Goal: Task Accomplishment & Management: Manage account settings

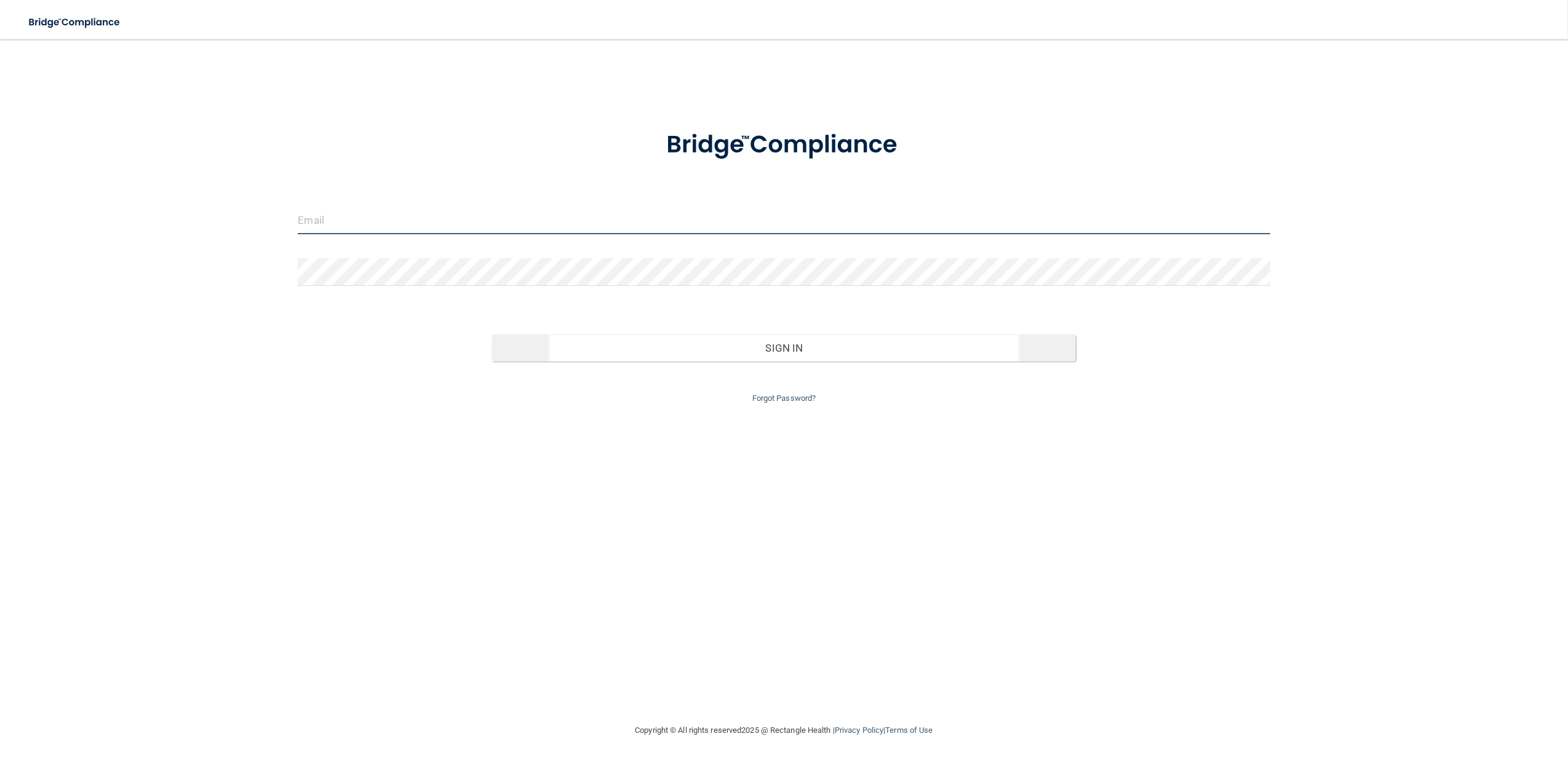
type input "[EMAIL_ADDRESS][DOMAIN_NAME]"
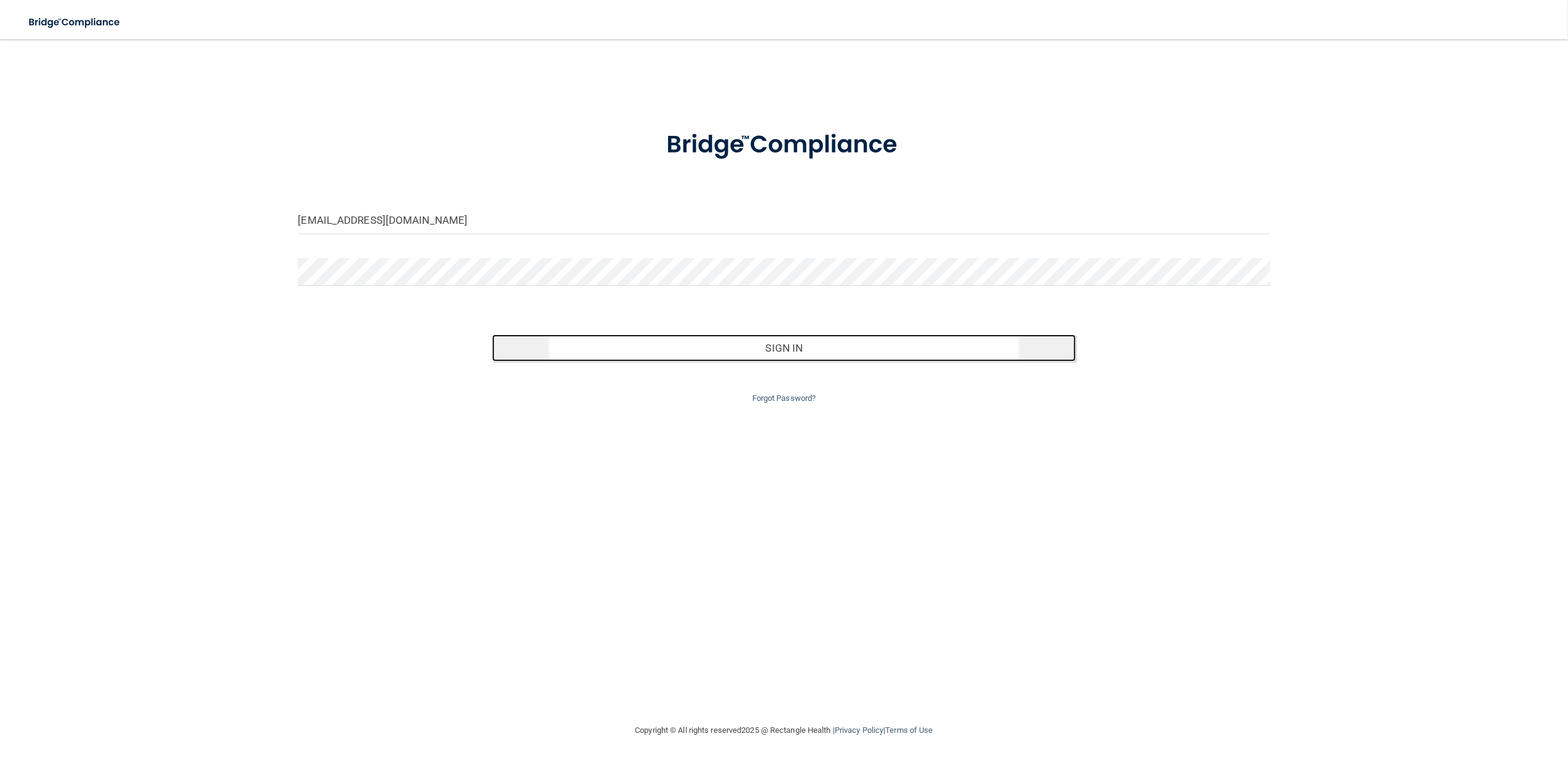
click at [759, 352] on button "Sign In" at bounding box center [783, 348] width 583 height 27
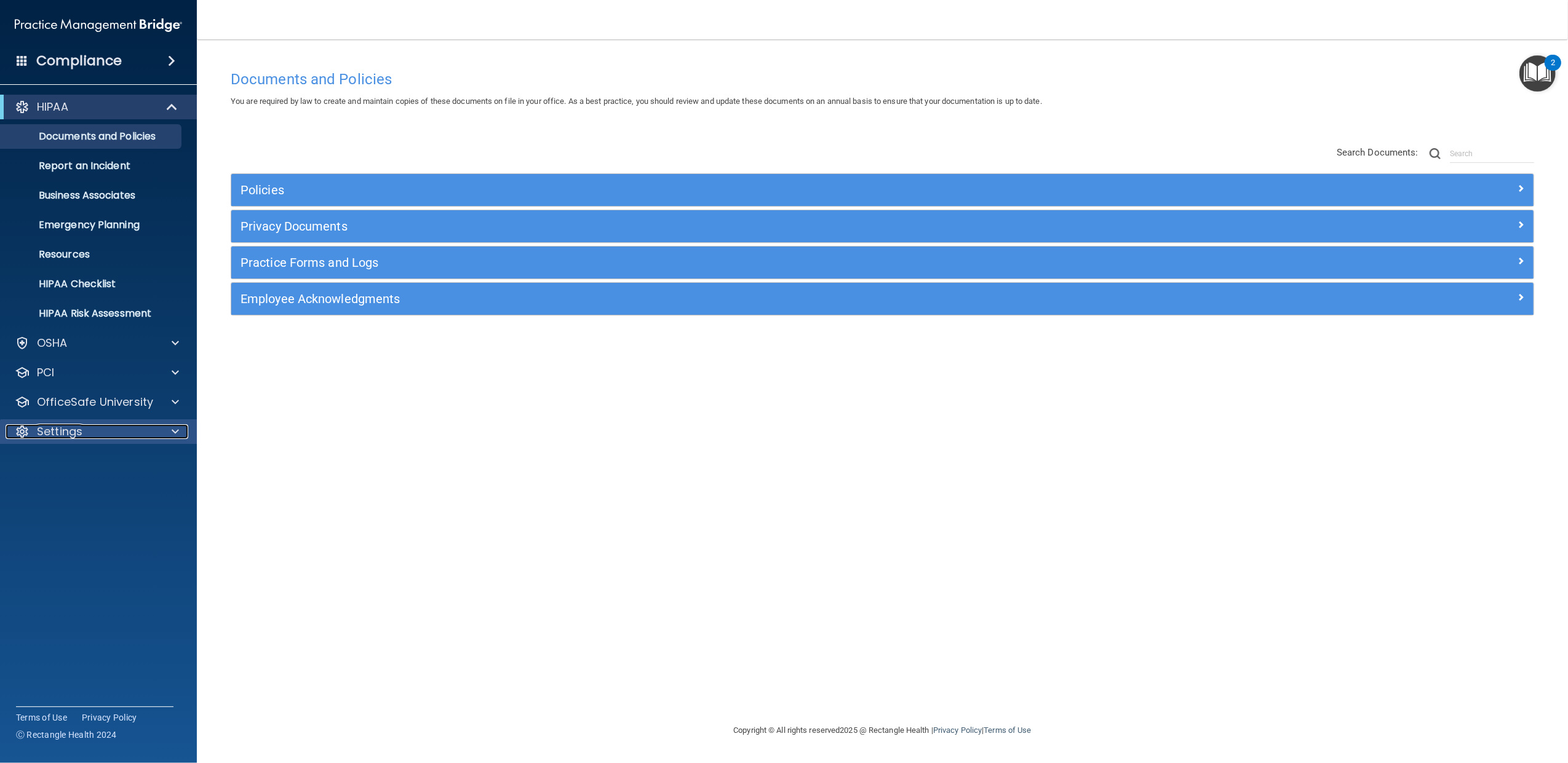
click at [79, 427] on p "Settings" at bounding box center [60, 432] width 45 height 15
click at [77, 491] on p "My Users" at bounding box center [92, 490] width 168 height 12
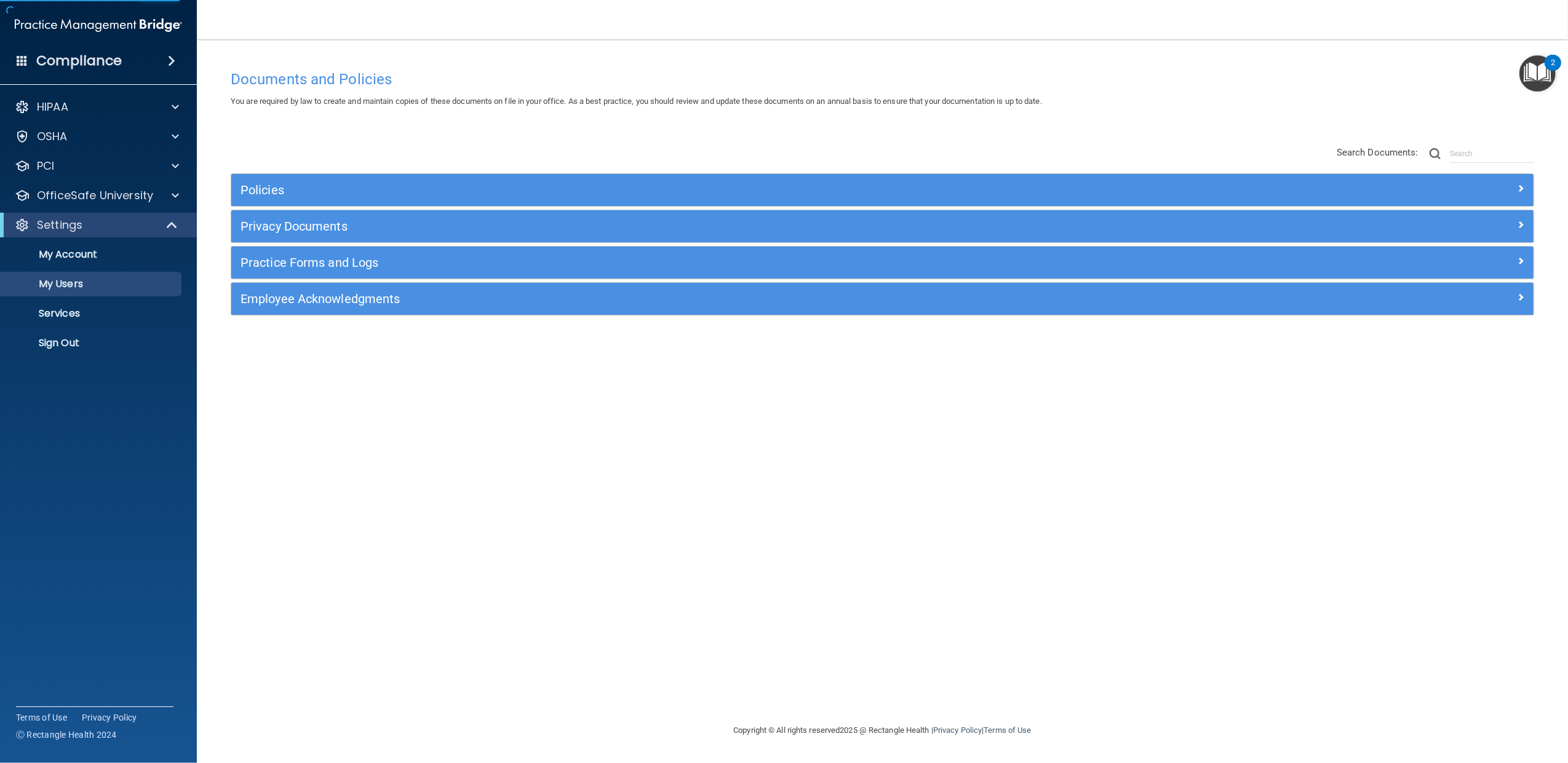
select select "20"
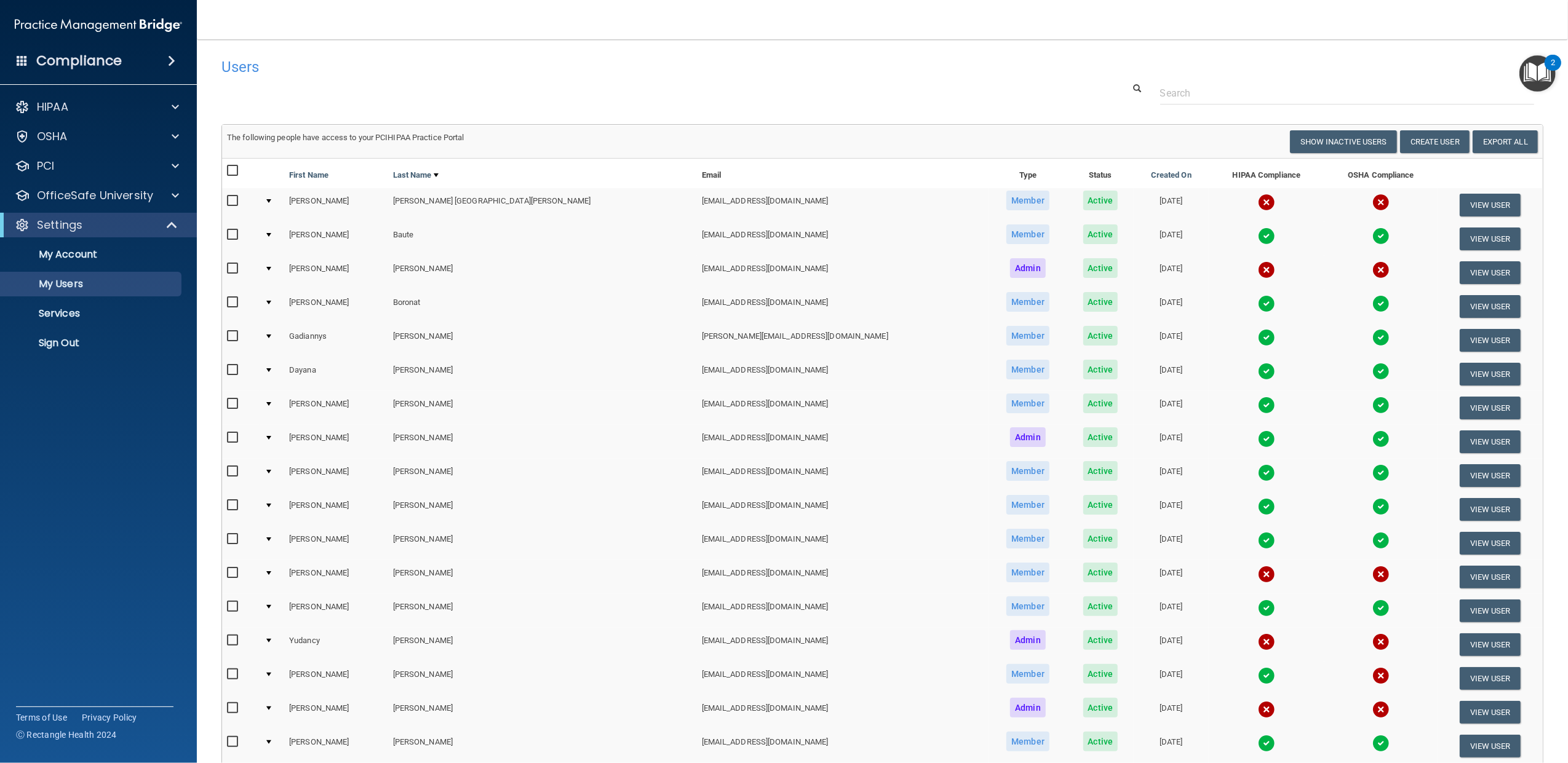
click at [271, 199] on div at bounding box center [269, 201] width 5 height 4
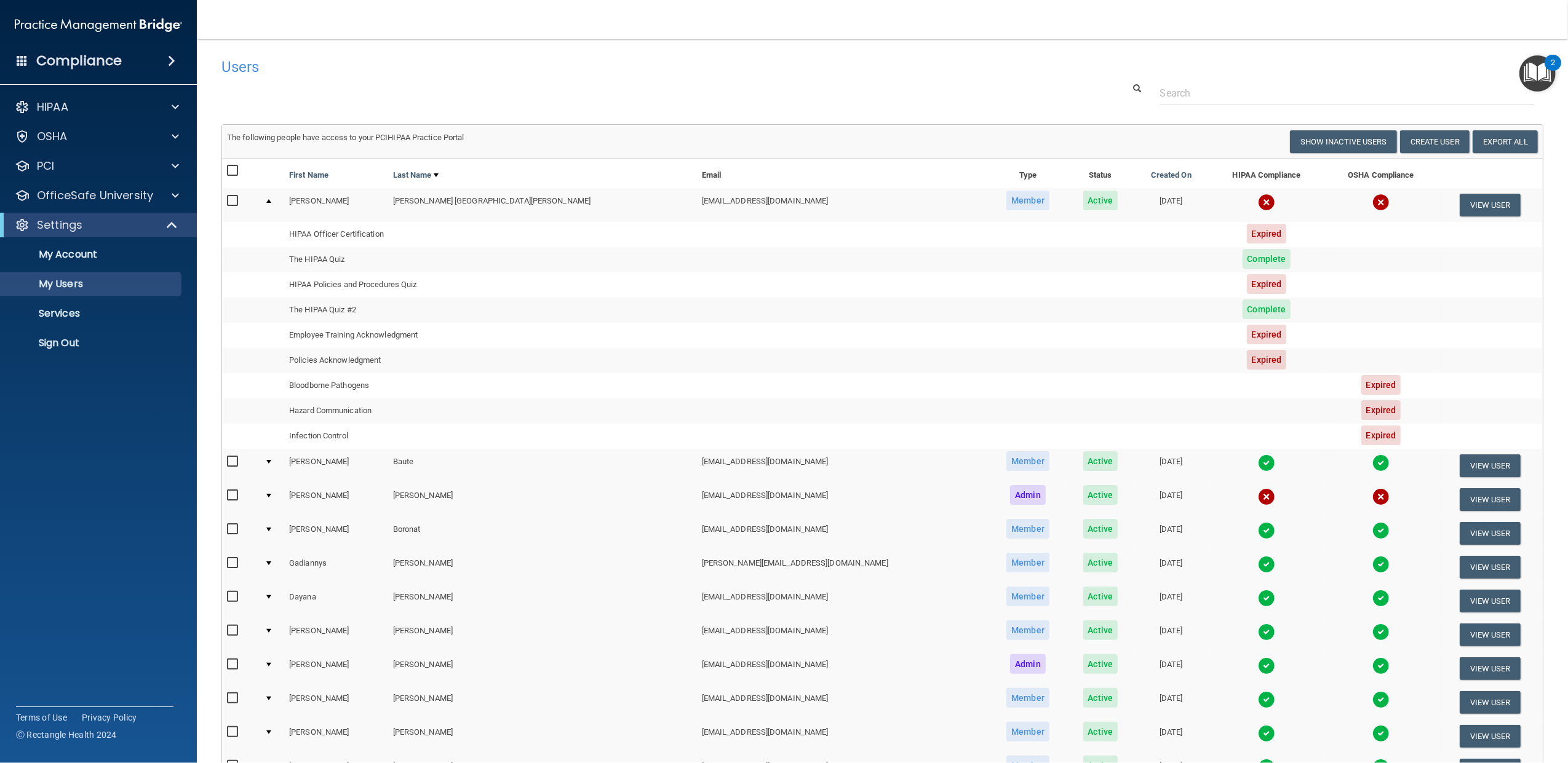
click at [271, 463] on div at bounding box center [269, 462] width 5 height 4
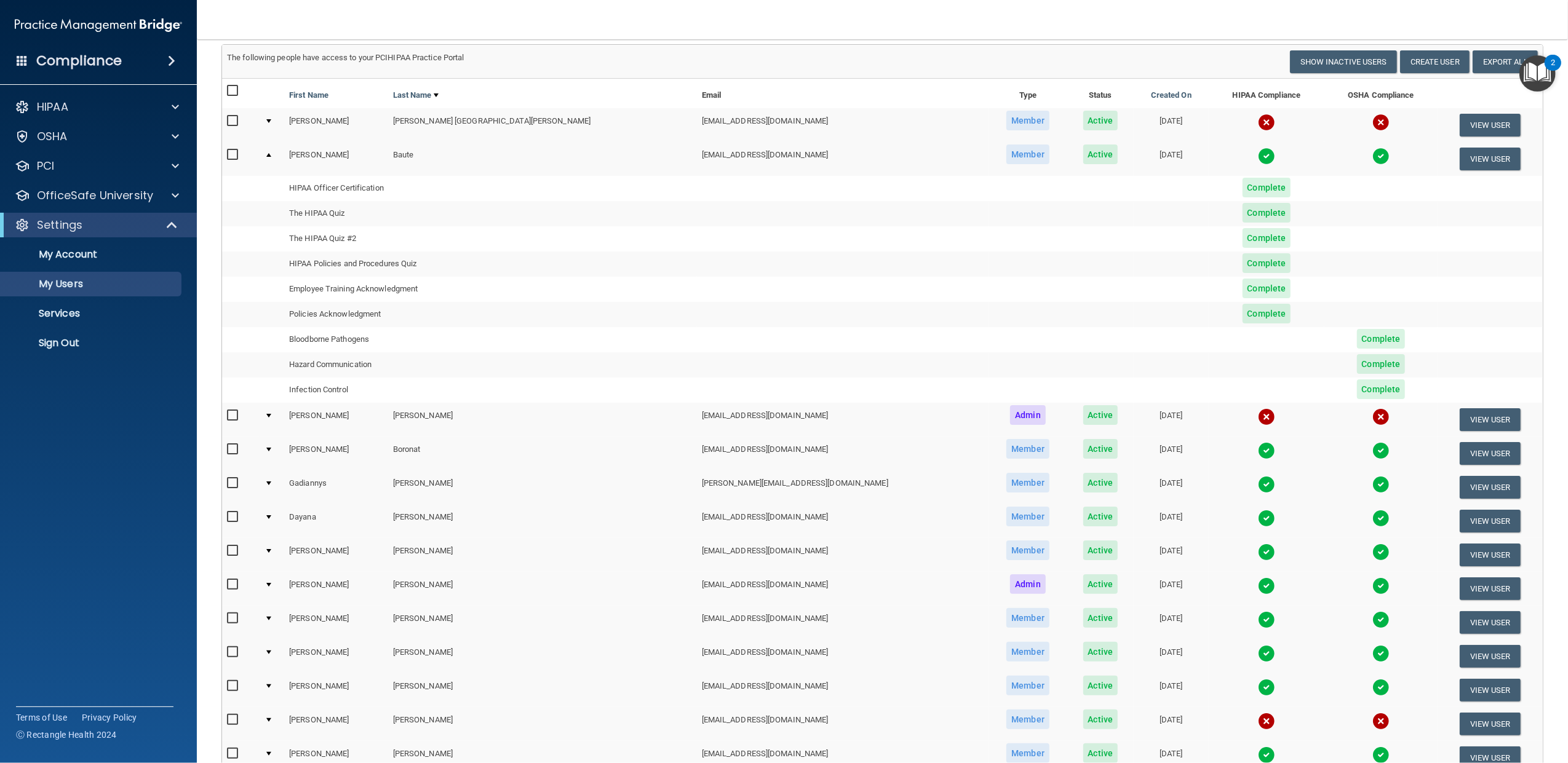
scroll to position [109, 0]
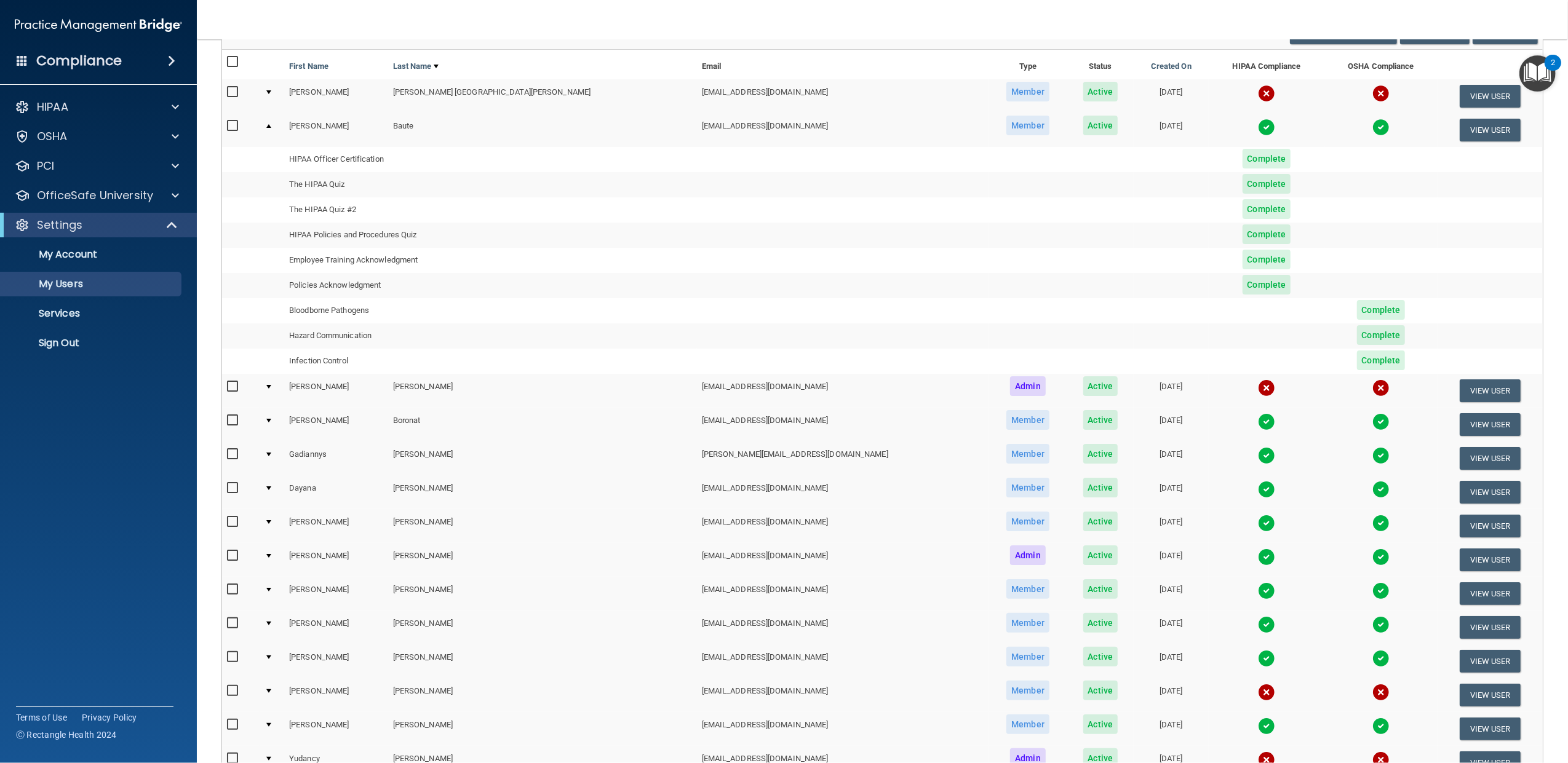
click at [271, 422] on div at bounding box center [269, 420] width 5 height 4
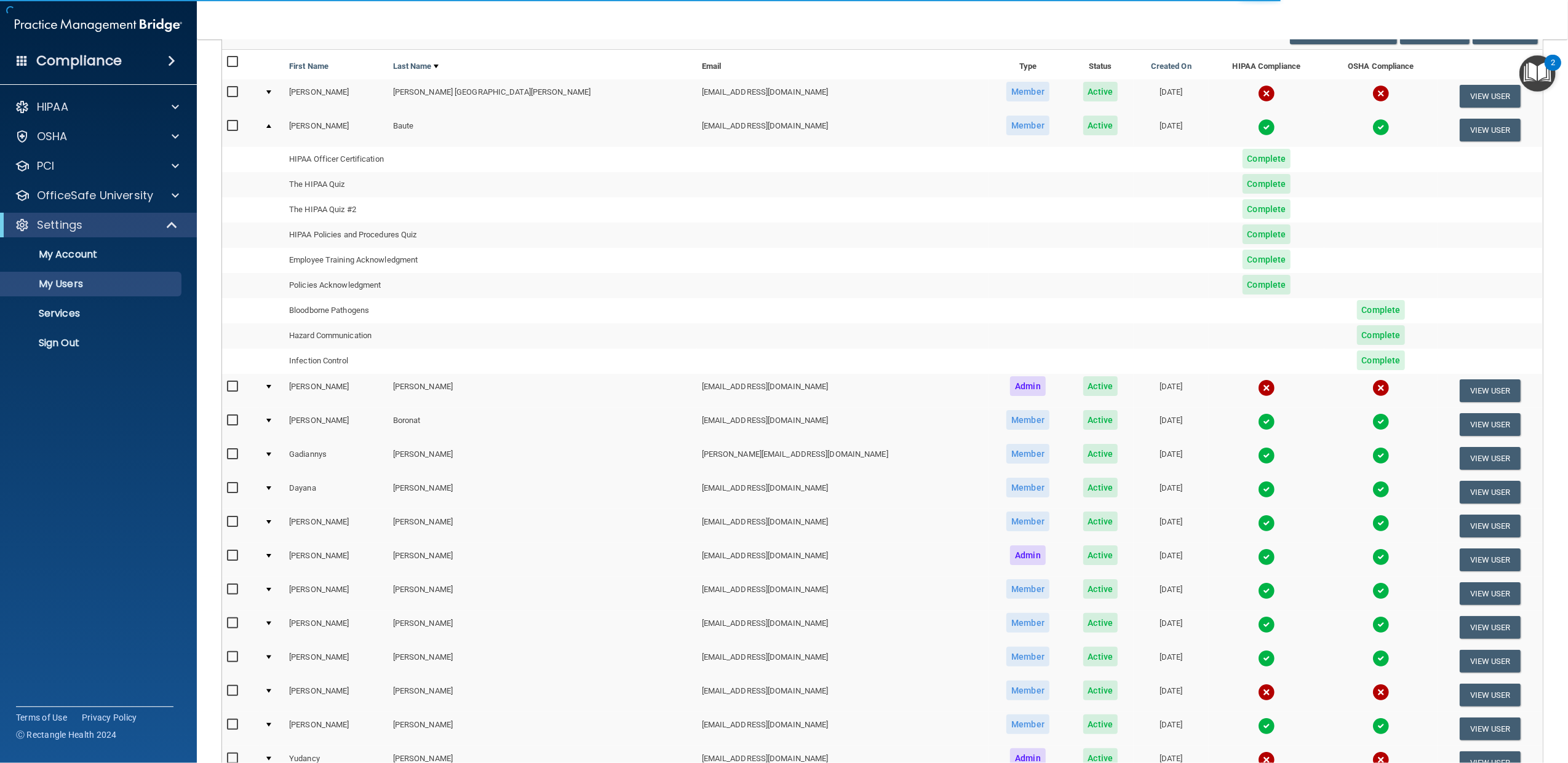
click at [271, 419] on div at bounding box center [269, 420] width 5 height 4
click at [274, 459] on td at bounding box center [272, 458] width 25 height 34
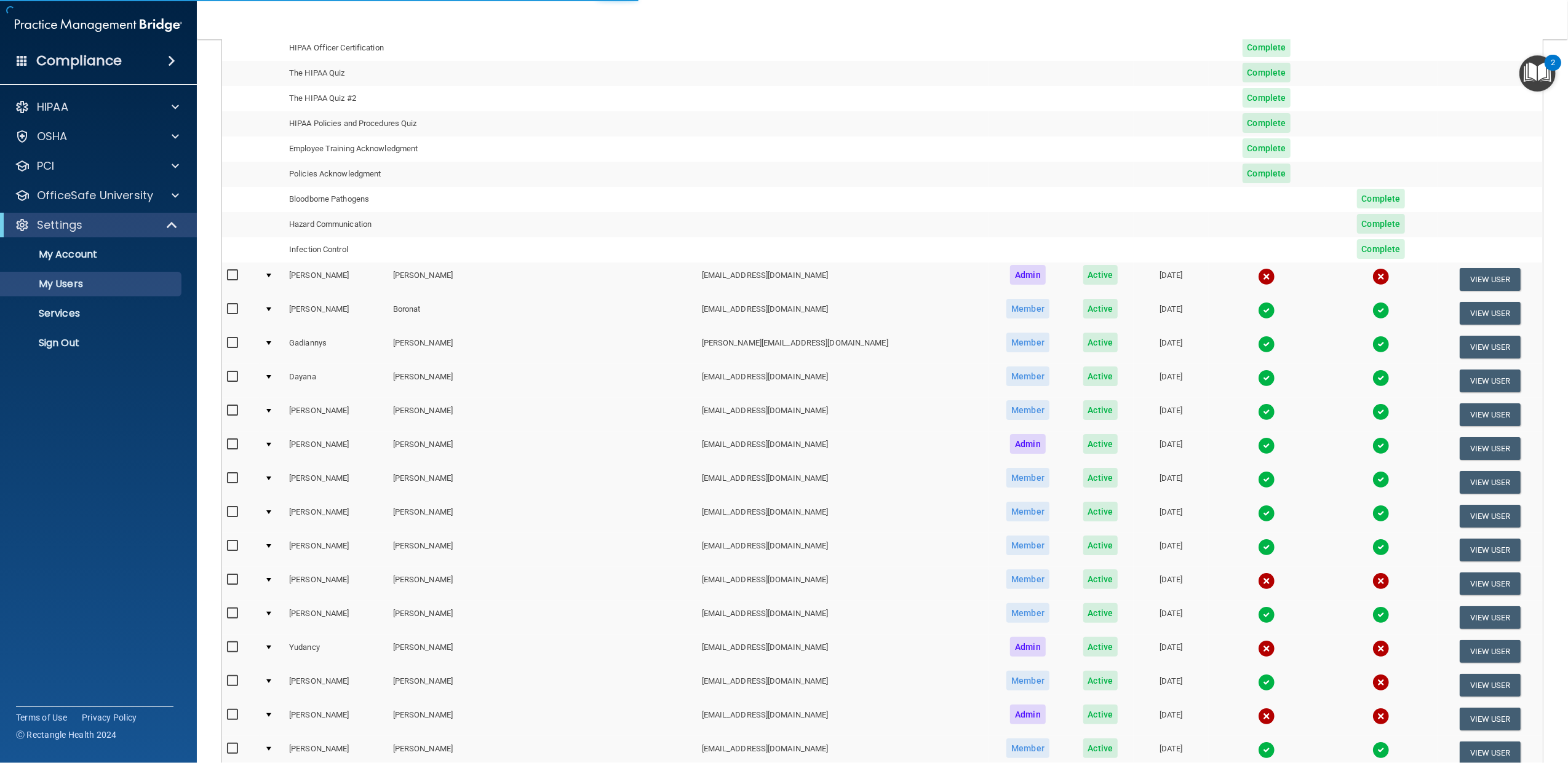
scroll to position [273, 0]
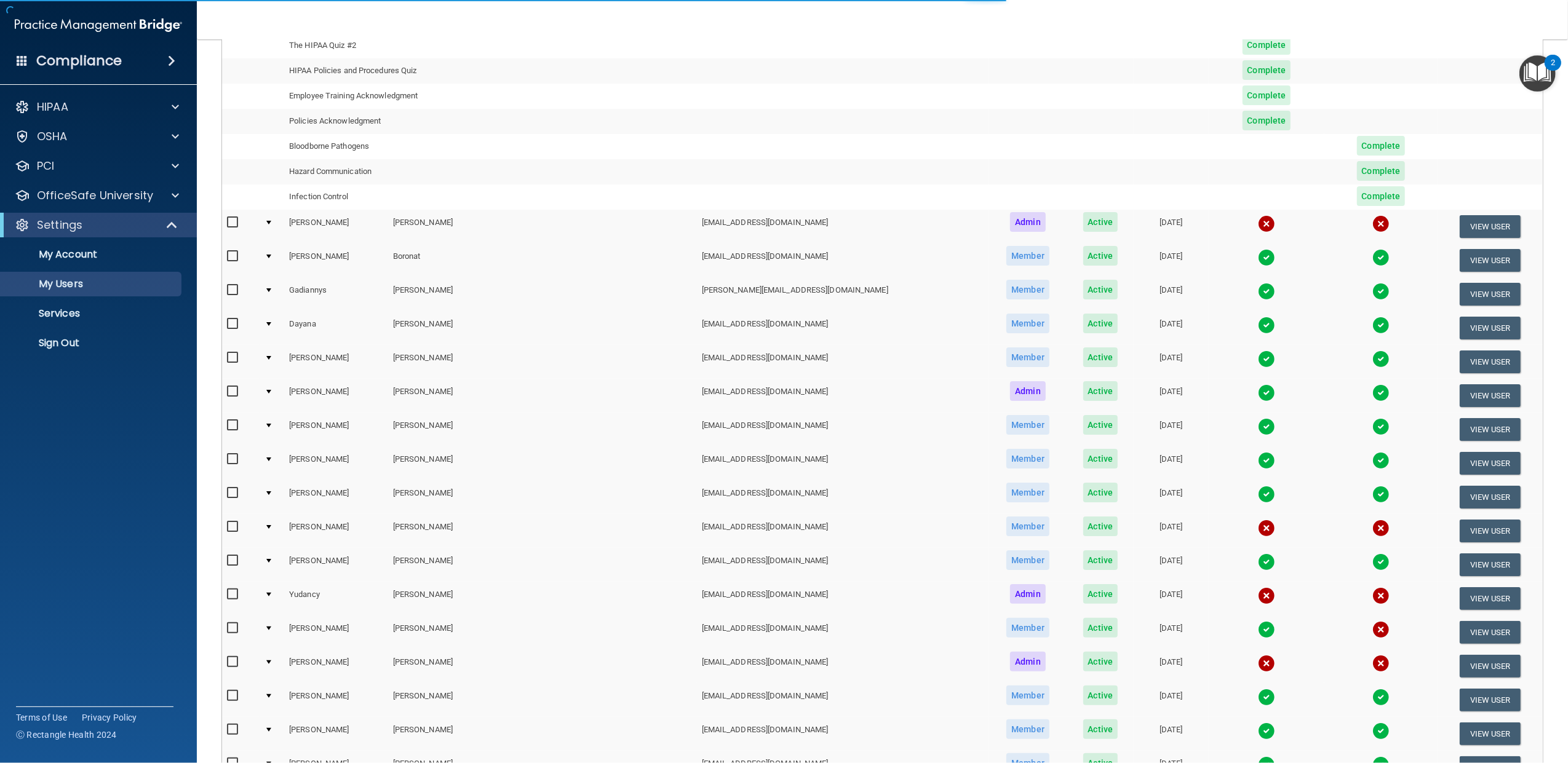
click at [271, 291] on div at bounding box center [269, 290] width 5 height 4
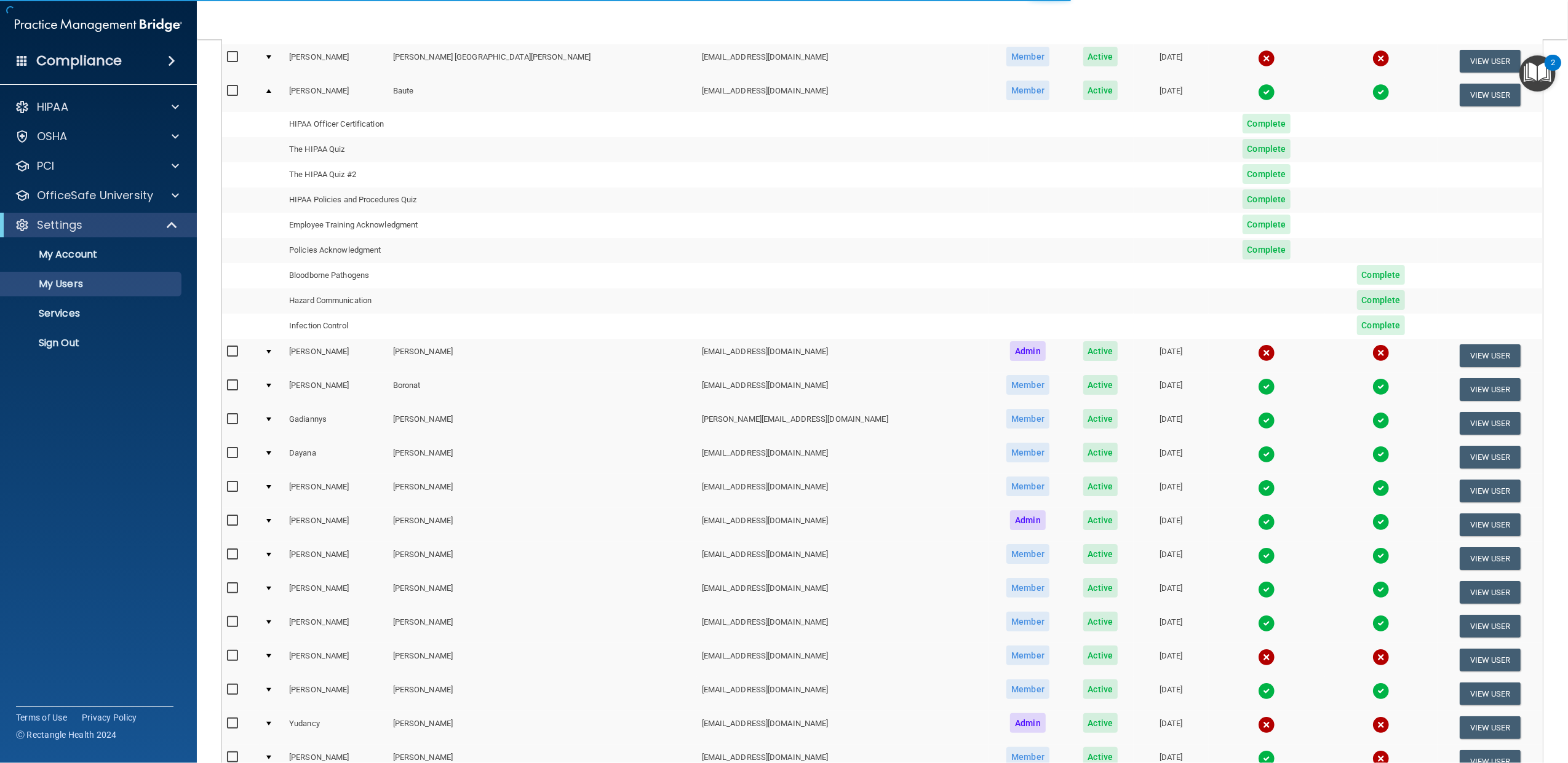
scroll to position [136, 0]
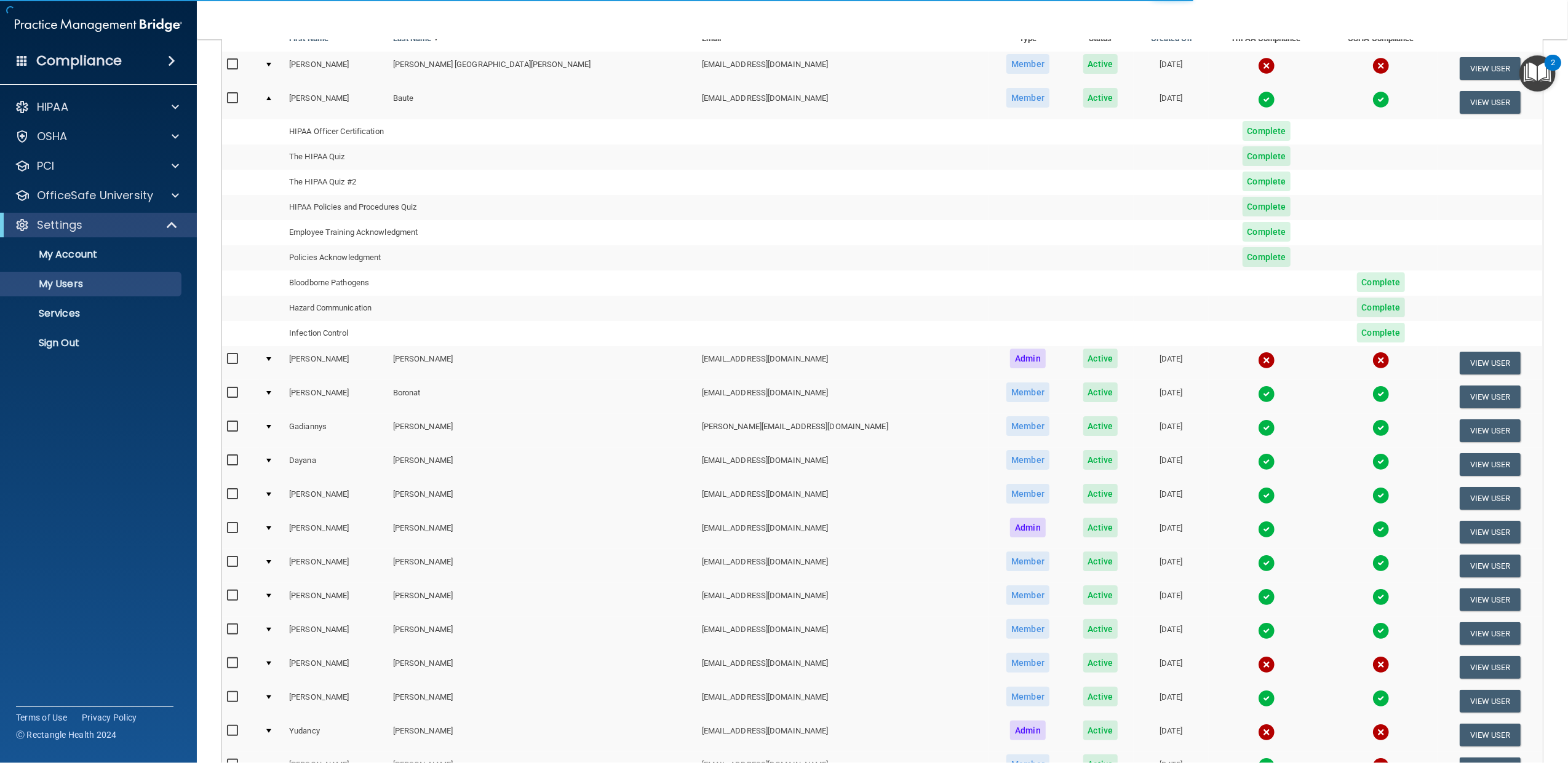
click at [271, 460] on div at bounding box center [269, 460] width 5 height 4
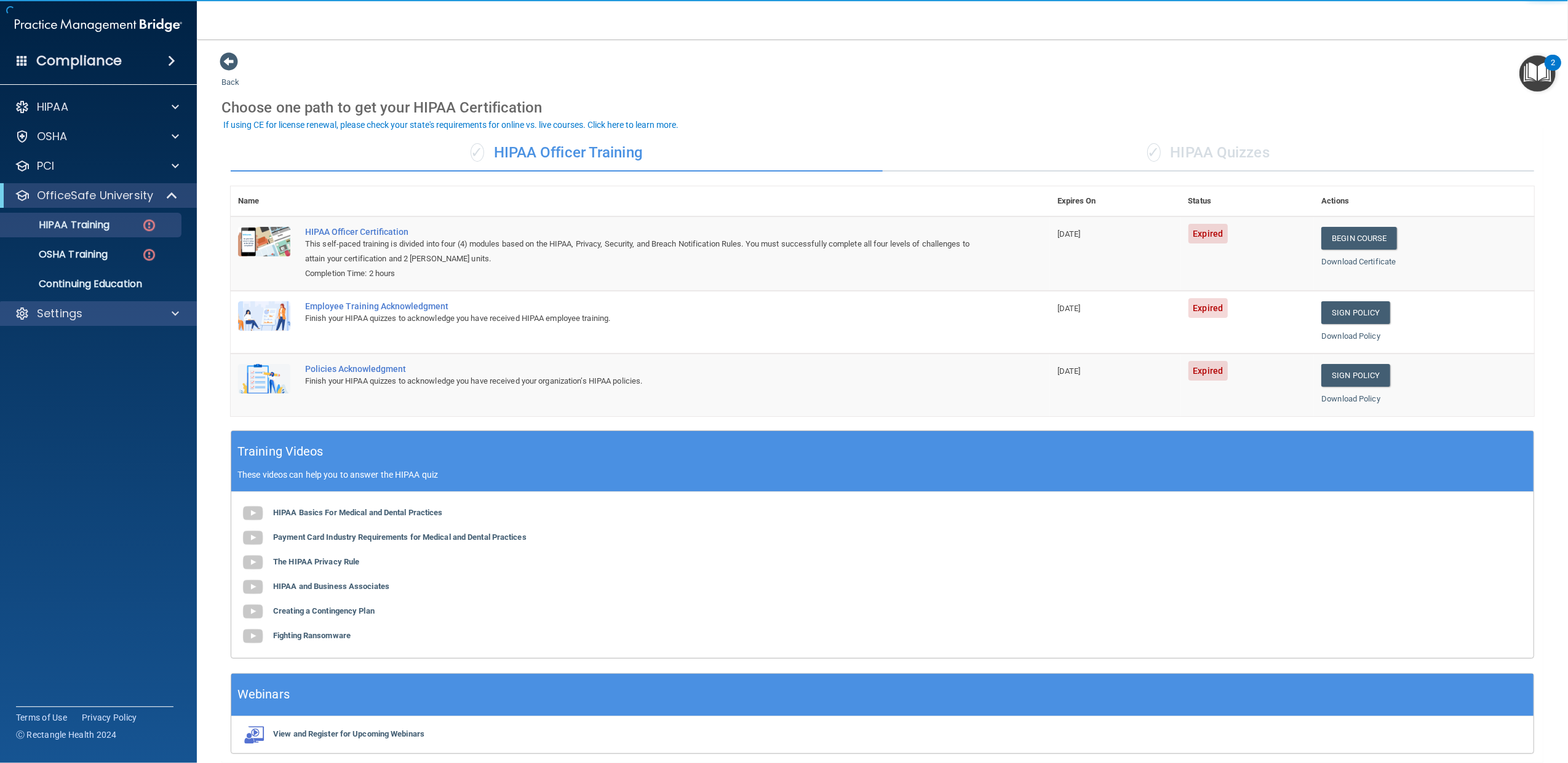
click at [147, 303] on div "Settings" at bounding box center [99, 314] width 198 height 25
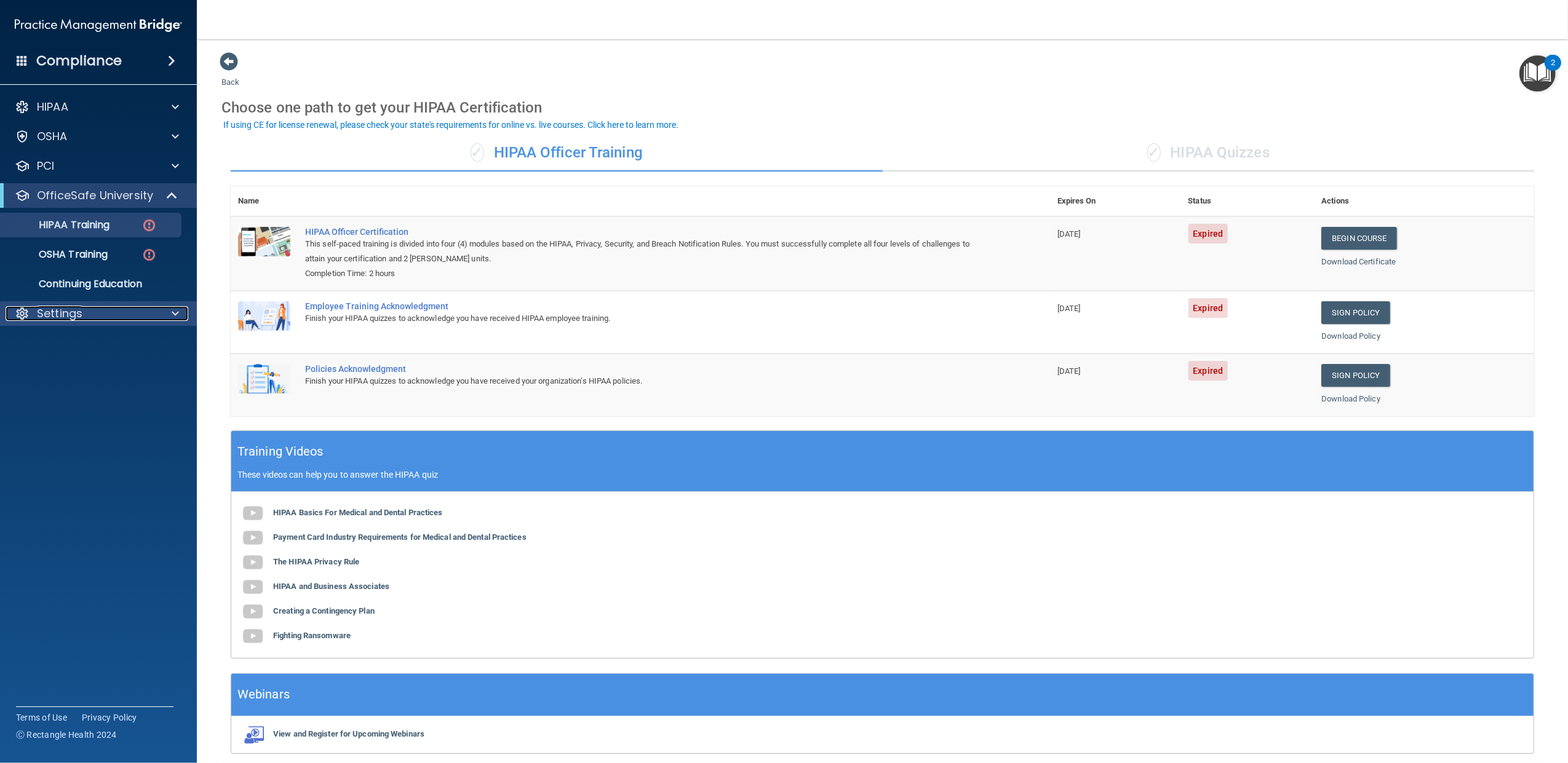
click at [139, 313] on div "Settings" at bounding box center [82, 314] width 152 height 15
click at [75, 377] on p "My Users" at bounding box center [92, 372] width 168 height 12
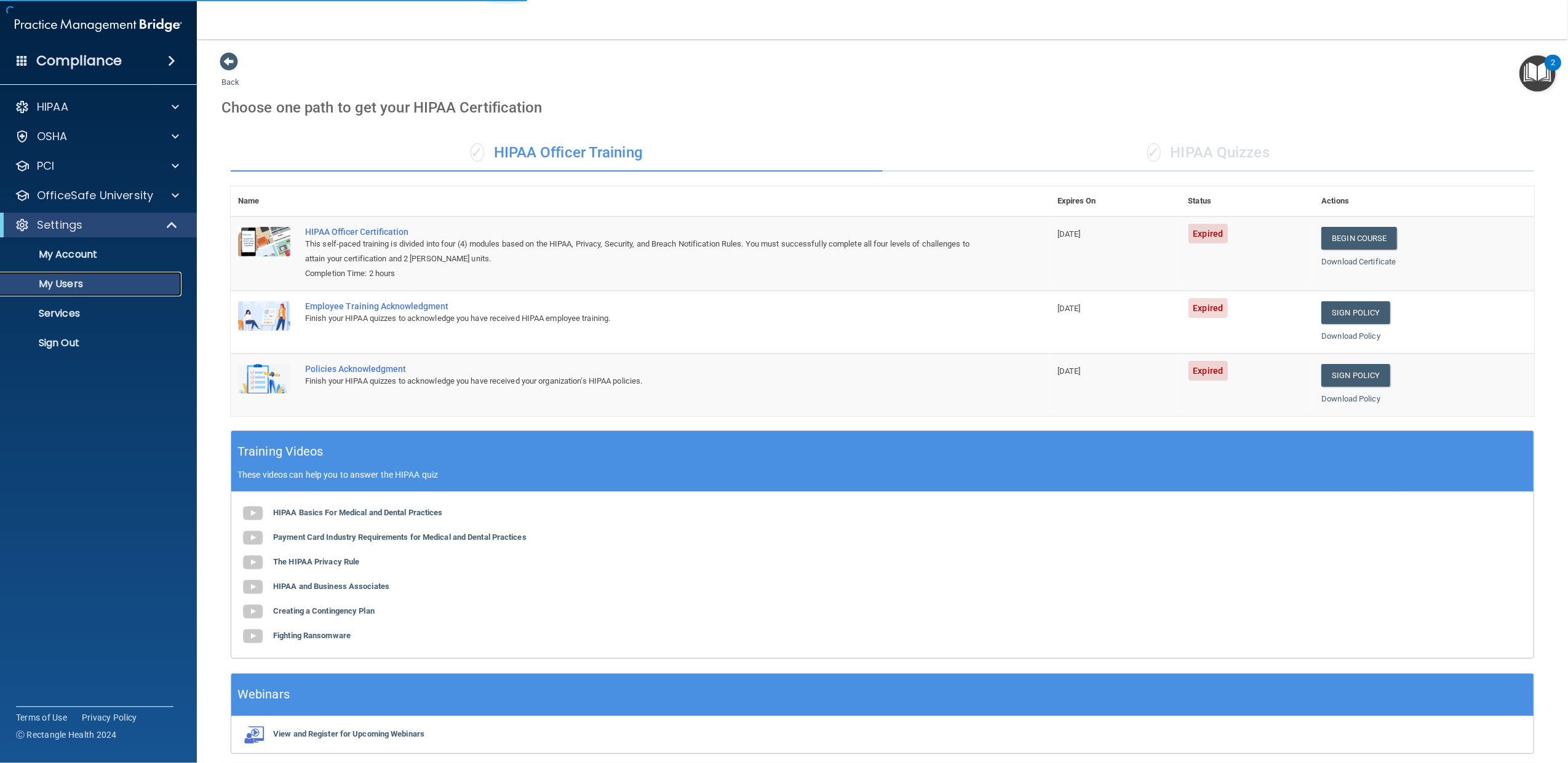
select select "20"
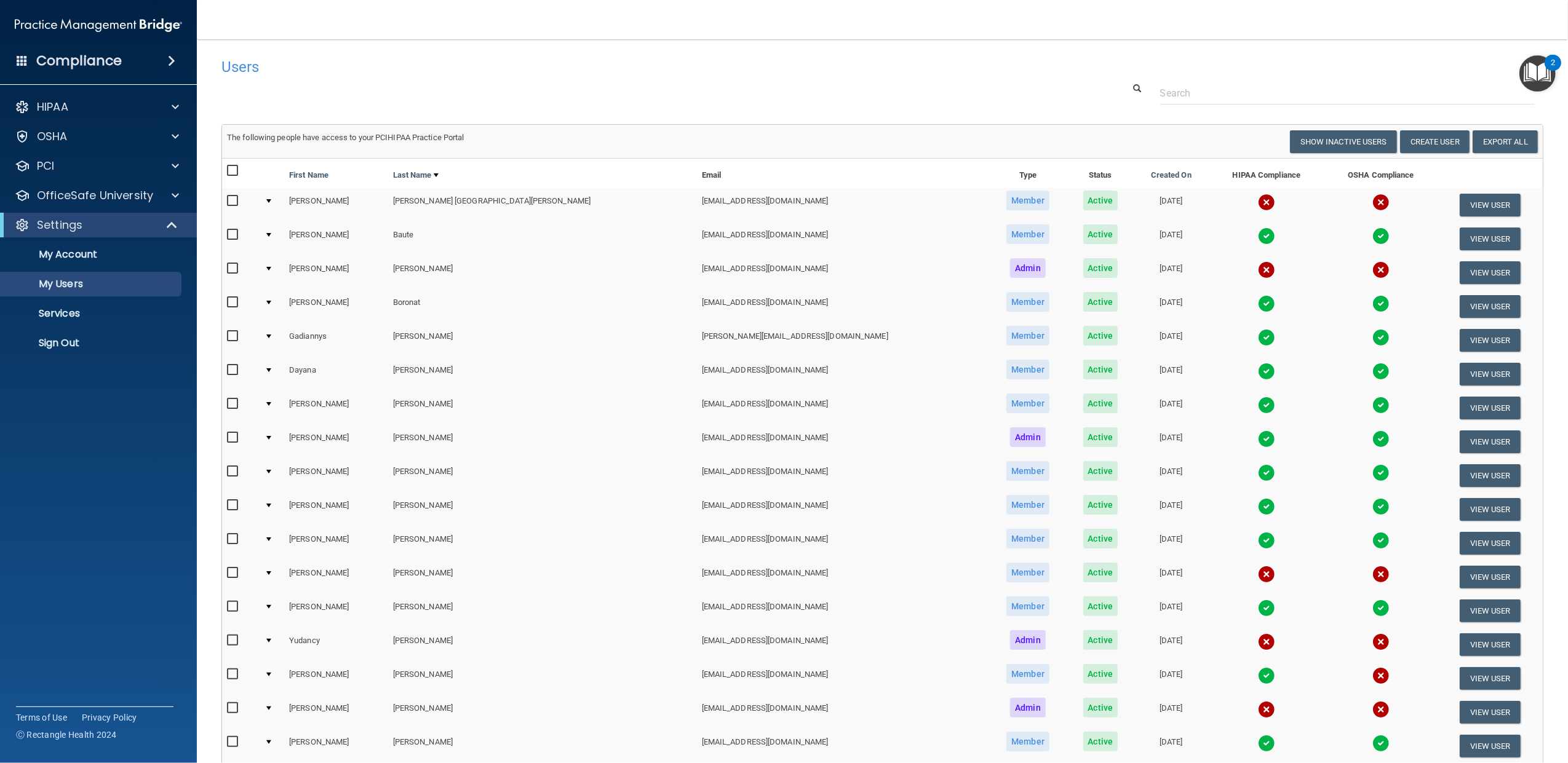
click at [271, 371] on div at bounding box center [269, 370] width 5 height 4
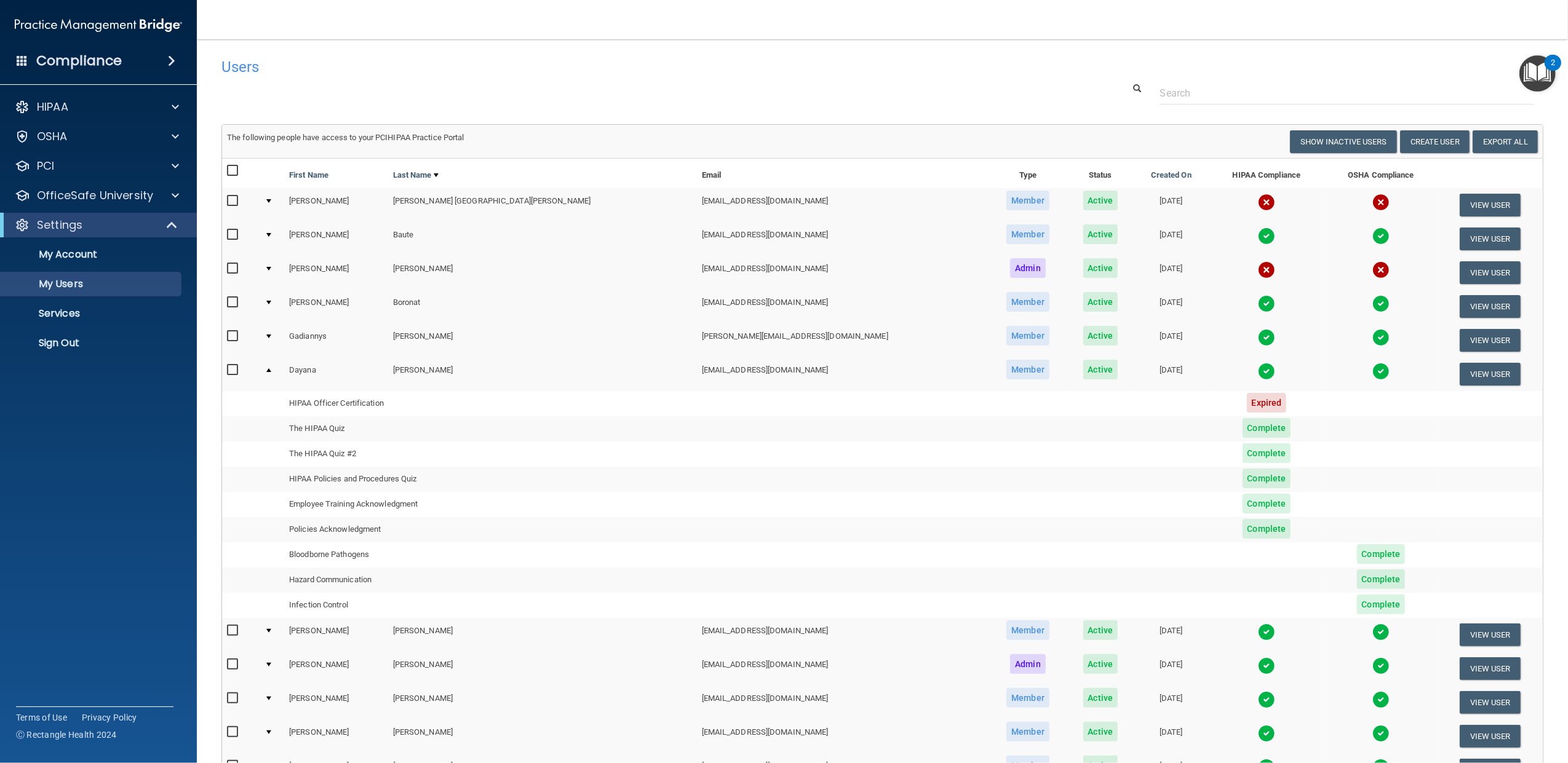
click at [271, 370] on div at bounding box center [269, 370] width 5 height 4
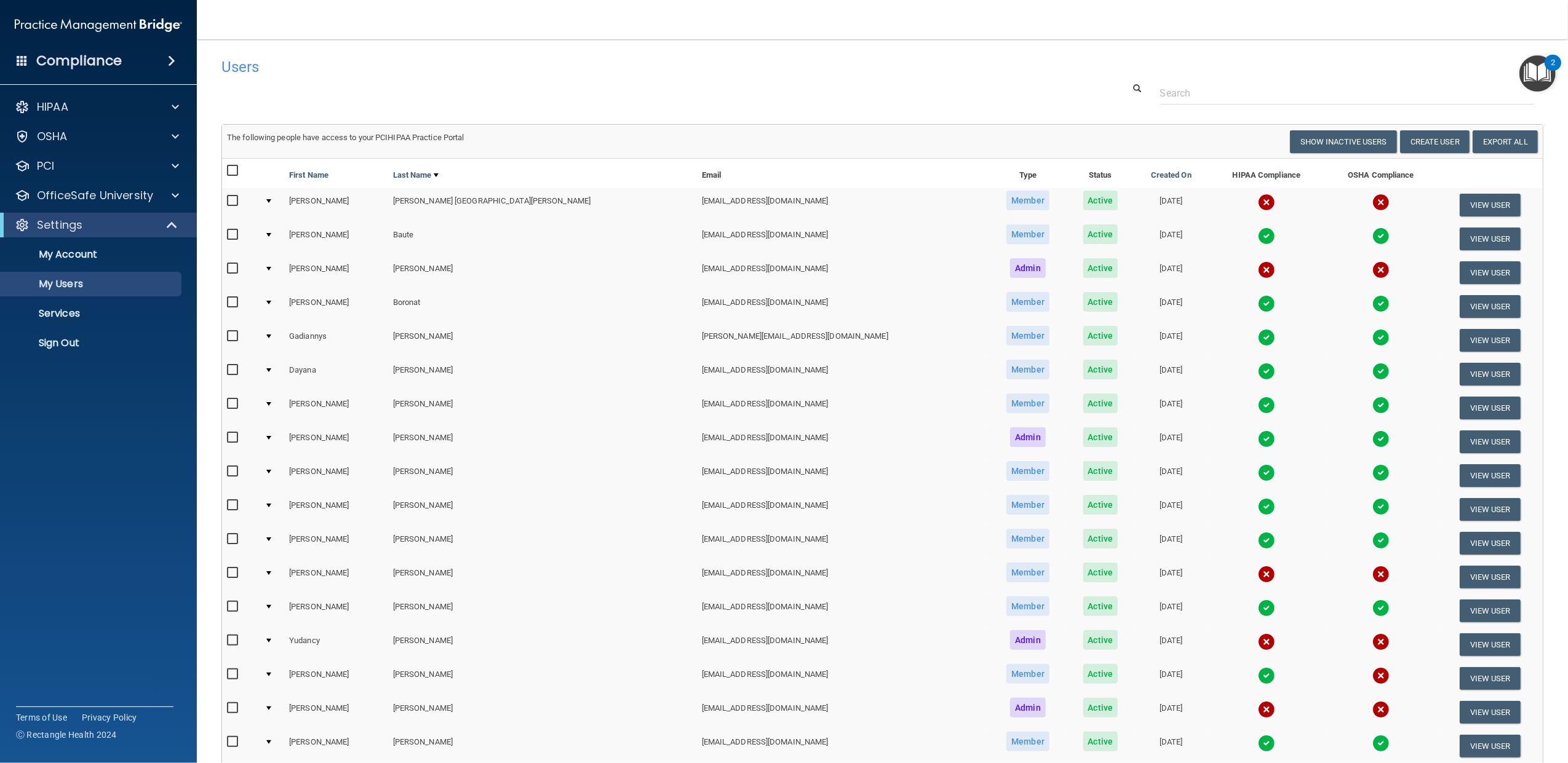
click at [271, 301] on div at bounding box center [269, 302] width 5 height 4
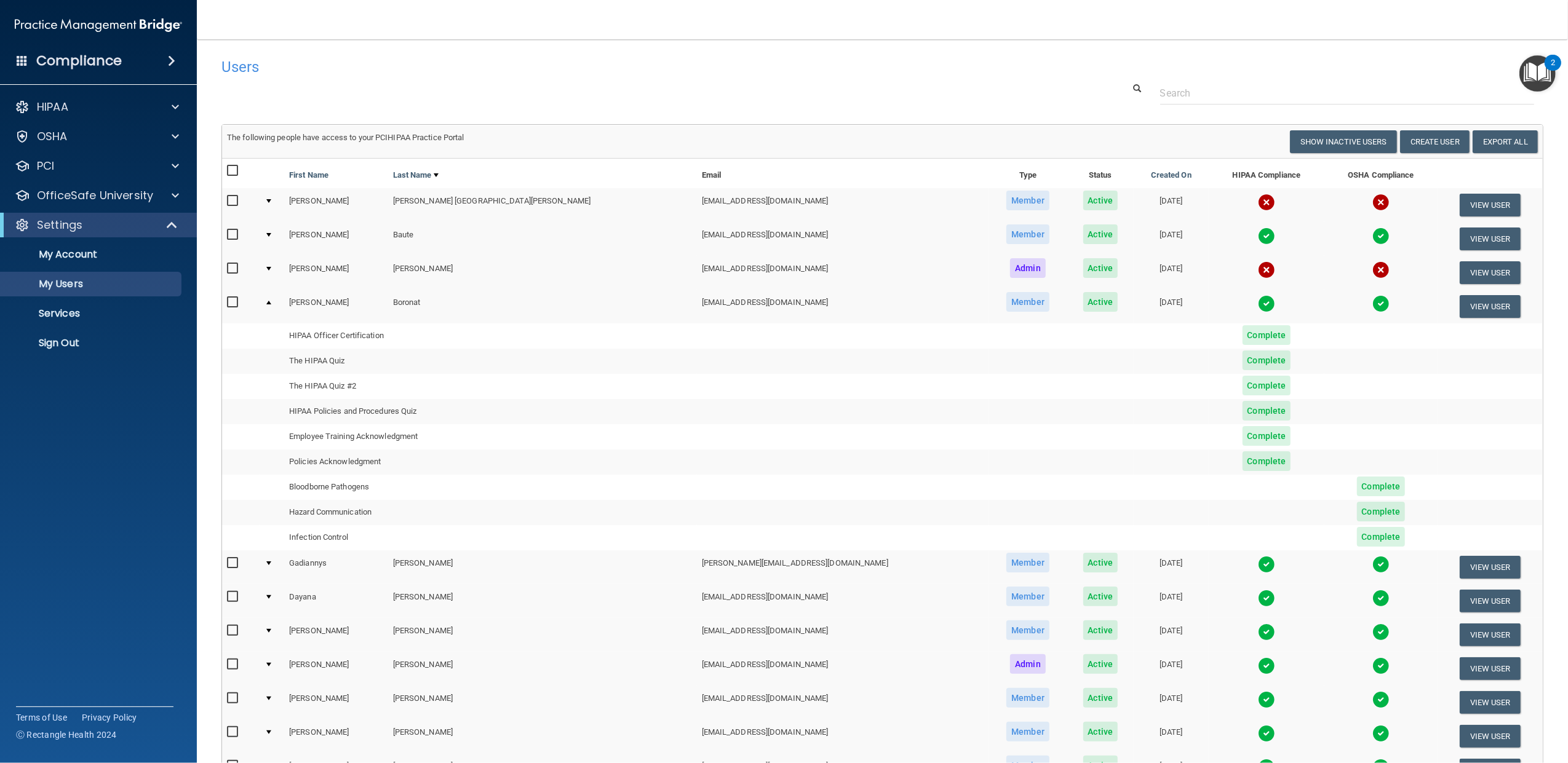
click at [271, 563] on td at bounding box center [272, 568] width 25 height 34
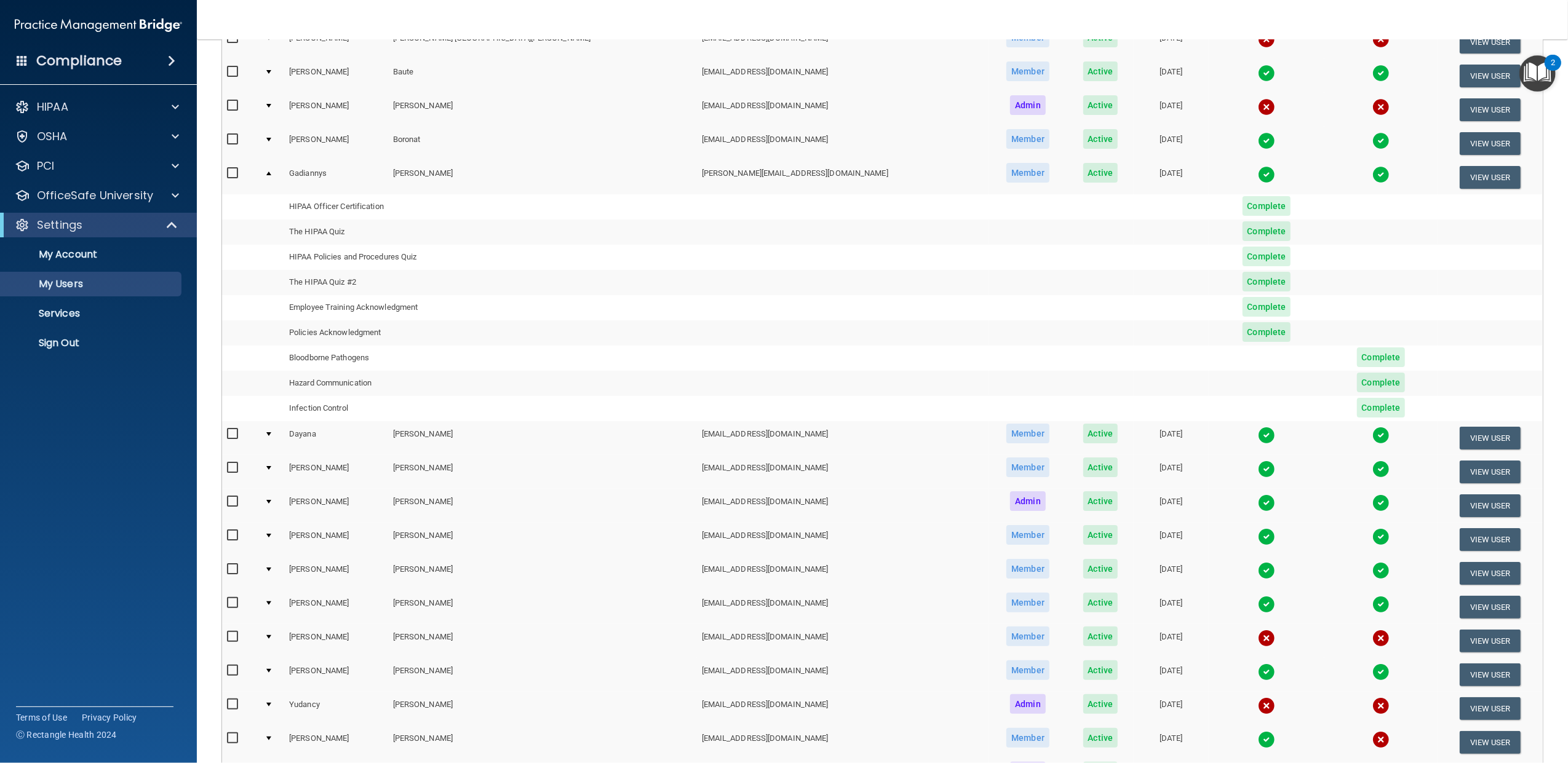
scroll to position [163, 0]
click at [276, 431] on td at bounding box center [272, 438] width 25 height 34
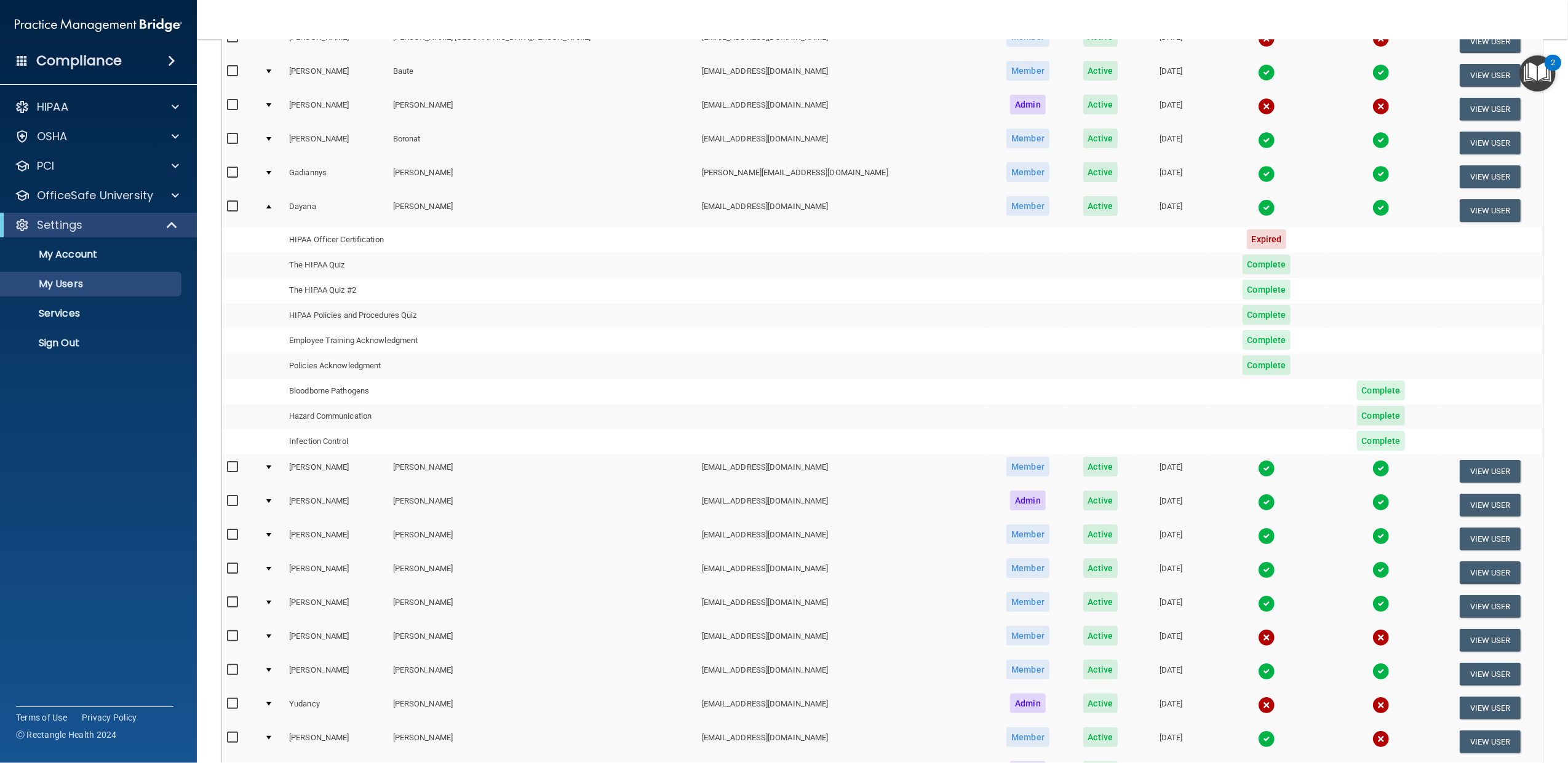
click at [277, 202] on td at bounding box center [272, 211] width 25 height 34
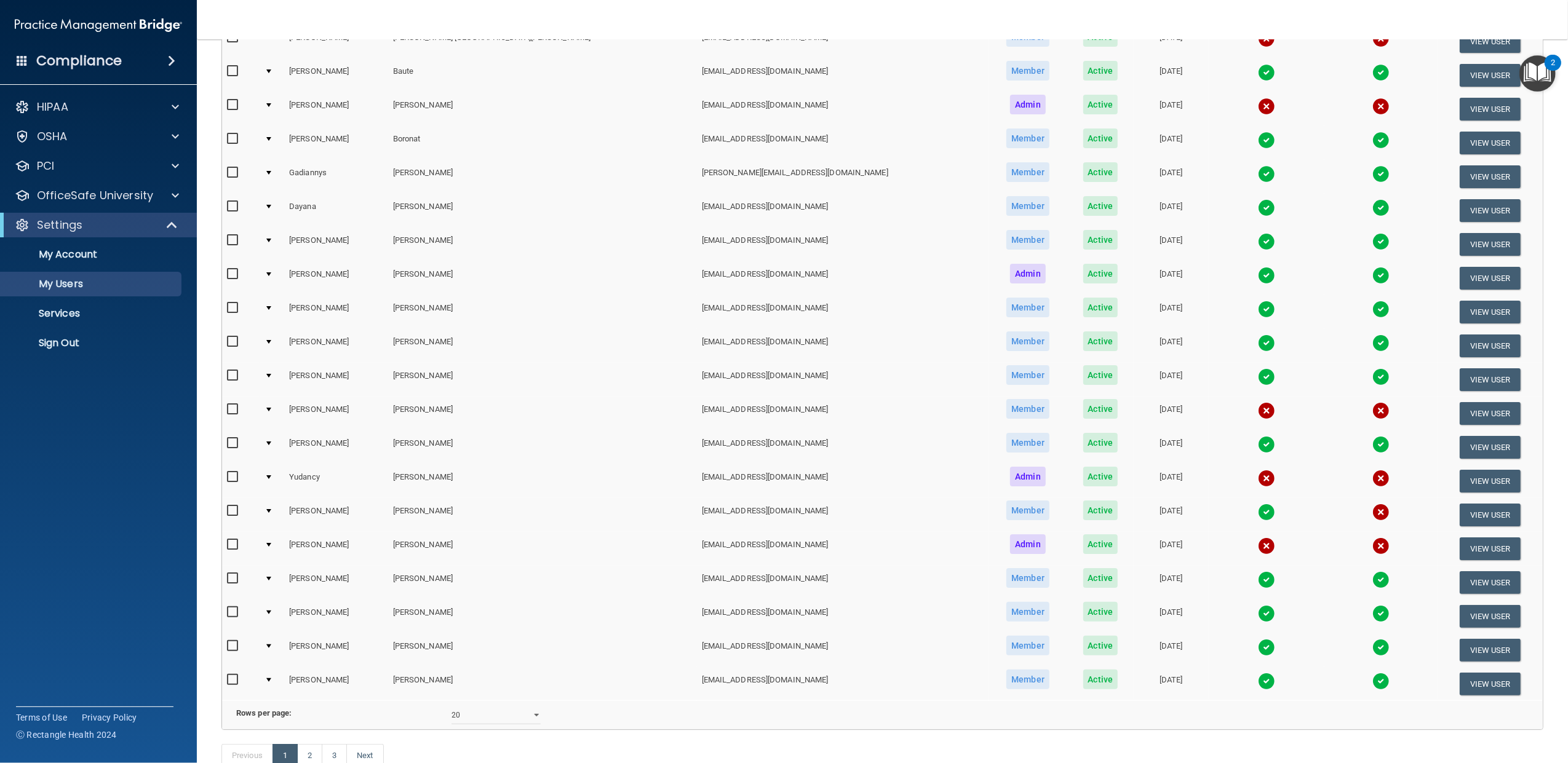
drag, startPoint x: 277, startPoint y: 206, endPoint x: 288, endPoint y: 208, distance: 11.2
click at [271, 206] on div at bounding box center [269, 206] width 5 height 4
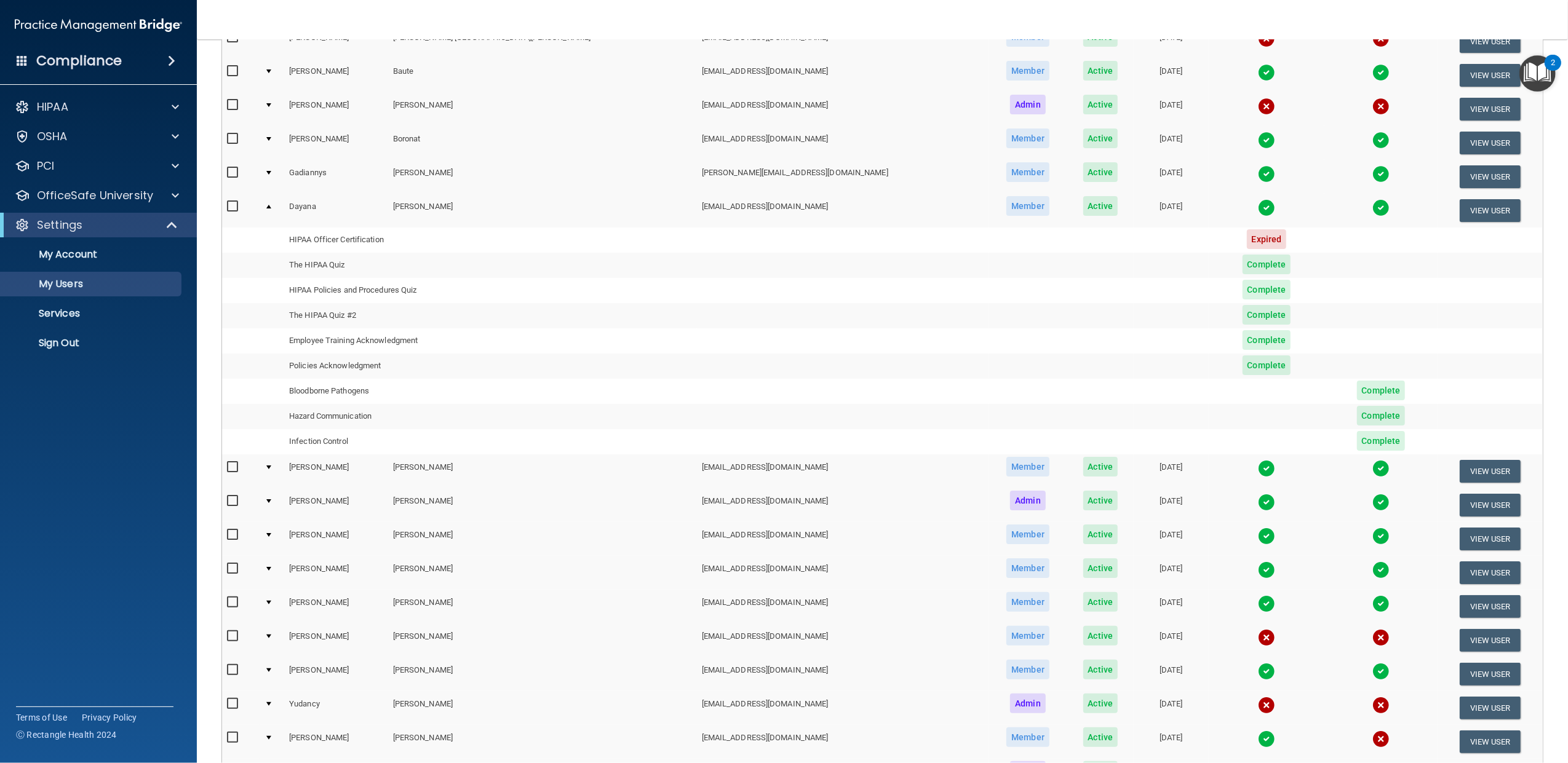
click at [271, 468] on div at bounding box center [269, 467] width 5 height 4
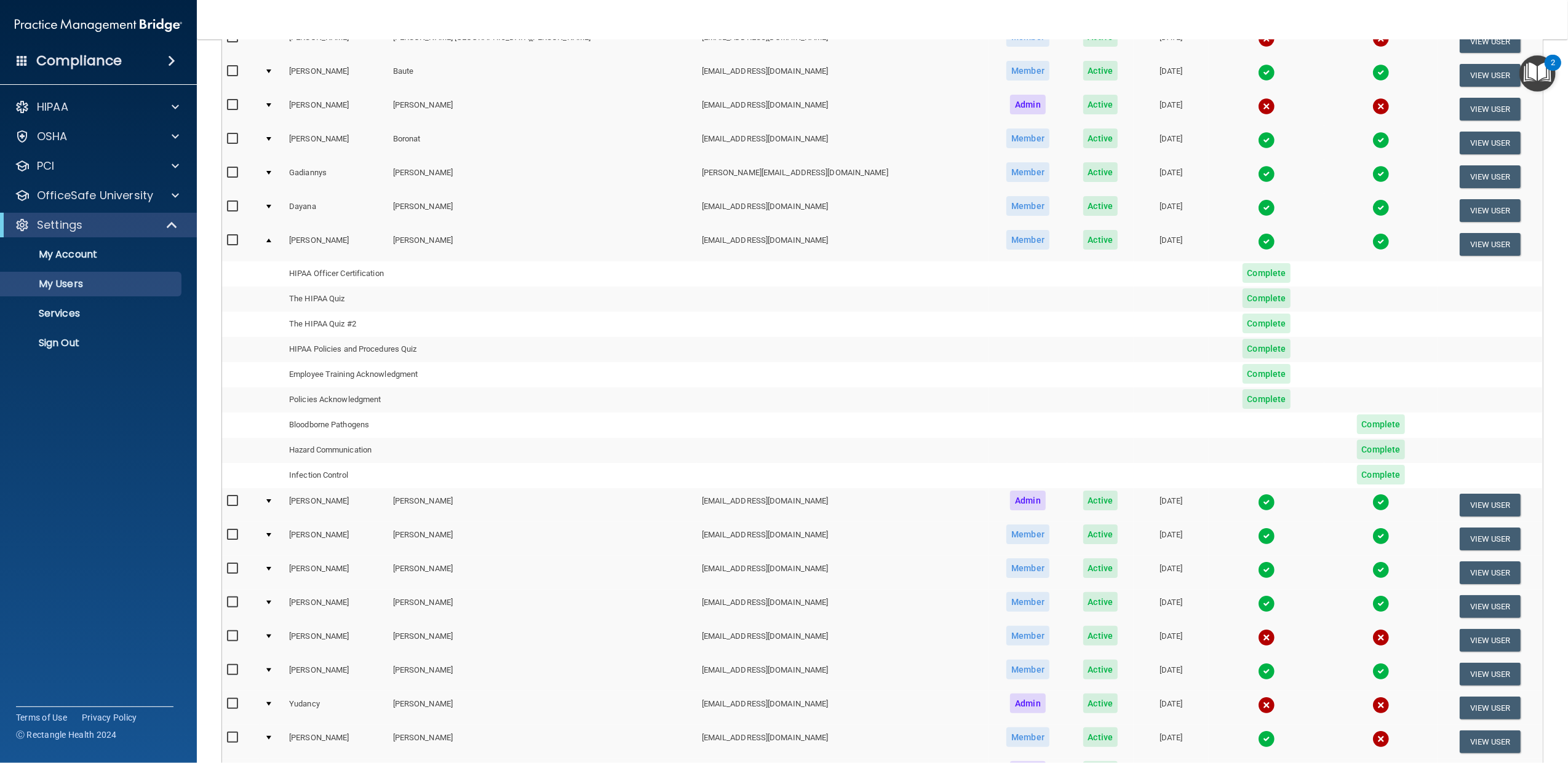
click at [277, 497] on td at bounding box center [272, 505] width 25 height 34
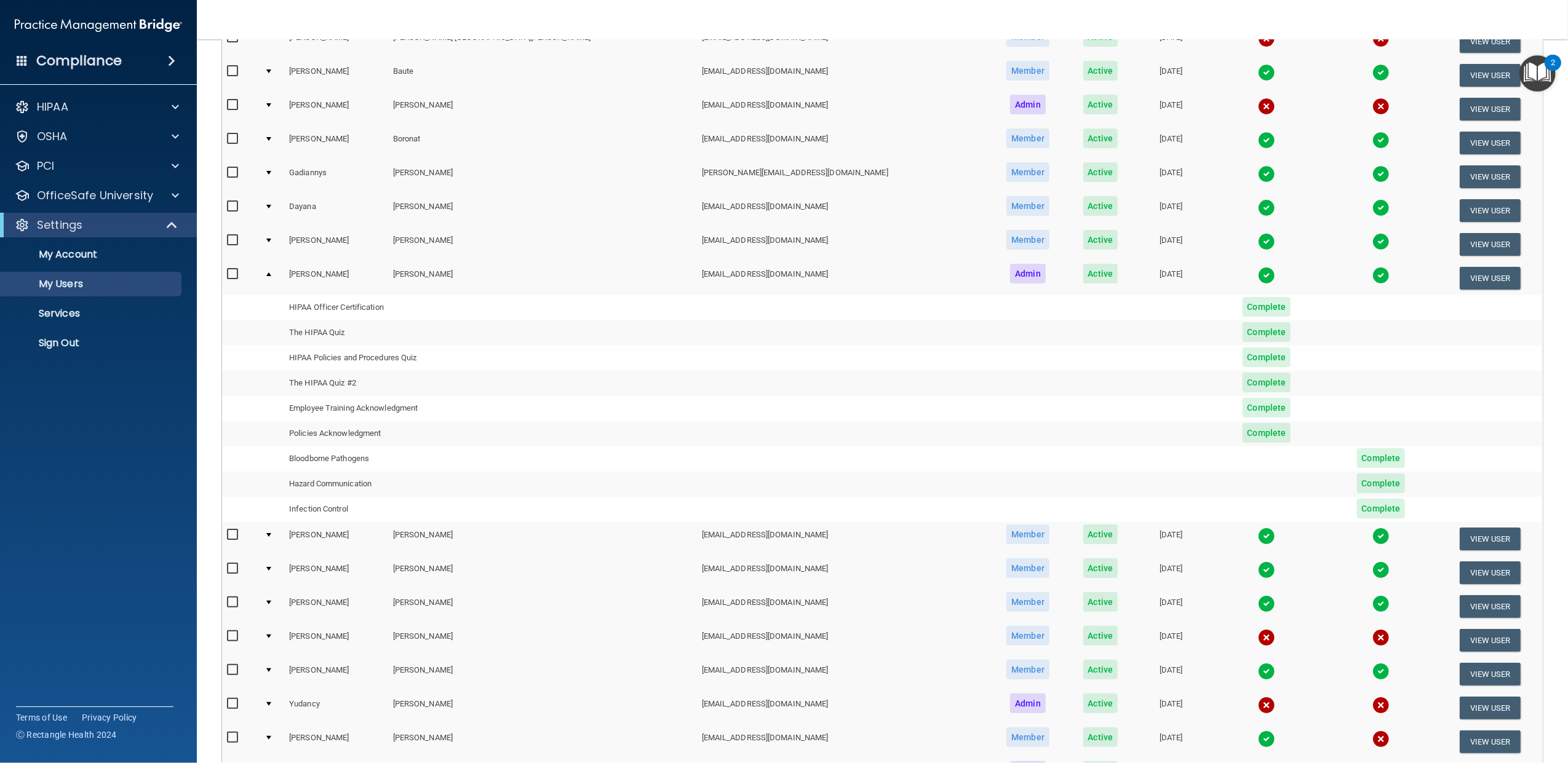
click at [271, 536] on div at bounding box center [269, 535] width 5 height 4
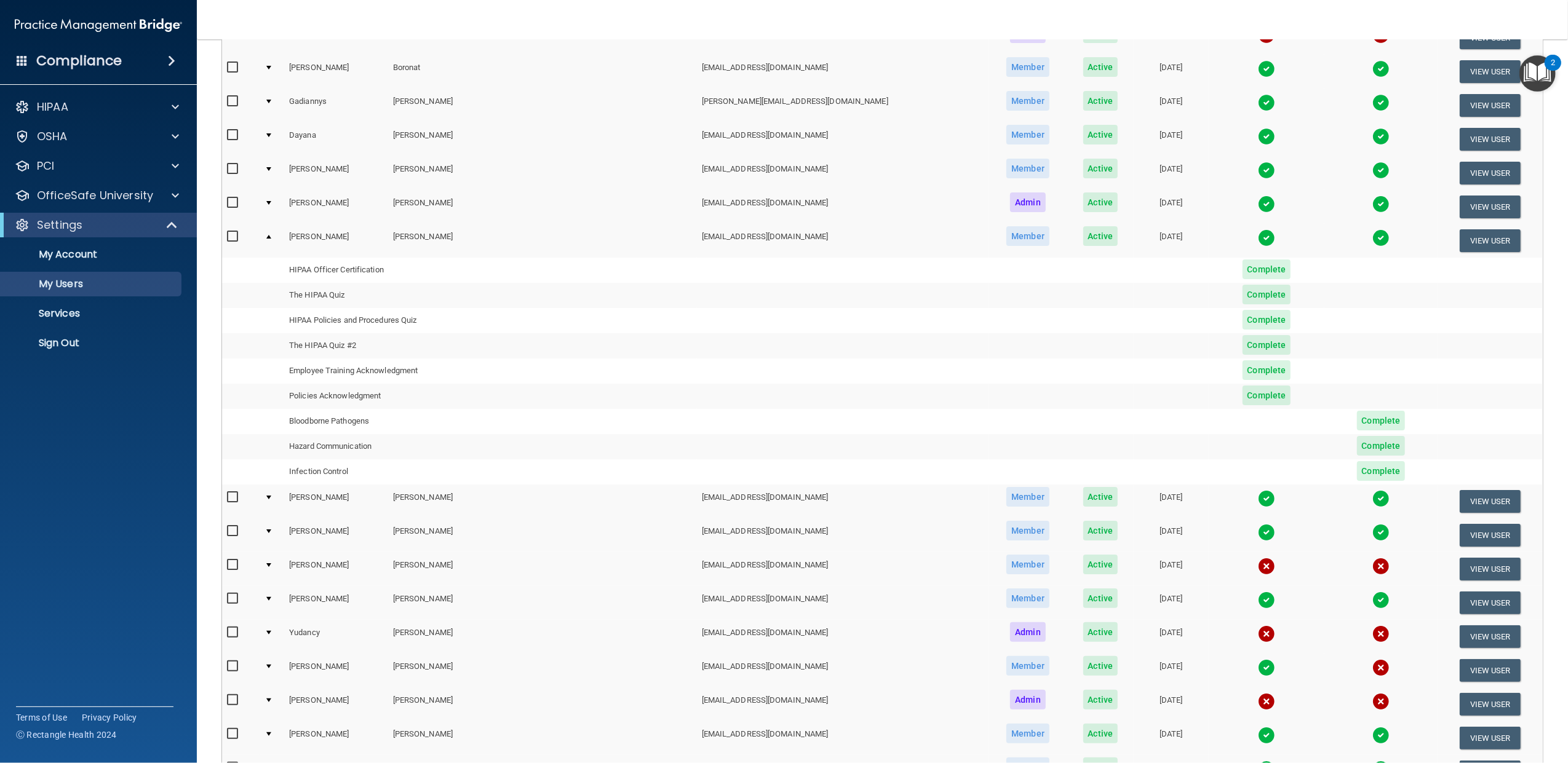
scroll to position [273, 0]
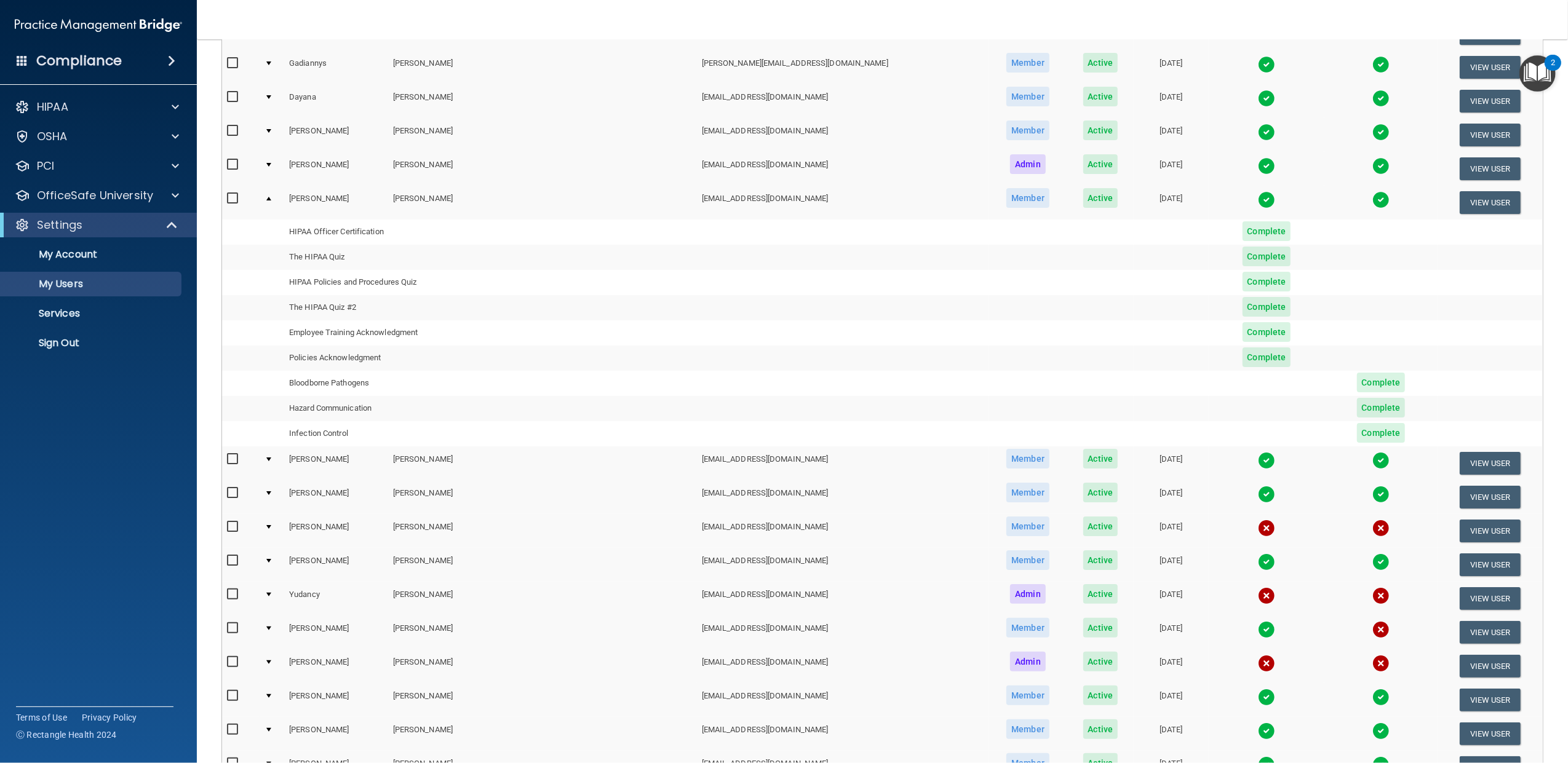
click at [274, 454] on td at bounding box center [272, 463] width 25 height 34
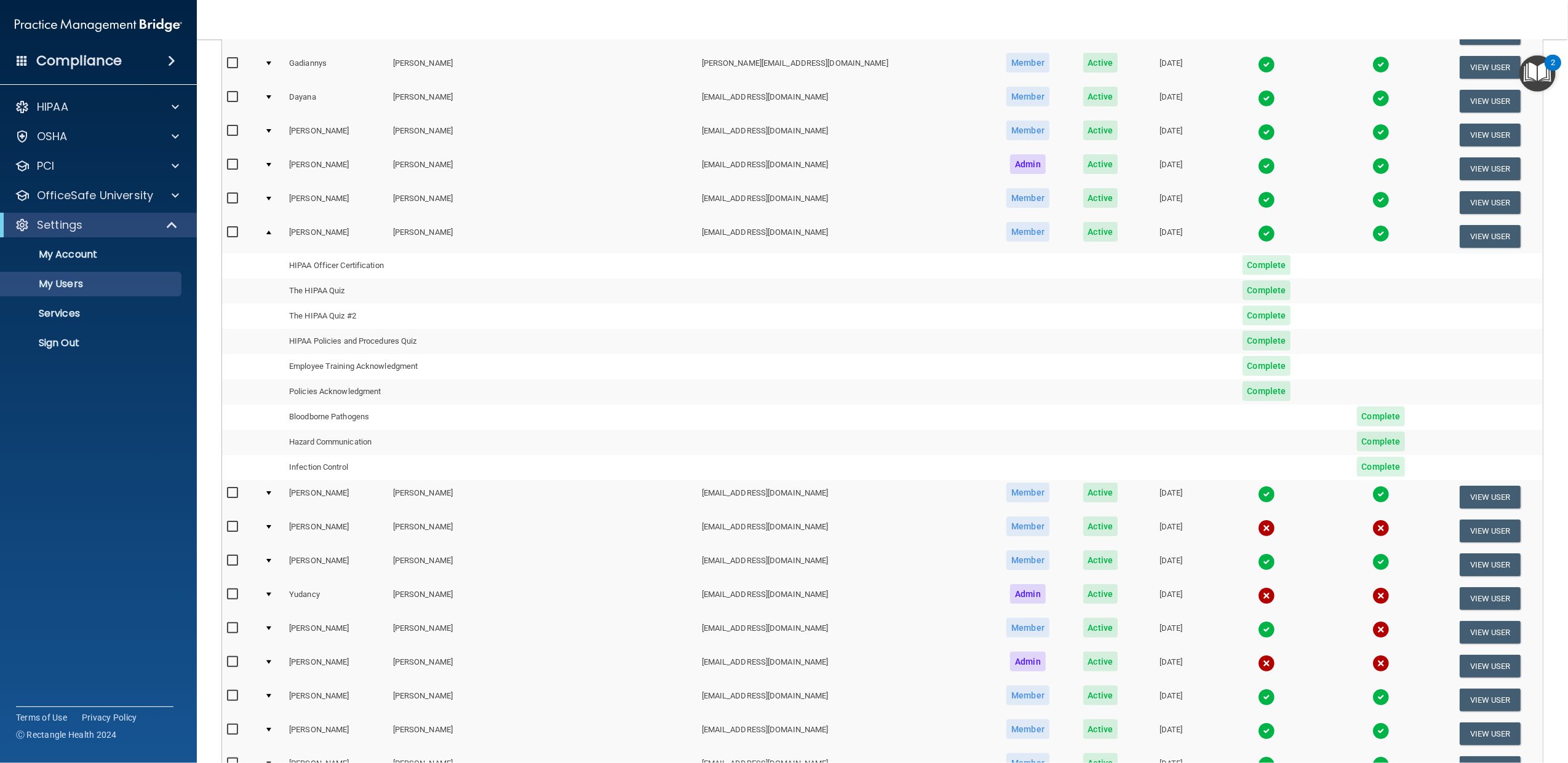
click at [271, 493] on div at bounding box center [269, 493] width 5 height 4
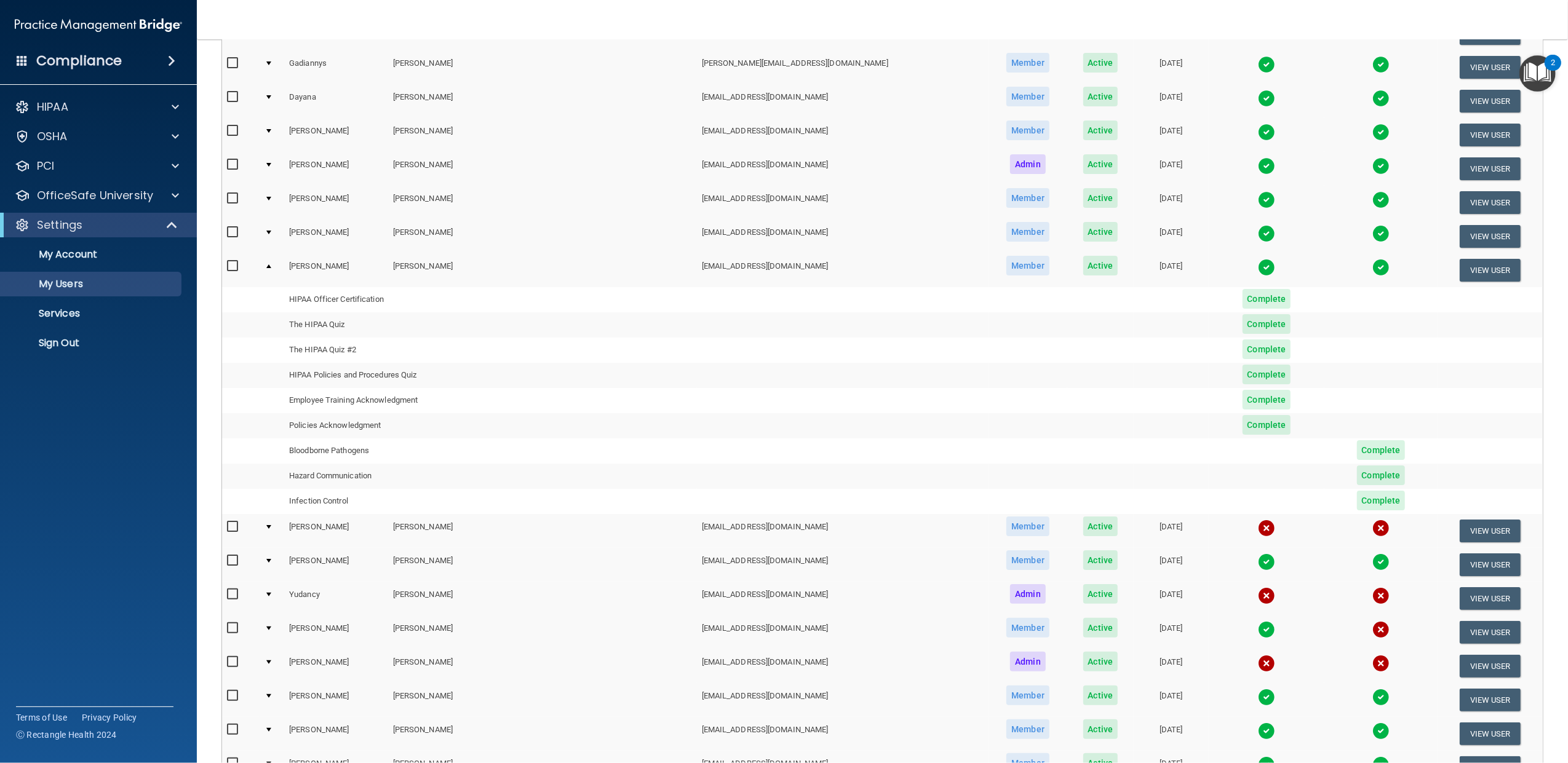
click at [271, 525] on div at bounding box center [269, 527] width 5 height 4
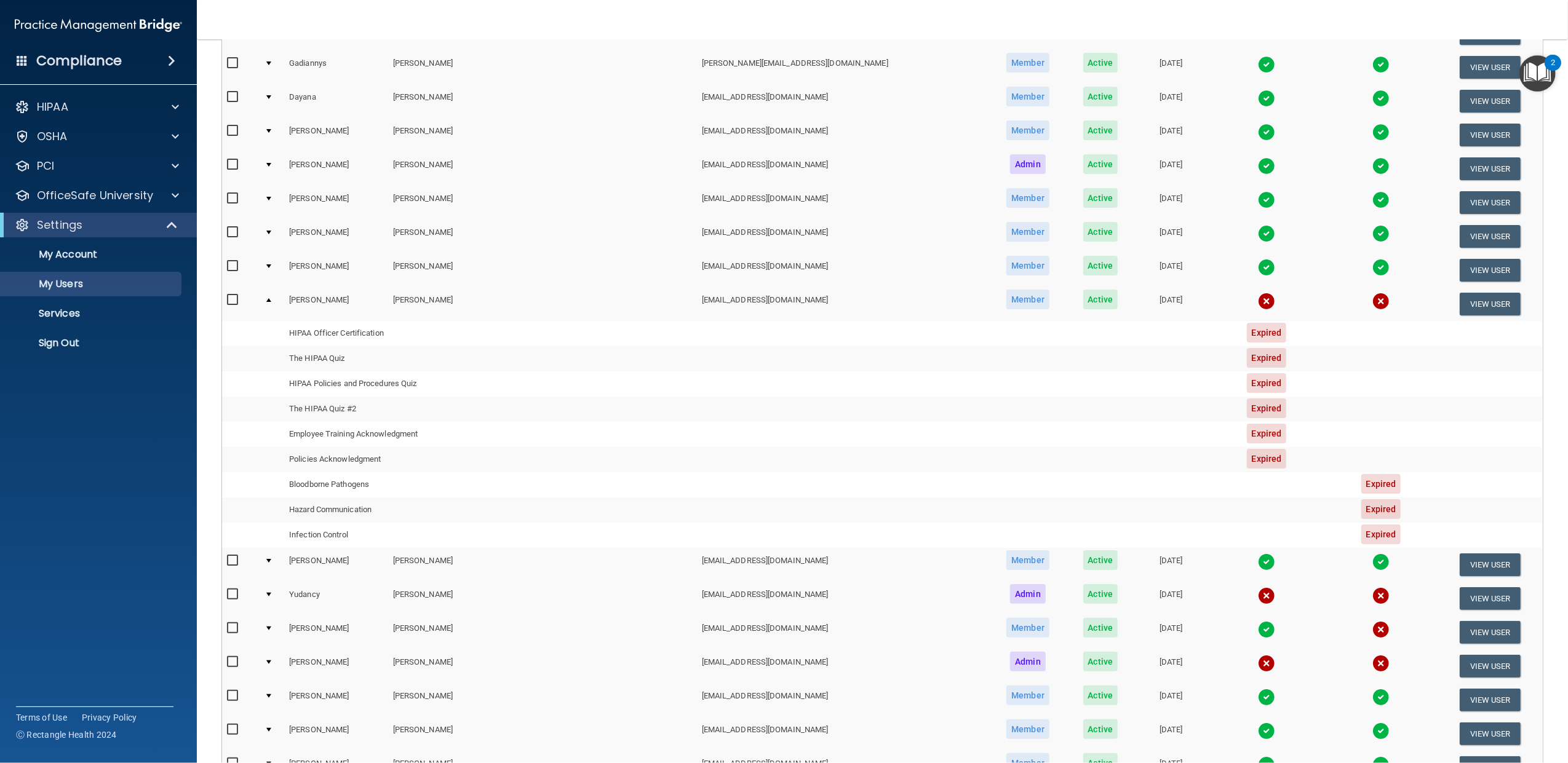
click at [271, 561] on div at bounding box center [269, 560] width 5 height 4
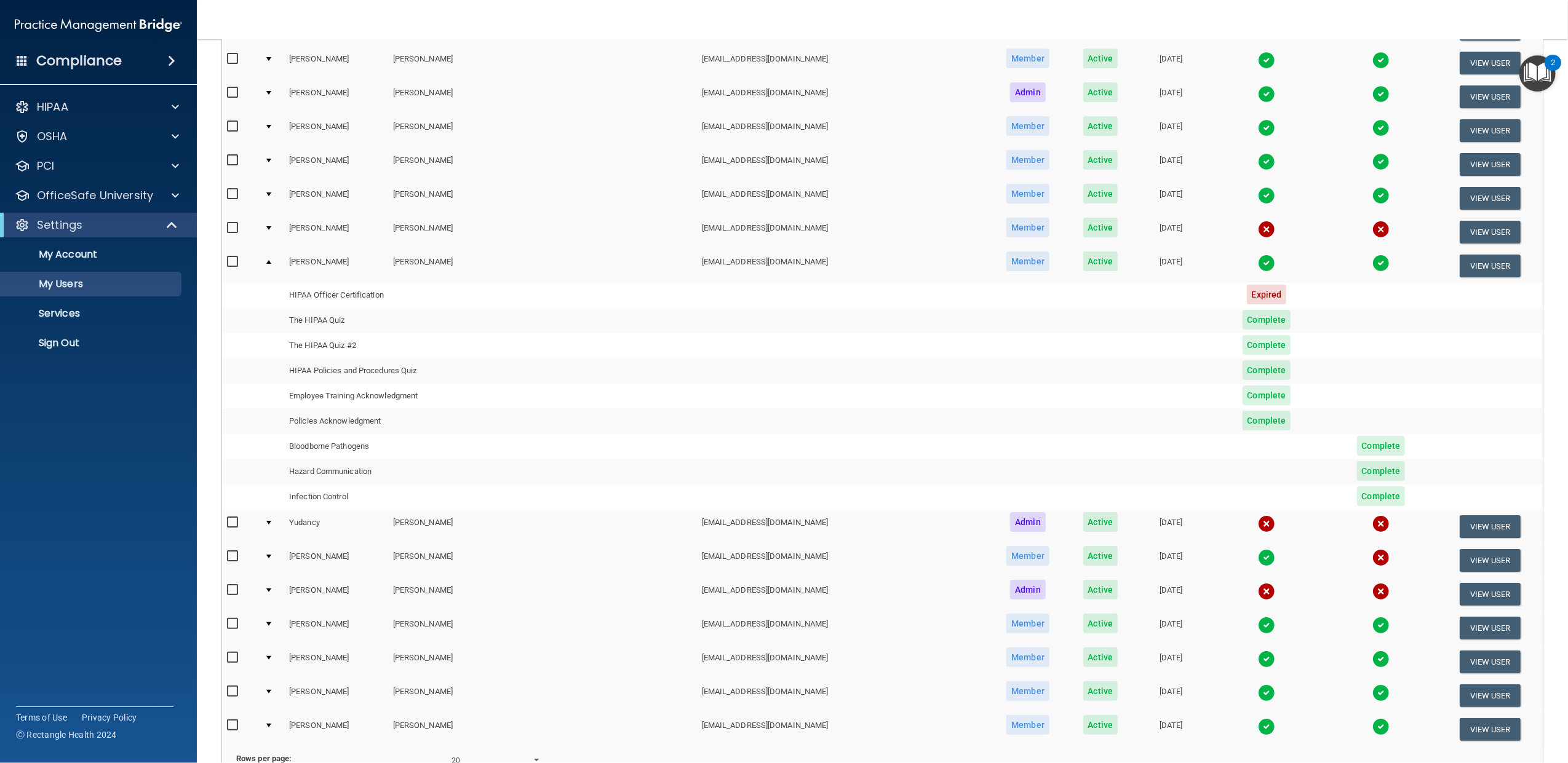
scroll to position [355, 0]
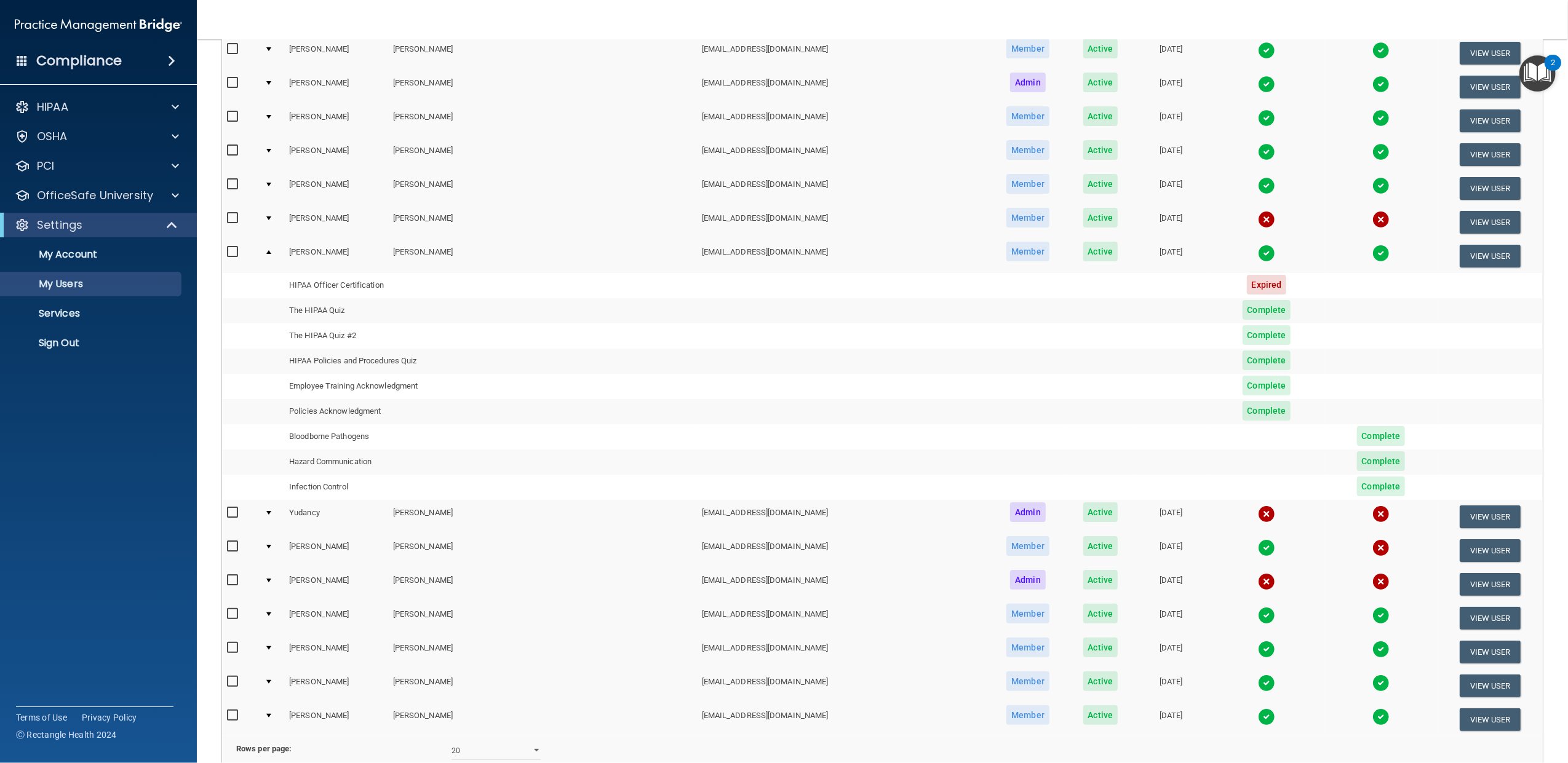
drag, startPoint x: 277, startPoint y: 611, endPoint x: 343, endPoint y: 610, distance: 66.0
click at [271, 613] on div at bounding box center [269, 614] width 5 height 4
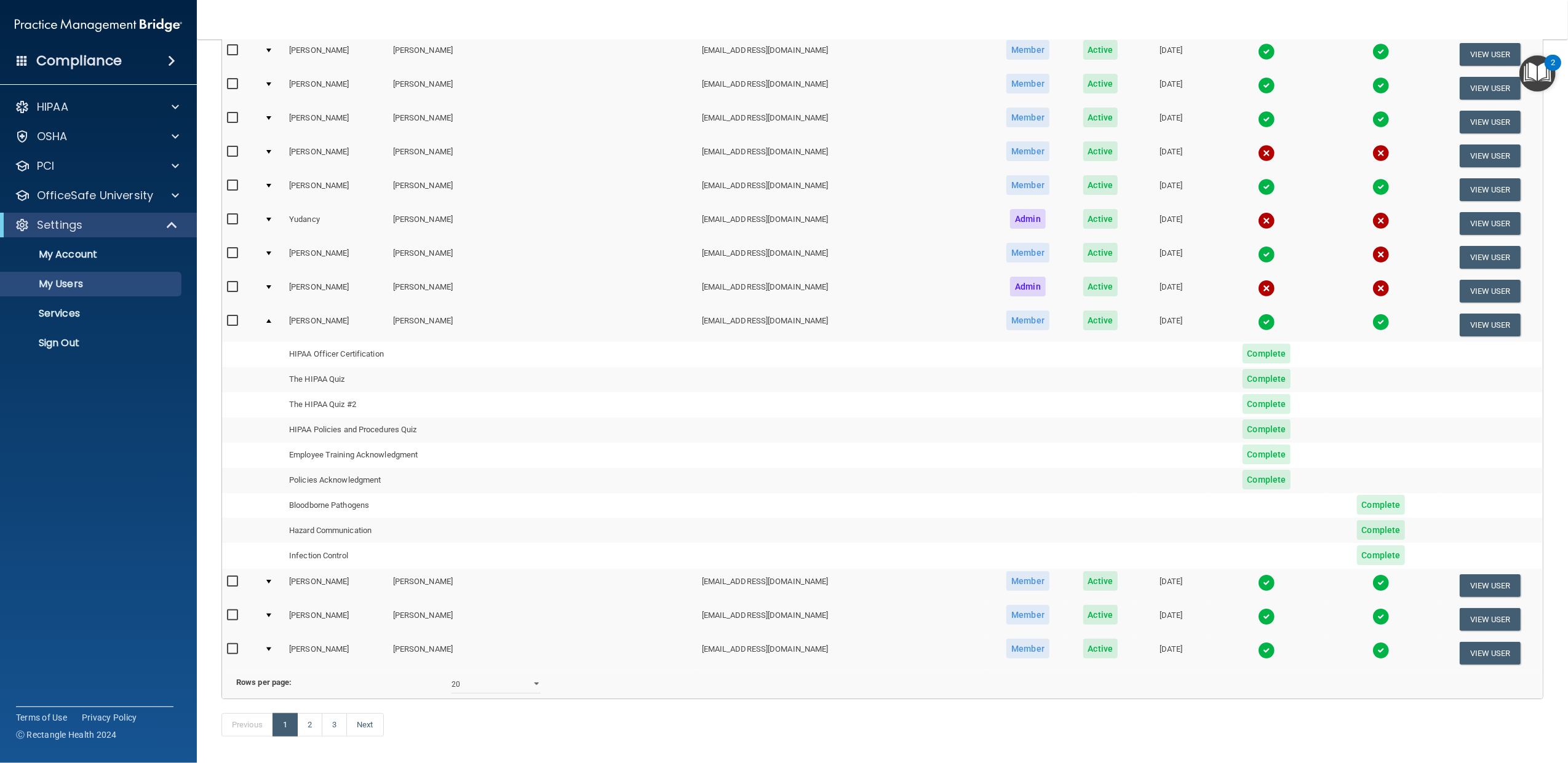
scroll to position [437, 0]
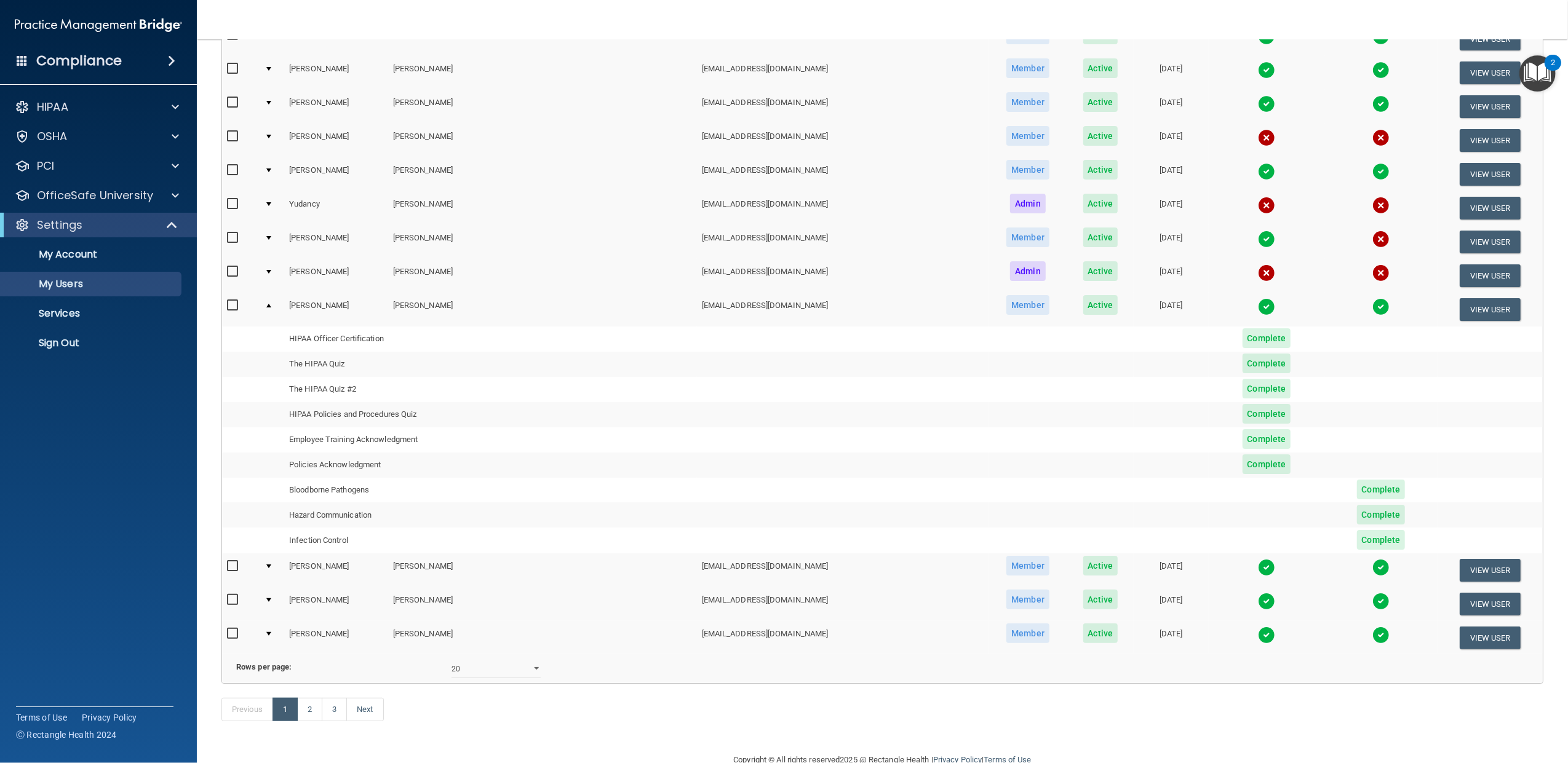
click at [271, 565] on div at bounding box center [269, 566] width 5 height 4
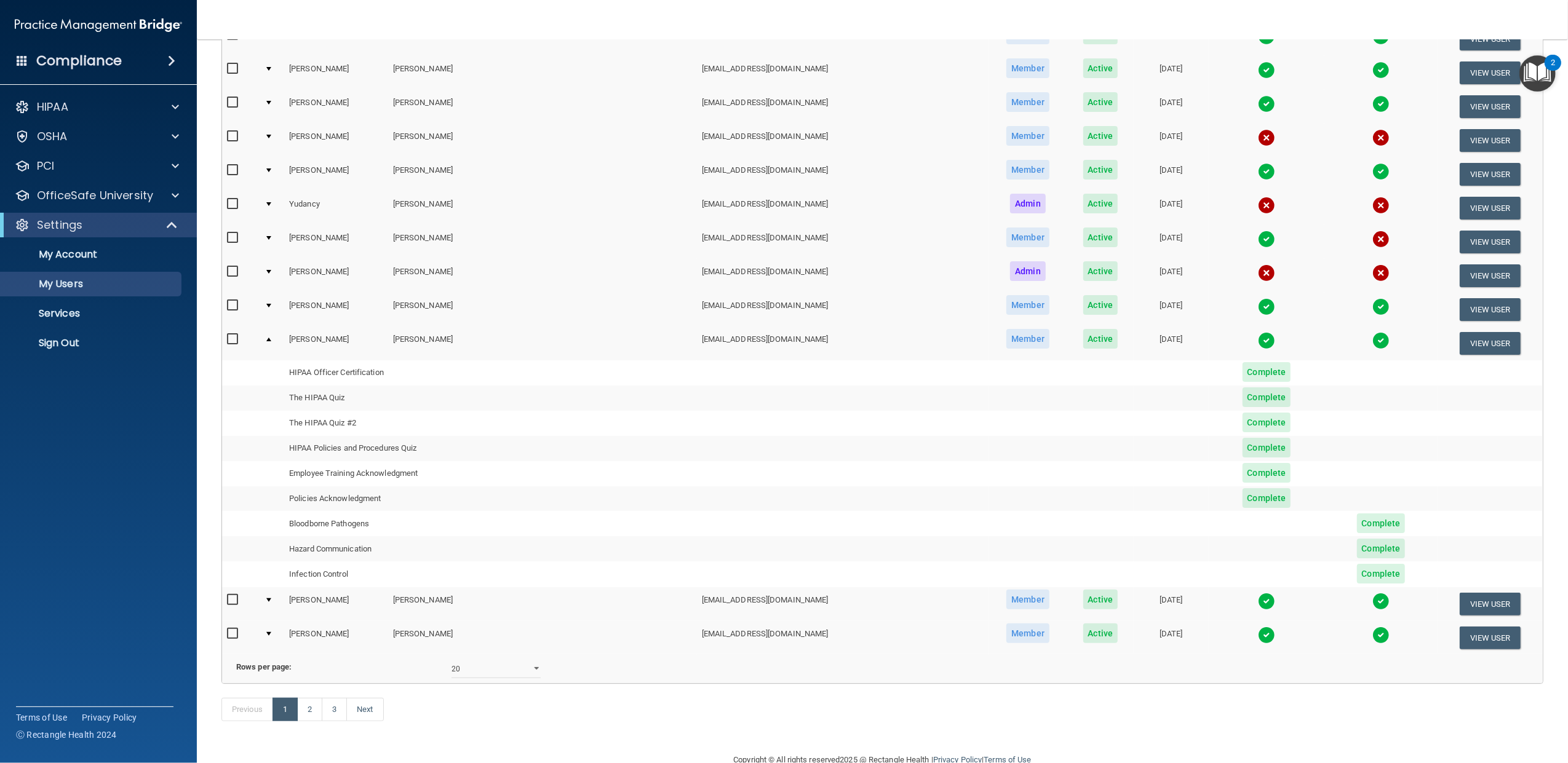
click at [274, 596] on td at bounding box center [272, 604] width 25 height 34
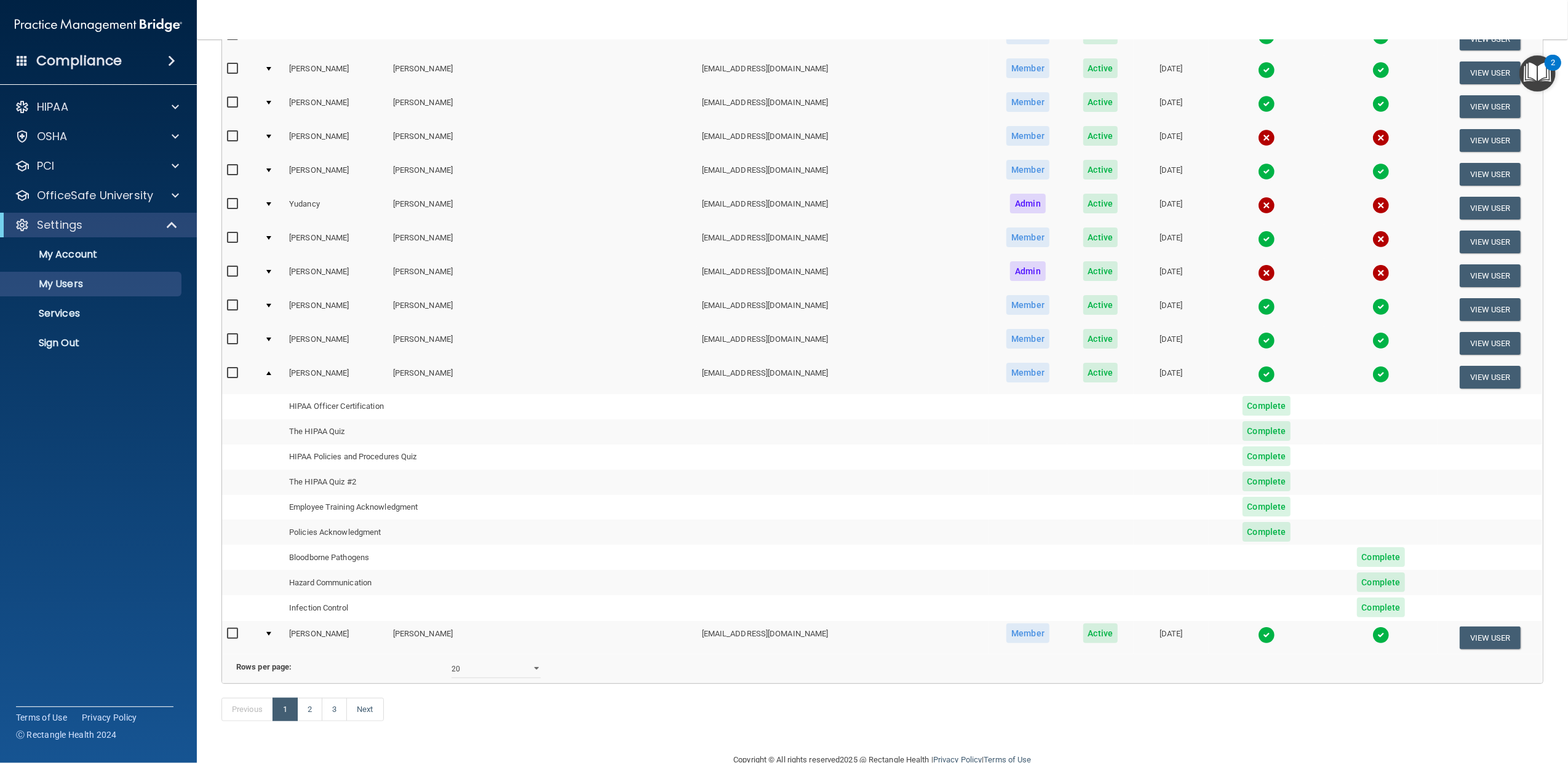
click at [276, 628] on td at bounding box center [272, 638] width 25 height 34
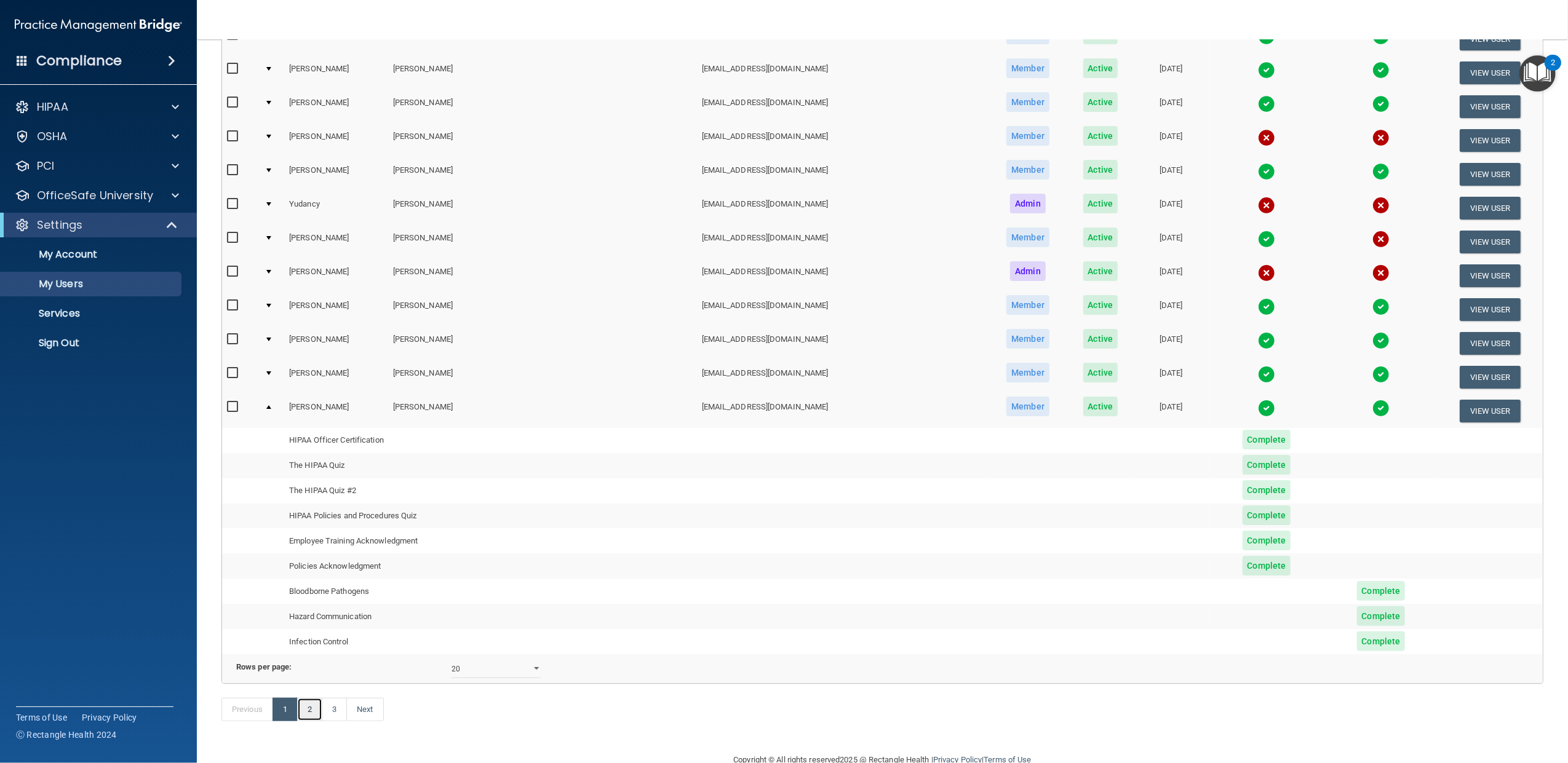
click at [313, 721] on link "2" at bounding box center [309, 710] width 26 height 23
select select "20"
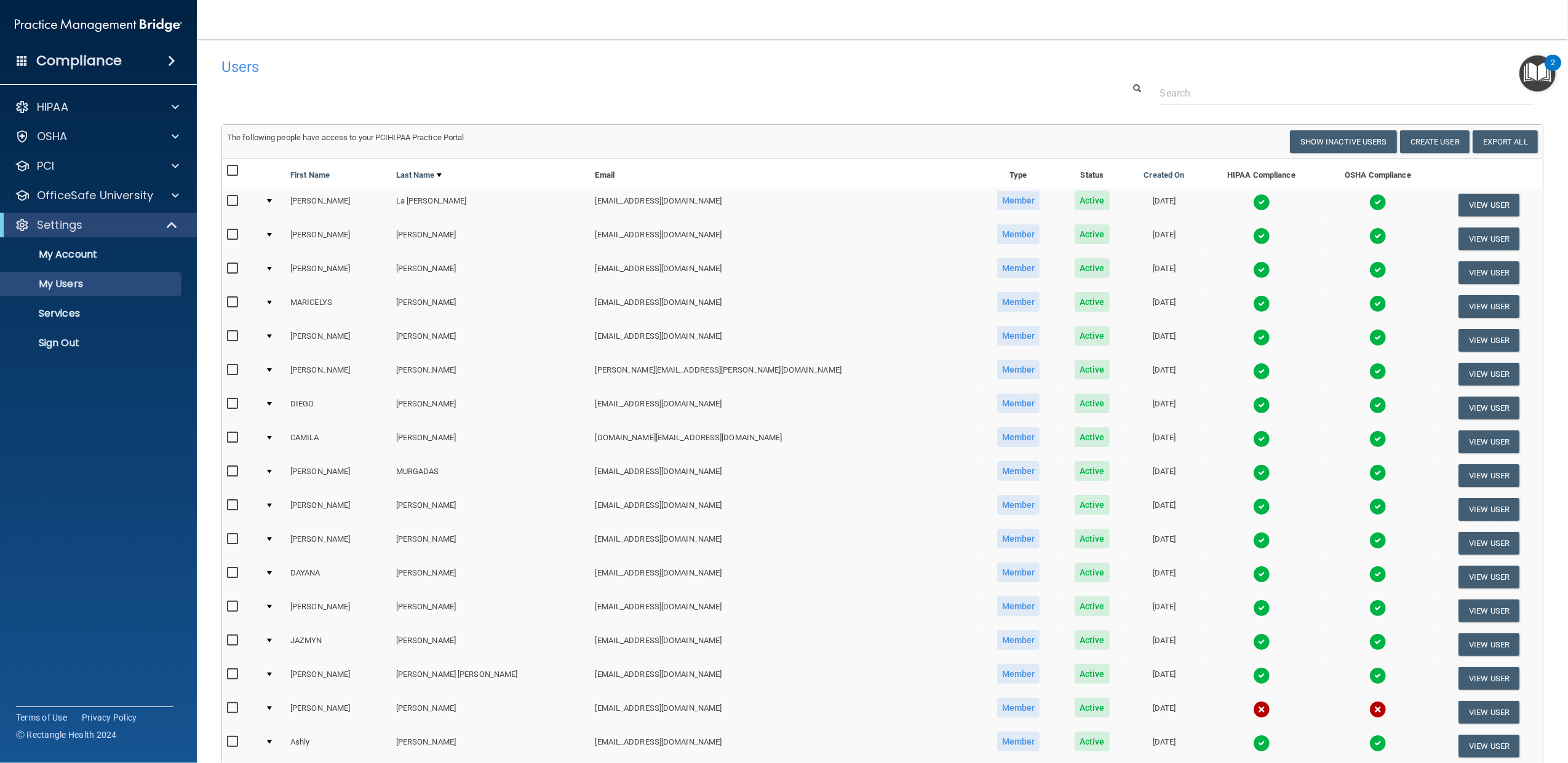
click at [272, 200] on div at bounding box center [269, 201] width 5 height 4
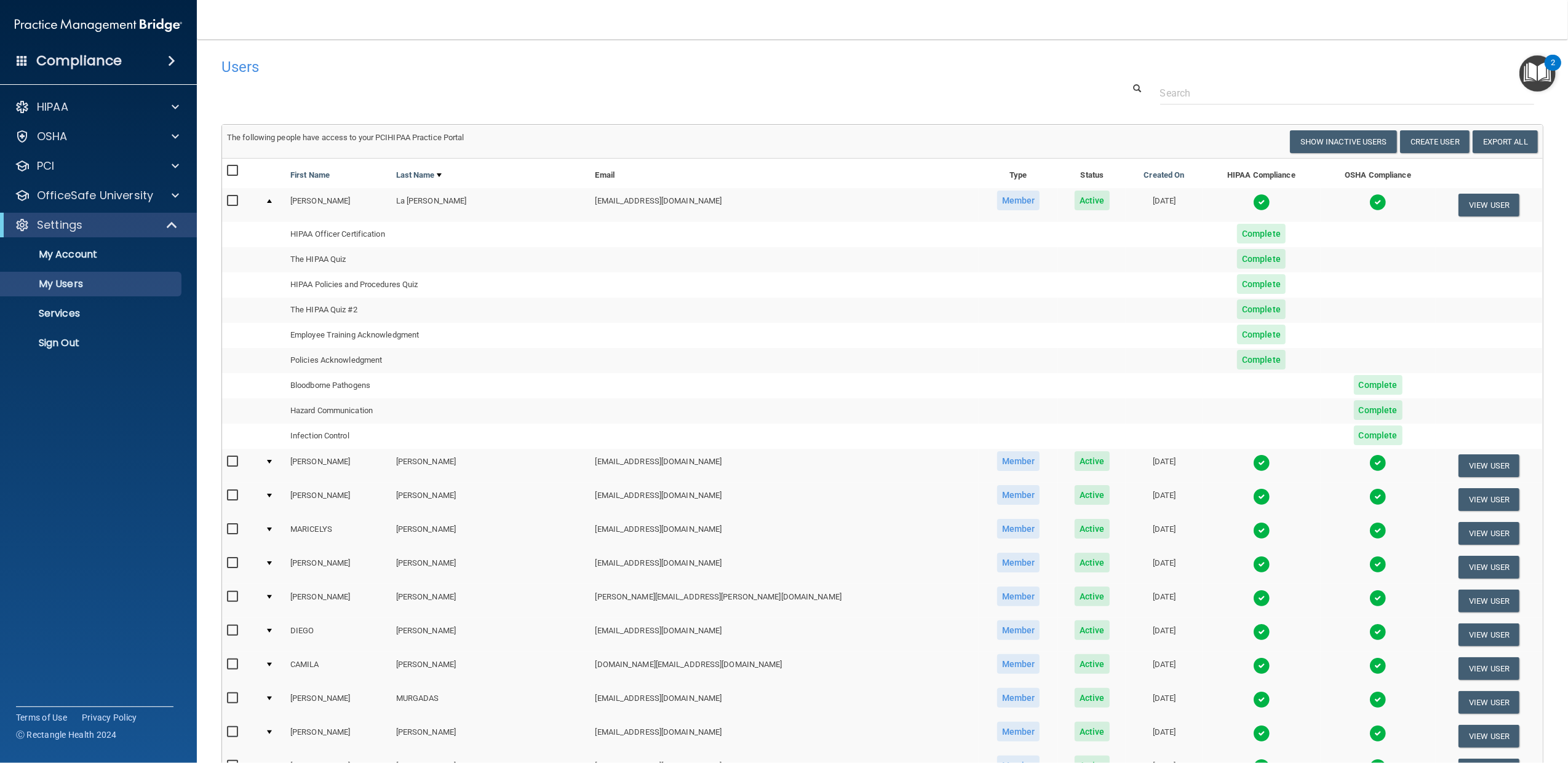
click at [272, 461] on div at bounding box center [269, 462] width 5 height 4
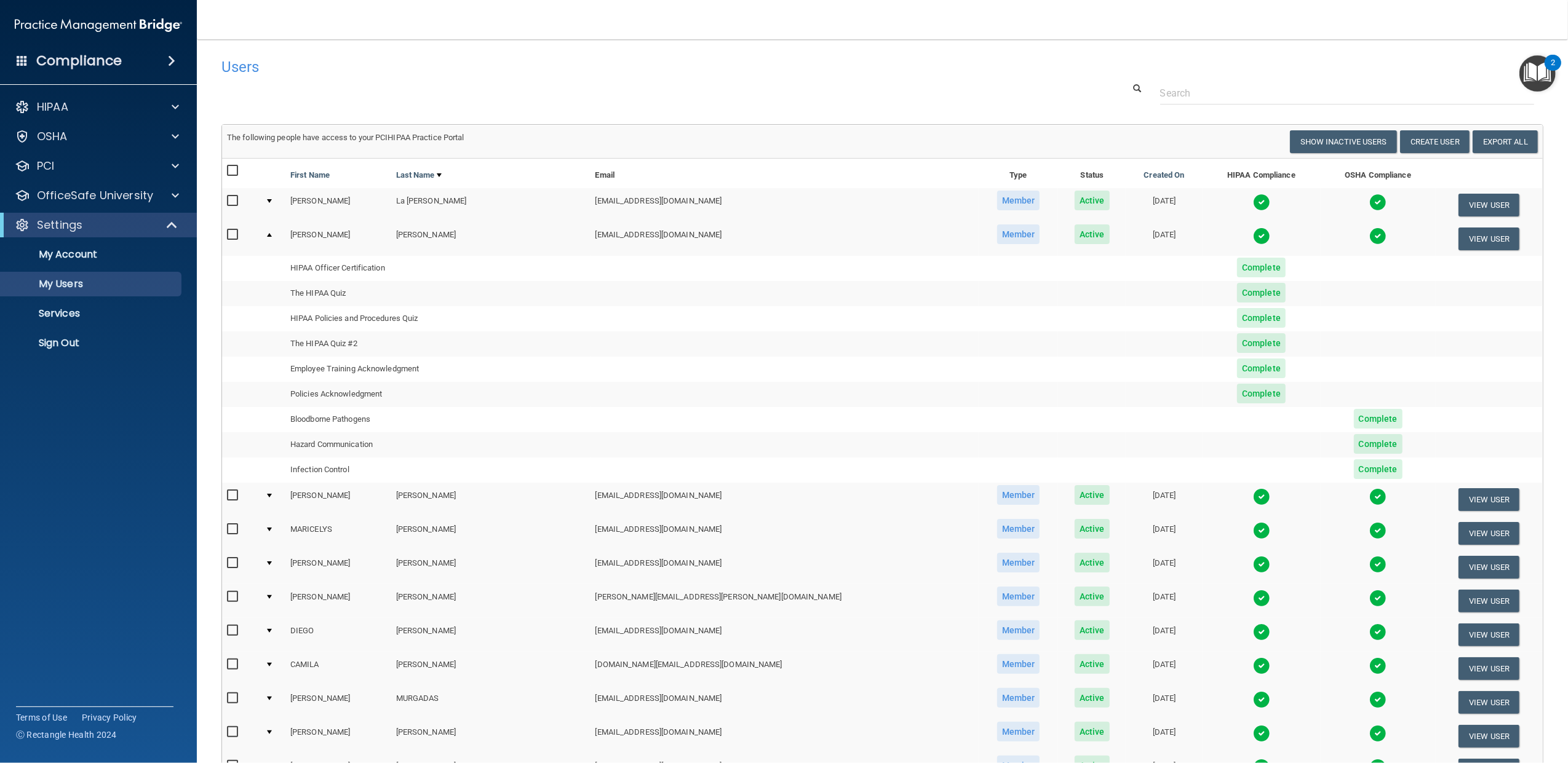
click at [272, 497] on div at bounding box center [269, 495] width 5 height 4
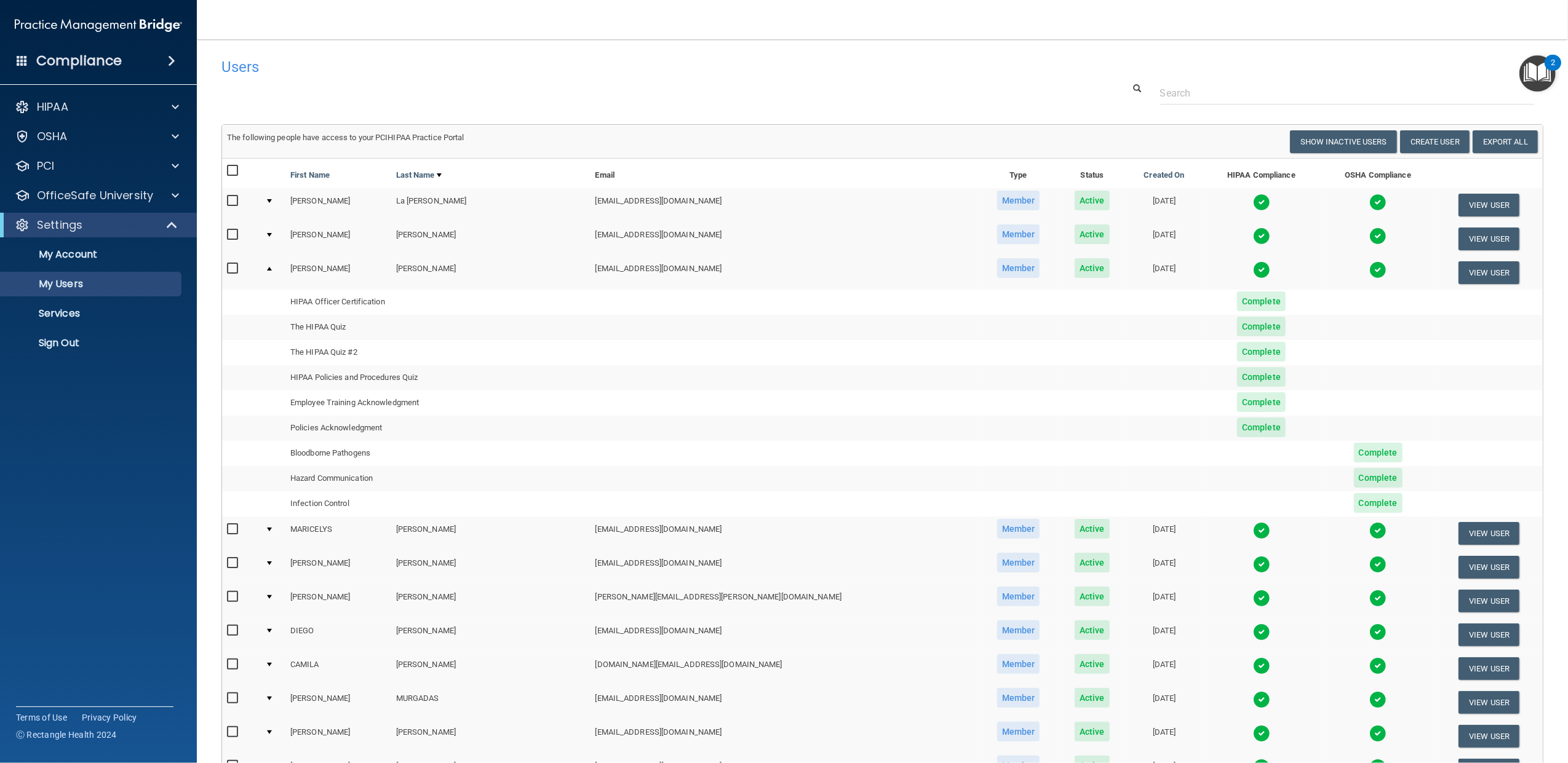
click at [272, 530] on div at bounding box center [269, 529] width 5 height 4
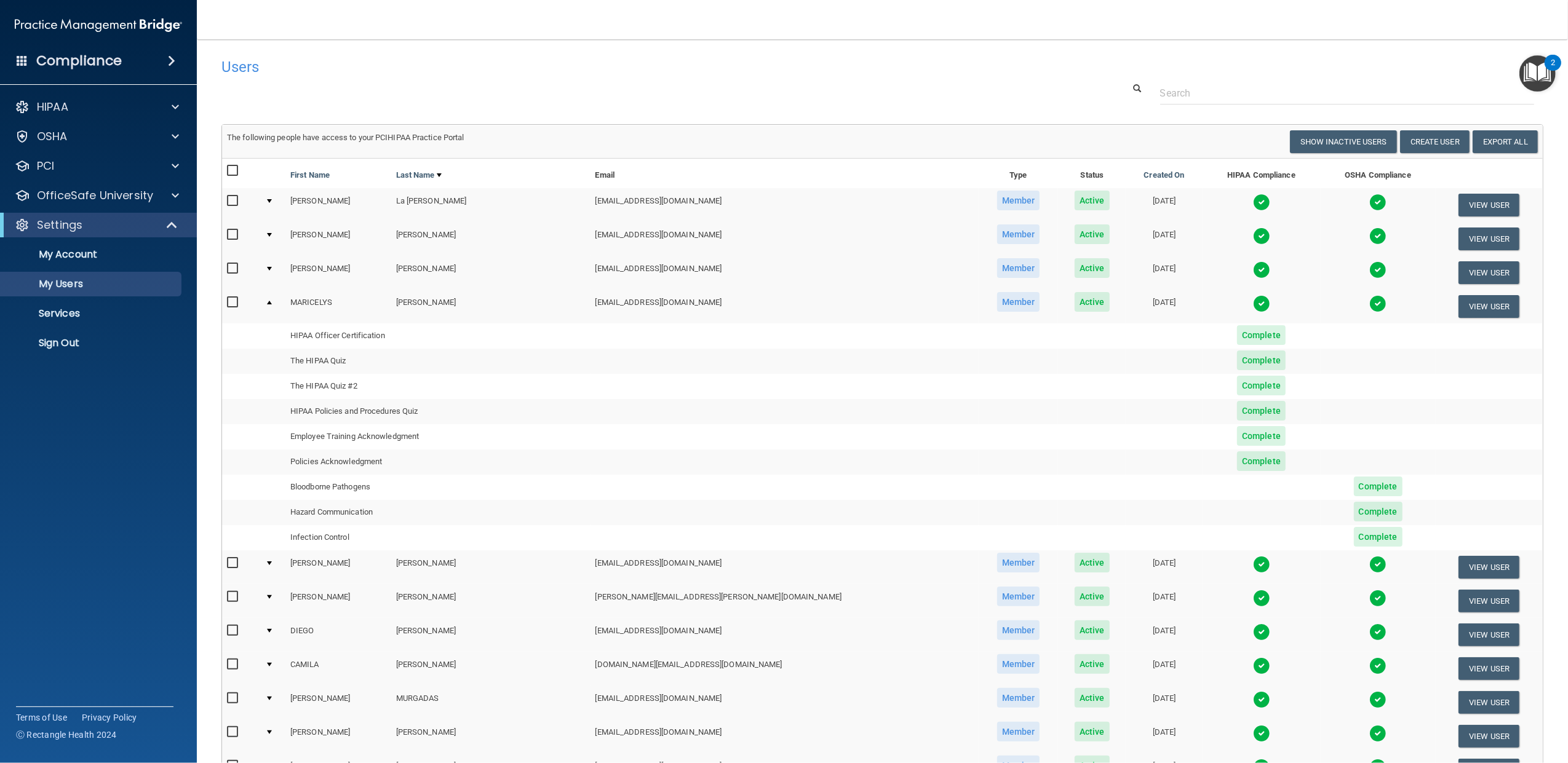
click at [272, 565] on div at bounding box center [269, 563] width 5 height 4
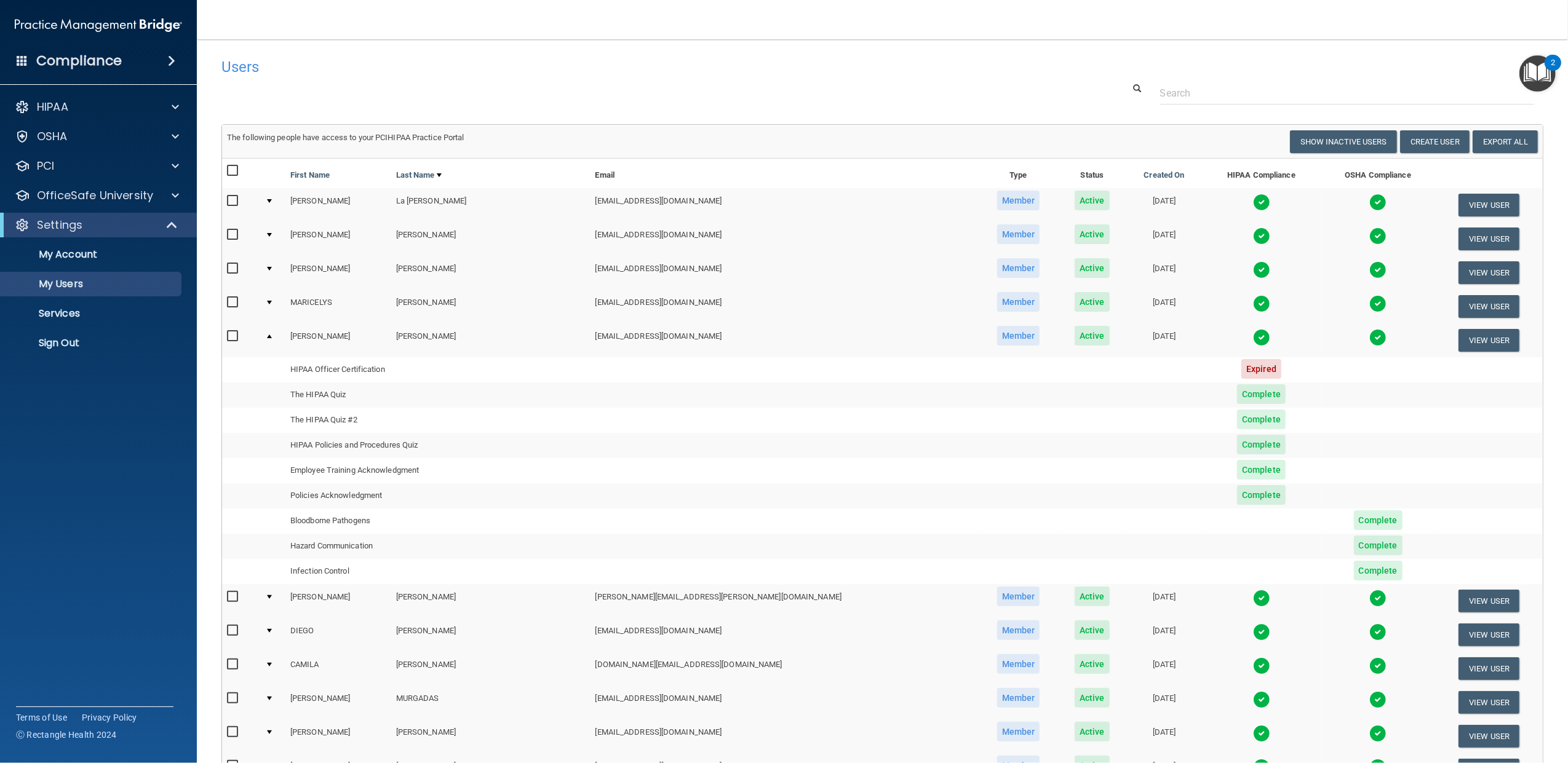
click at [277, 333] on td at bounding box center [273, 340] width 26 height 34
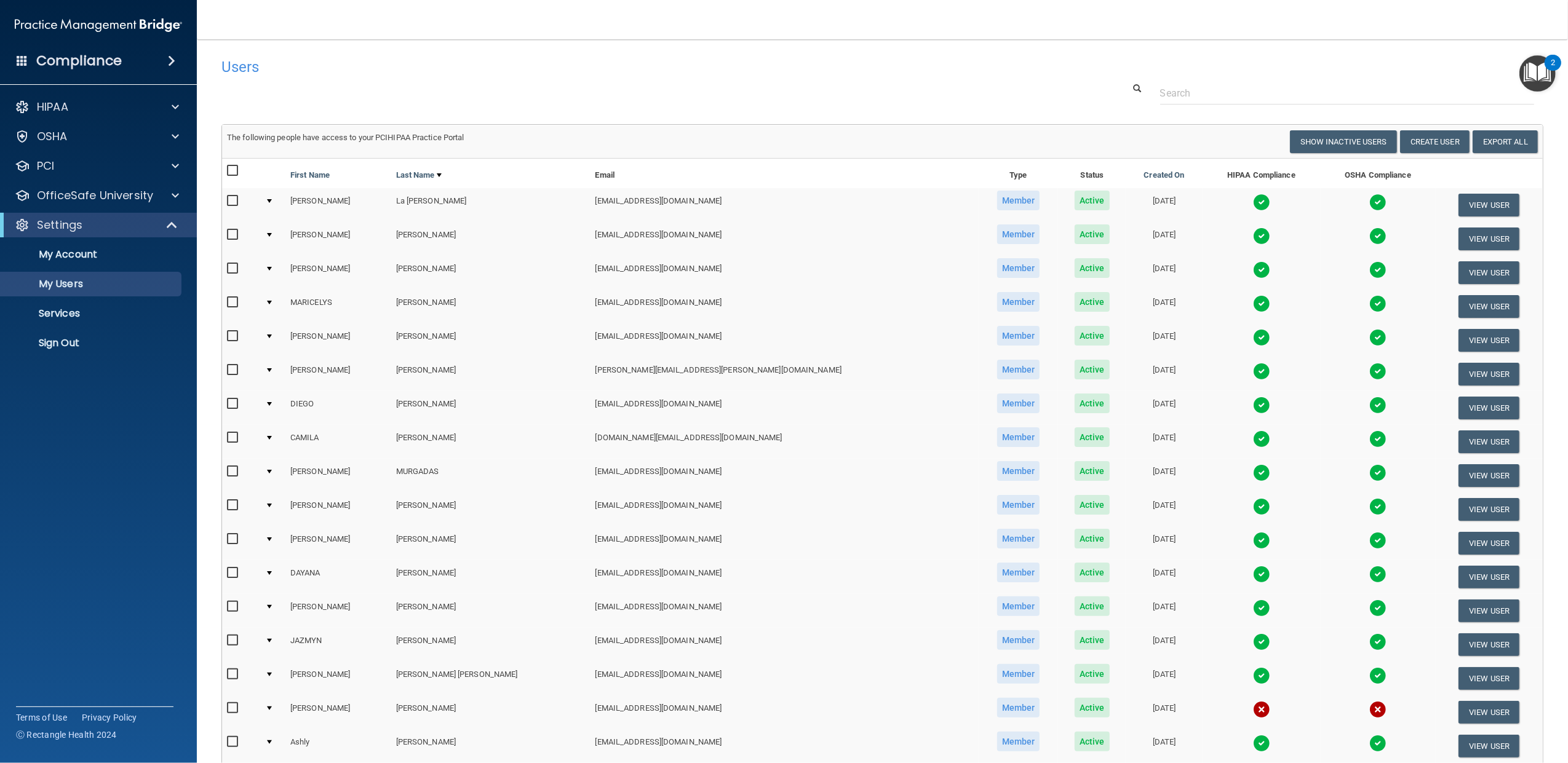
click at [272, 366] on td at bounding box center [273, 374] width 26 height 34
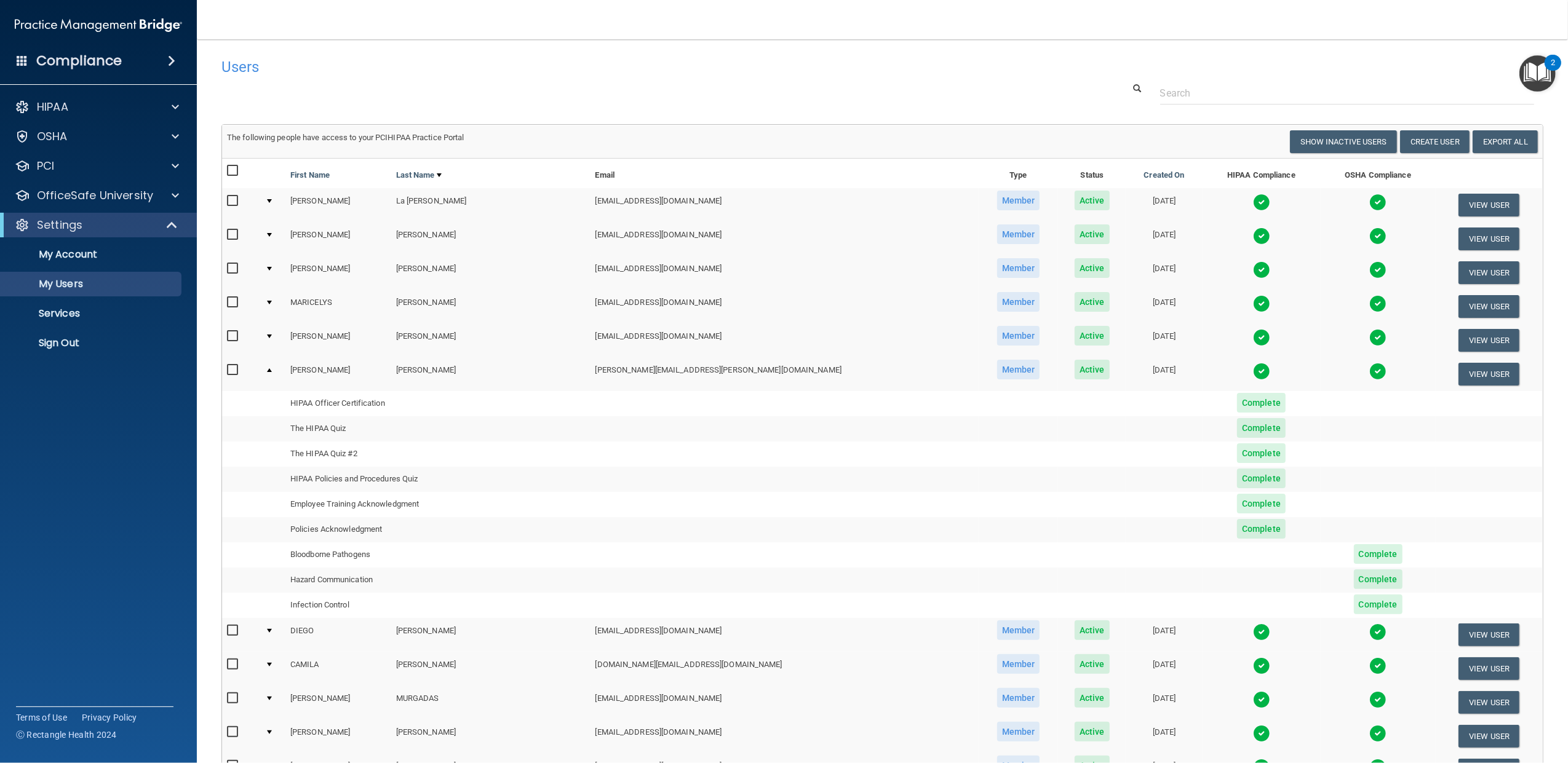
click at [272, 630] on div at bounding box center [269, 630] width 5 height 4
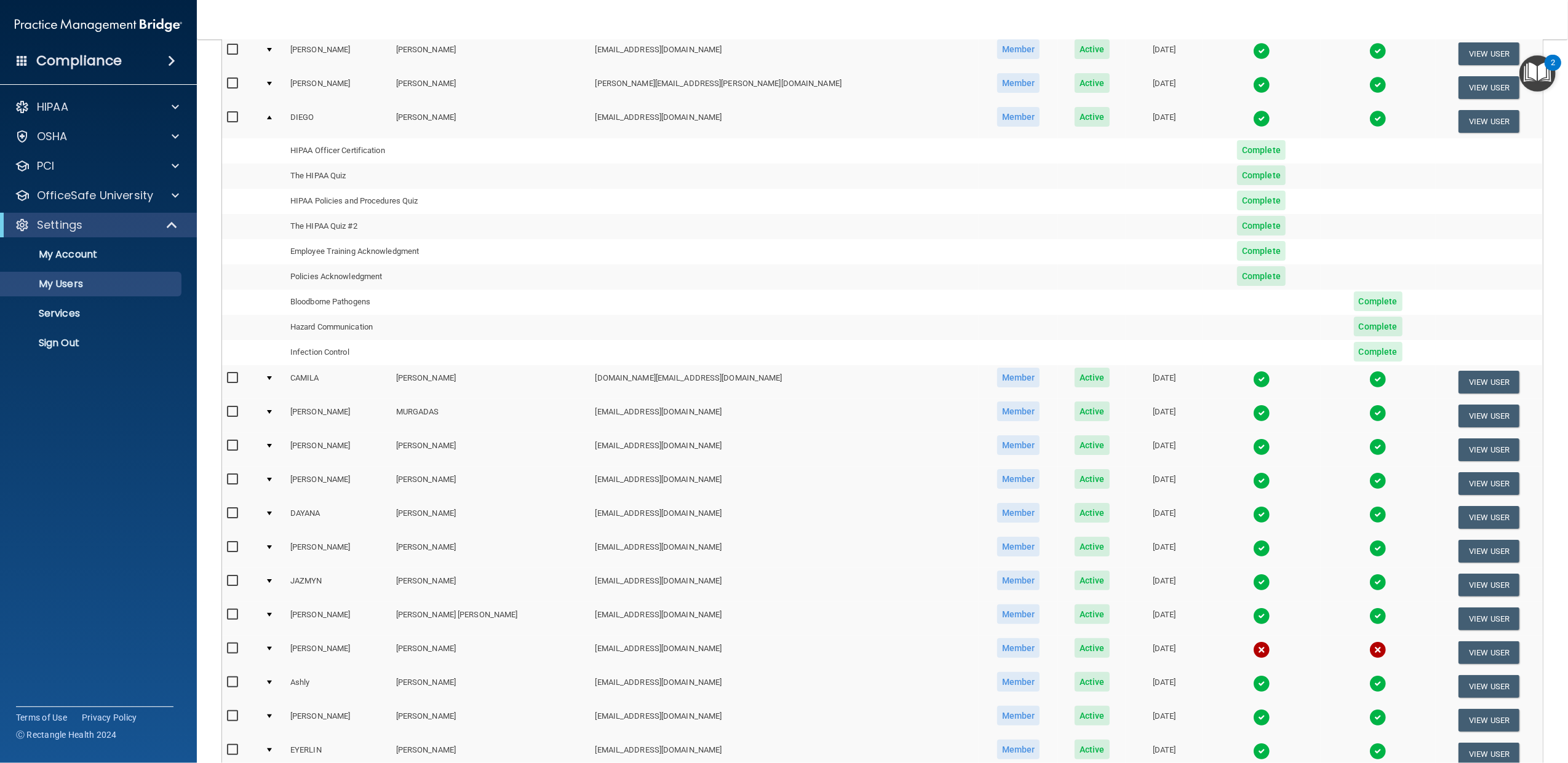
scroll to position [301, 0]
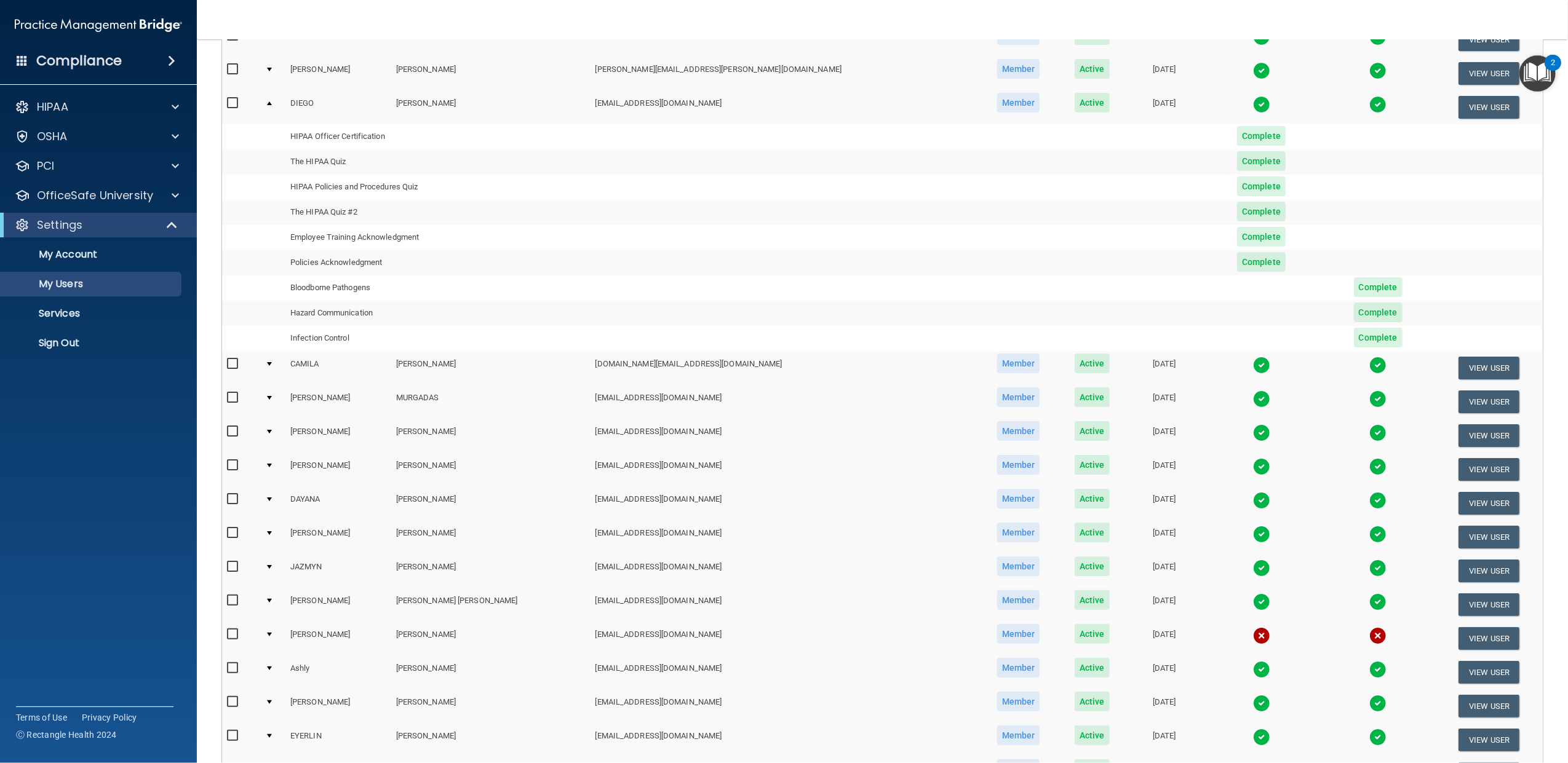
click at [277, 362] on td at bounding box center [273, 368] width 26 height 34
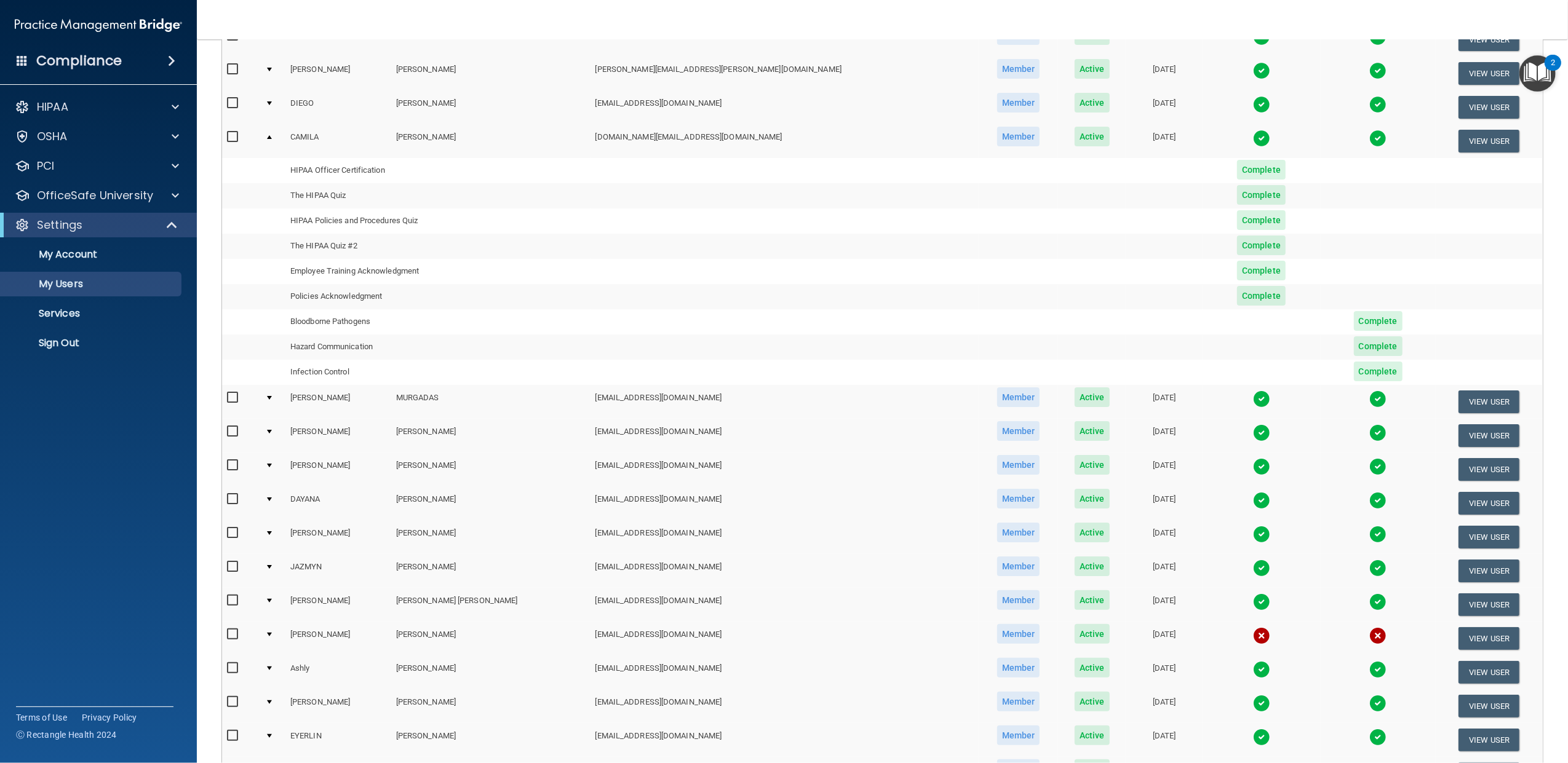
click at [272, 397] on div at bounding box center [269, 398] width 5 height 4
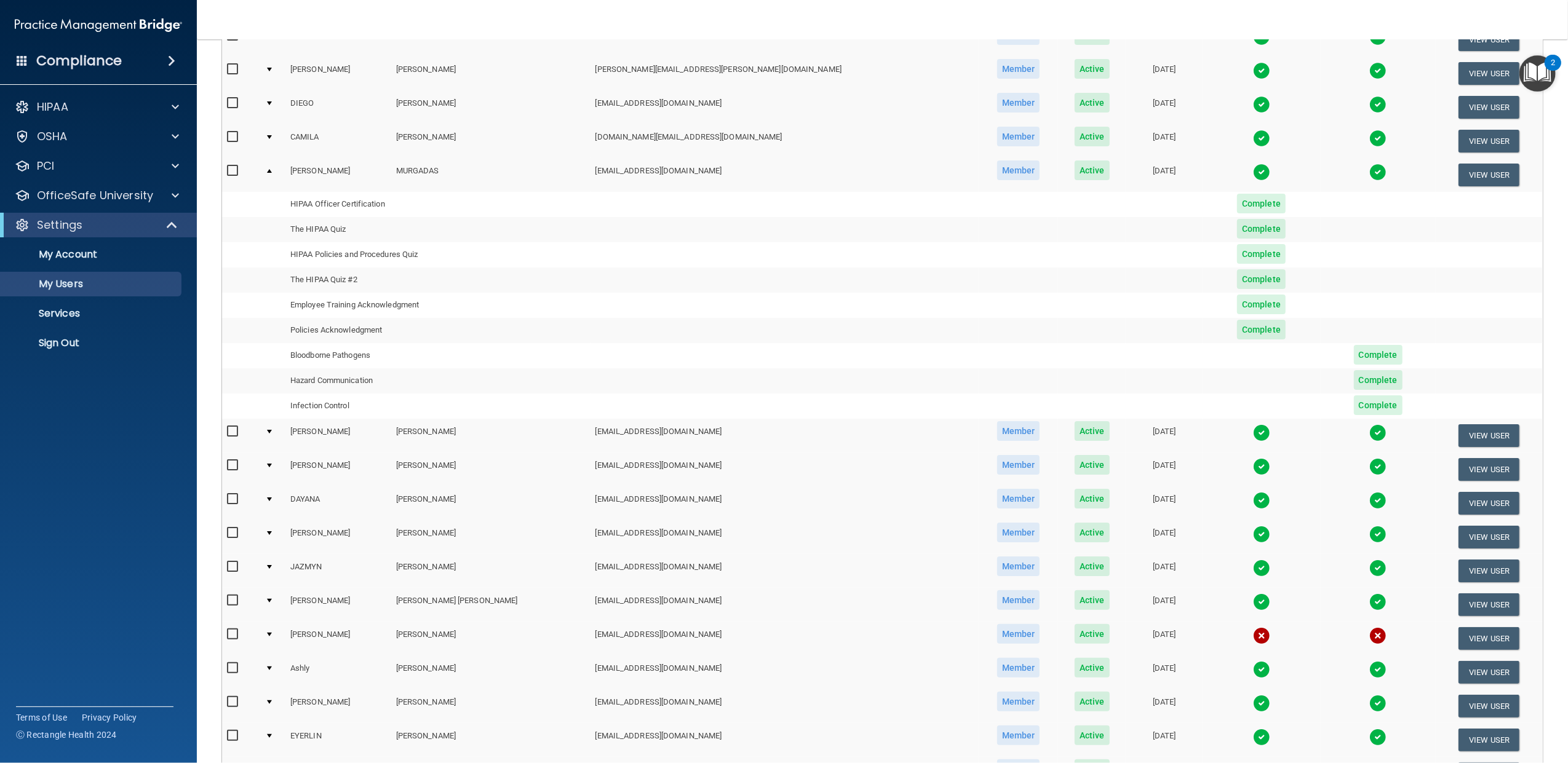
click at [274, 429] on td at bounding box center [273, 435] width 26 height 34
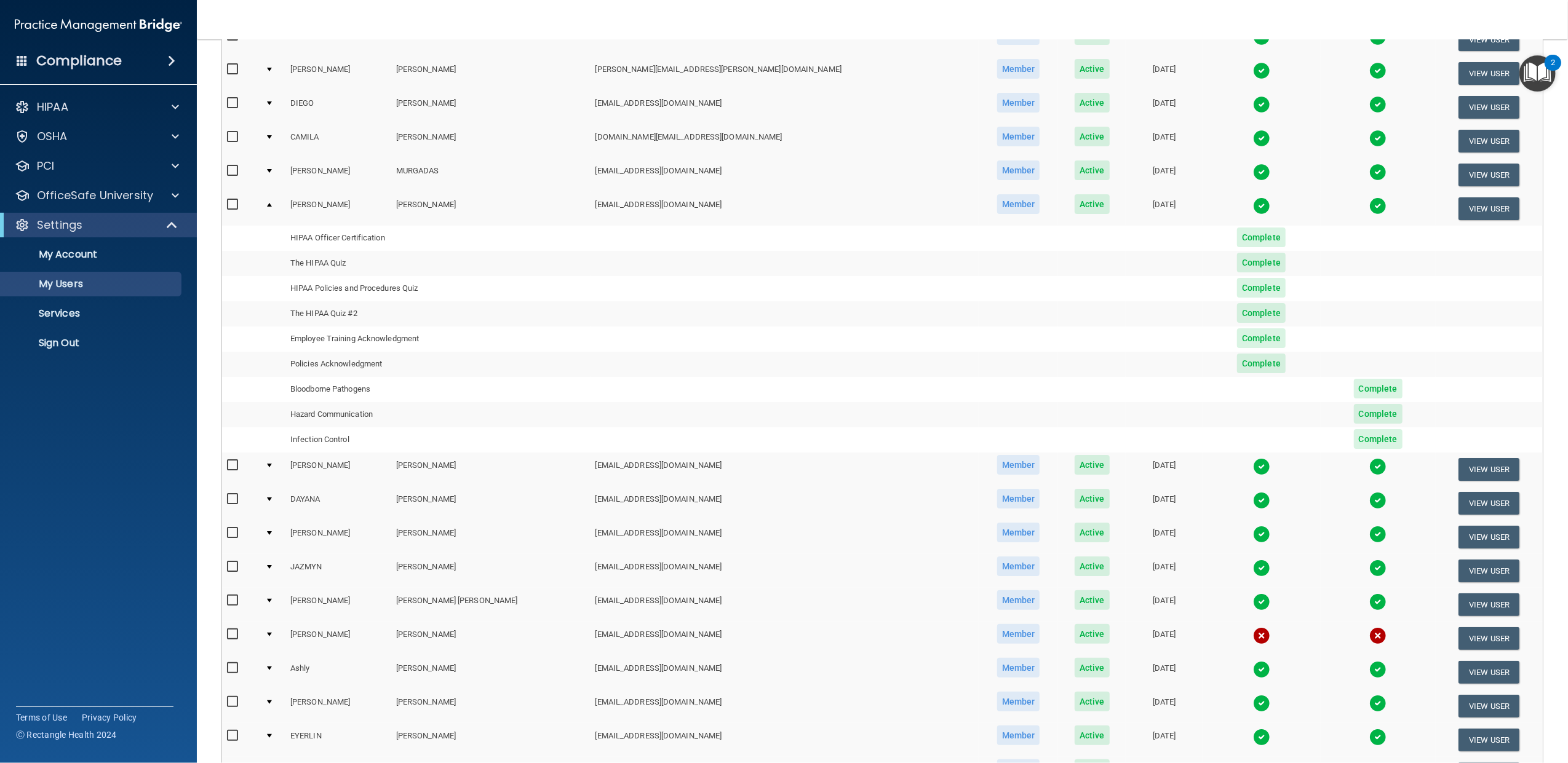
click at [278, 462] on td at bounding box center [273, 470] width 26 height 34
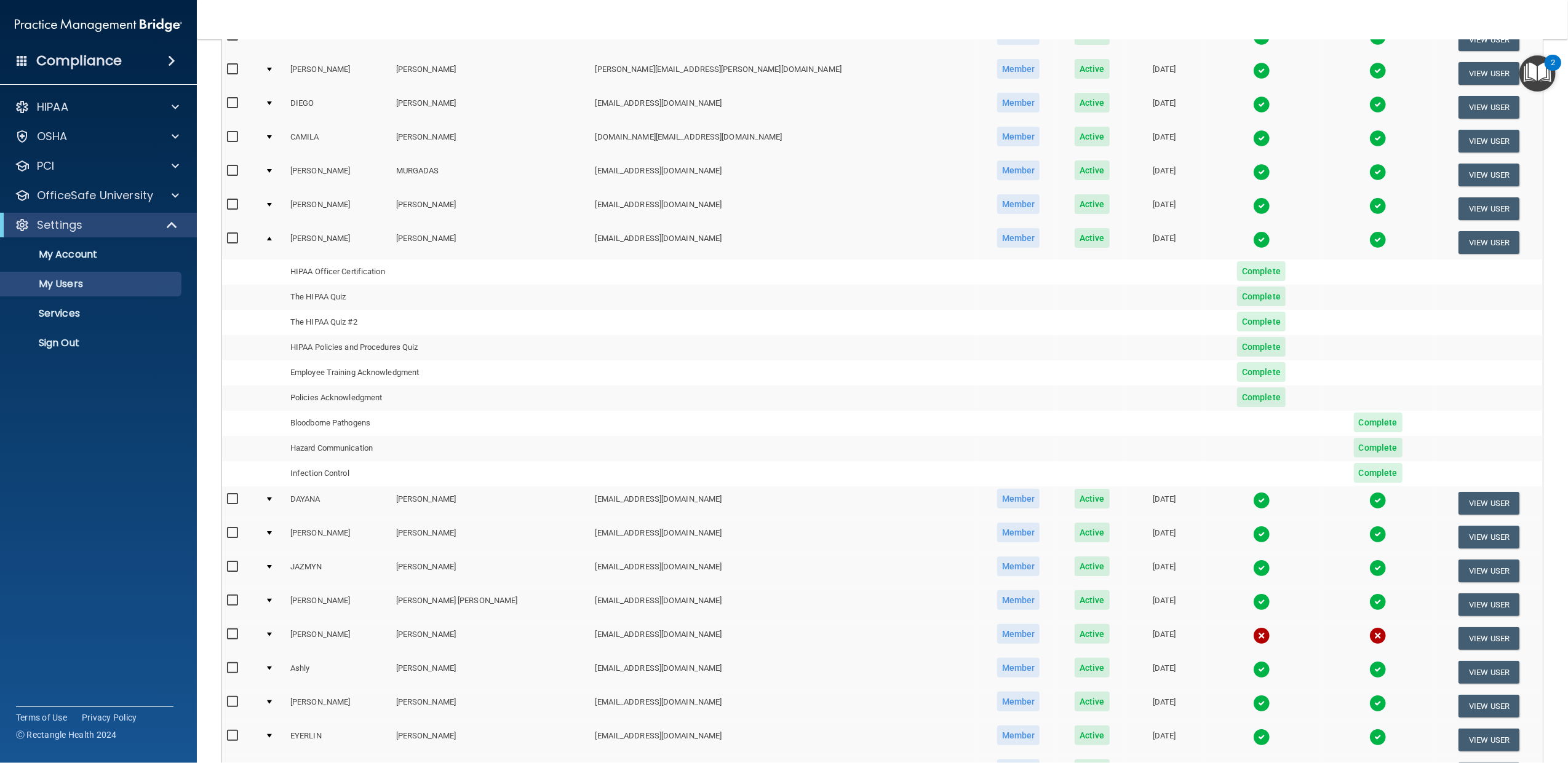
click at [272, 498] on div at bounding box center [269, 499] width 5 height 4
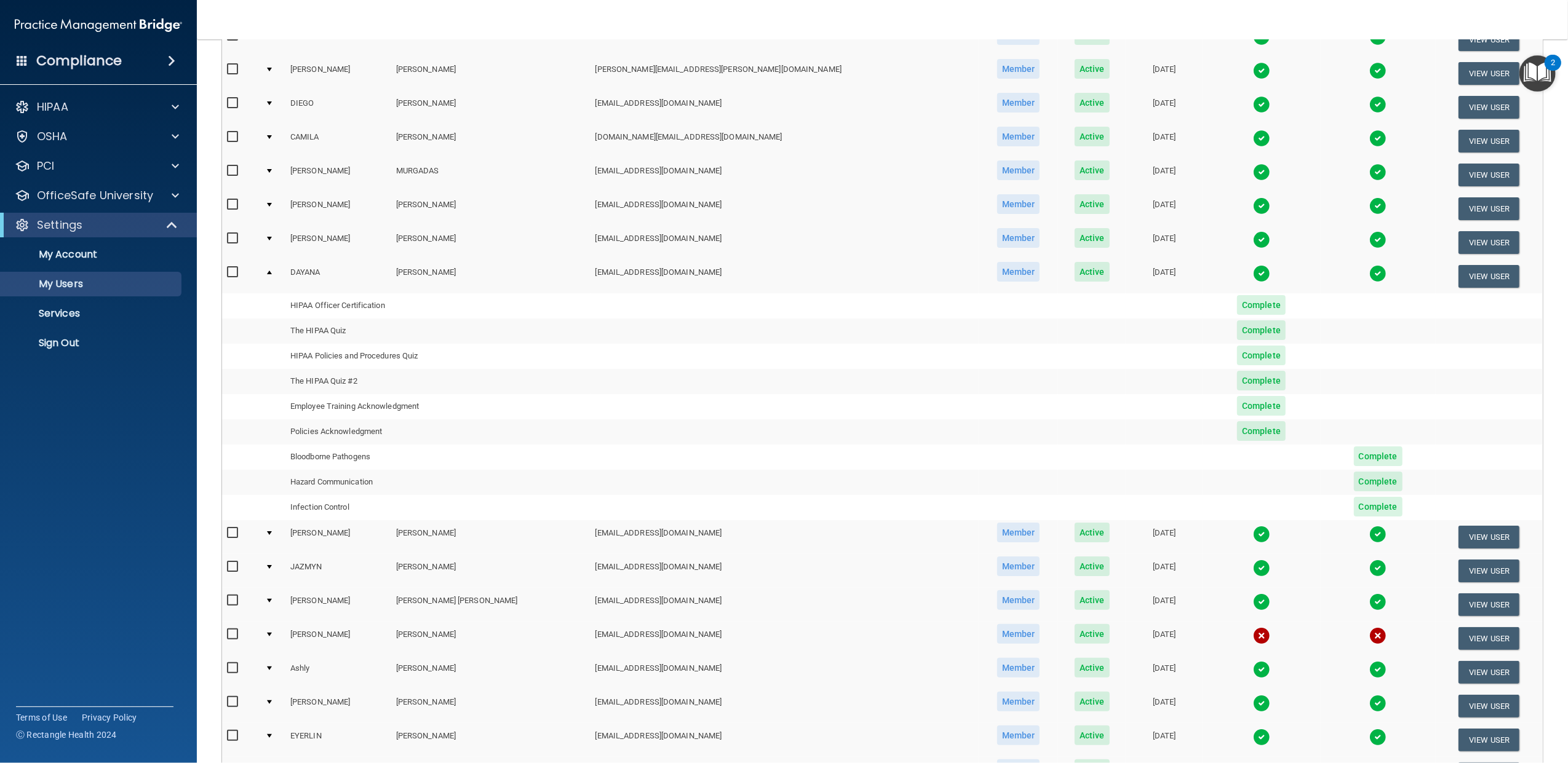
click at [272, 531] on div at bounding box center [269, 532] width 5 height 4
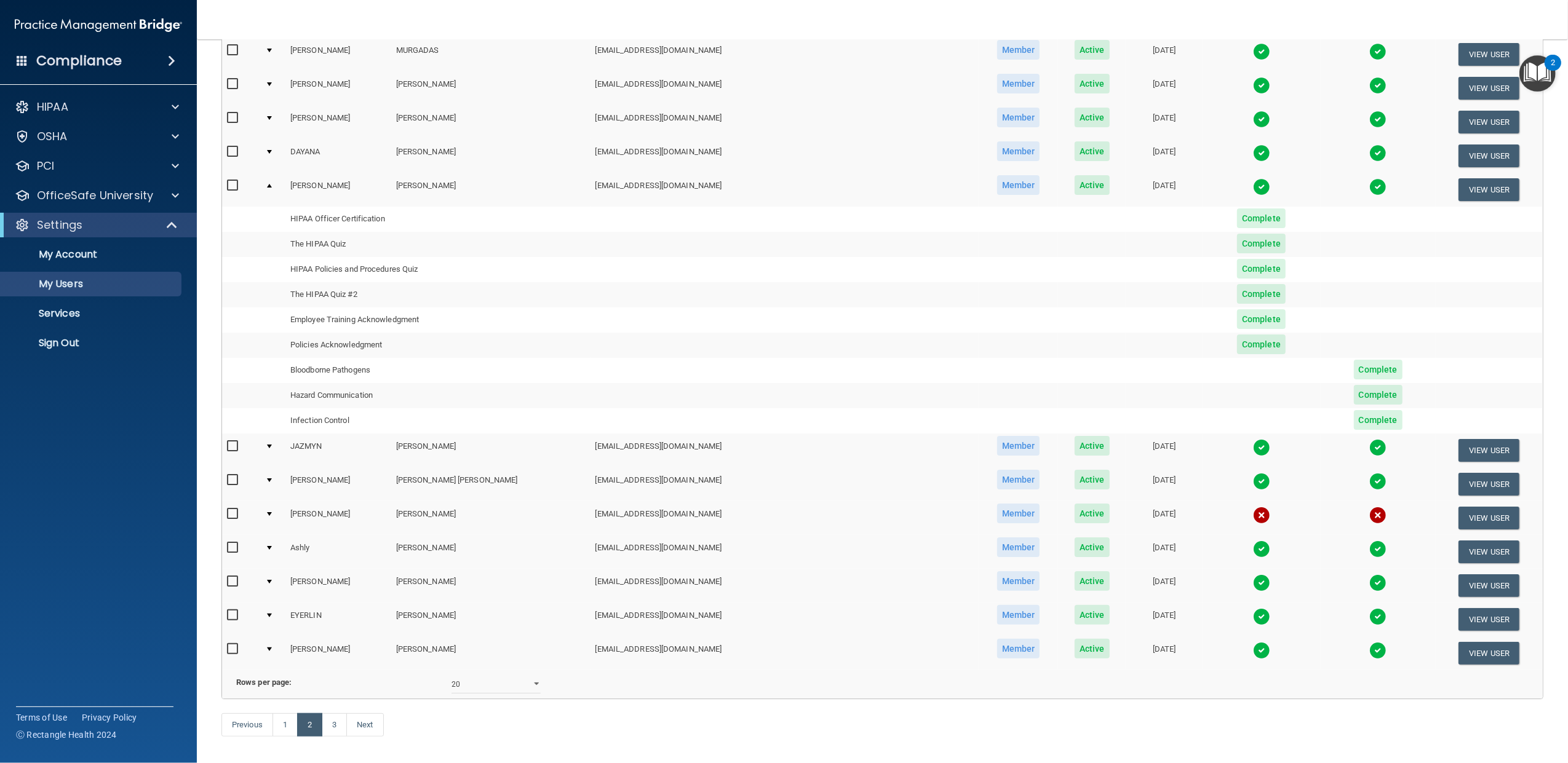
scroll to position [437, 0]
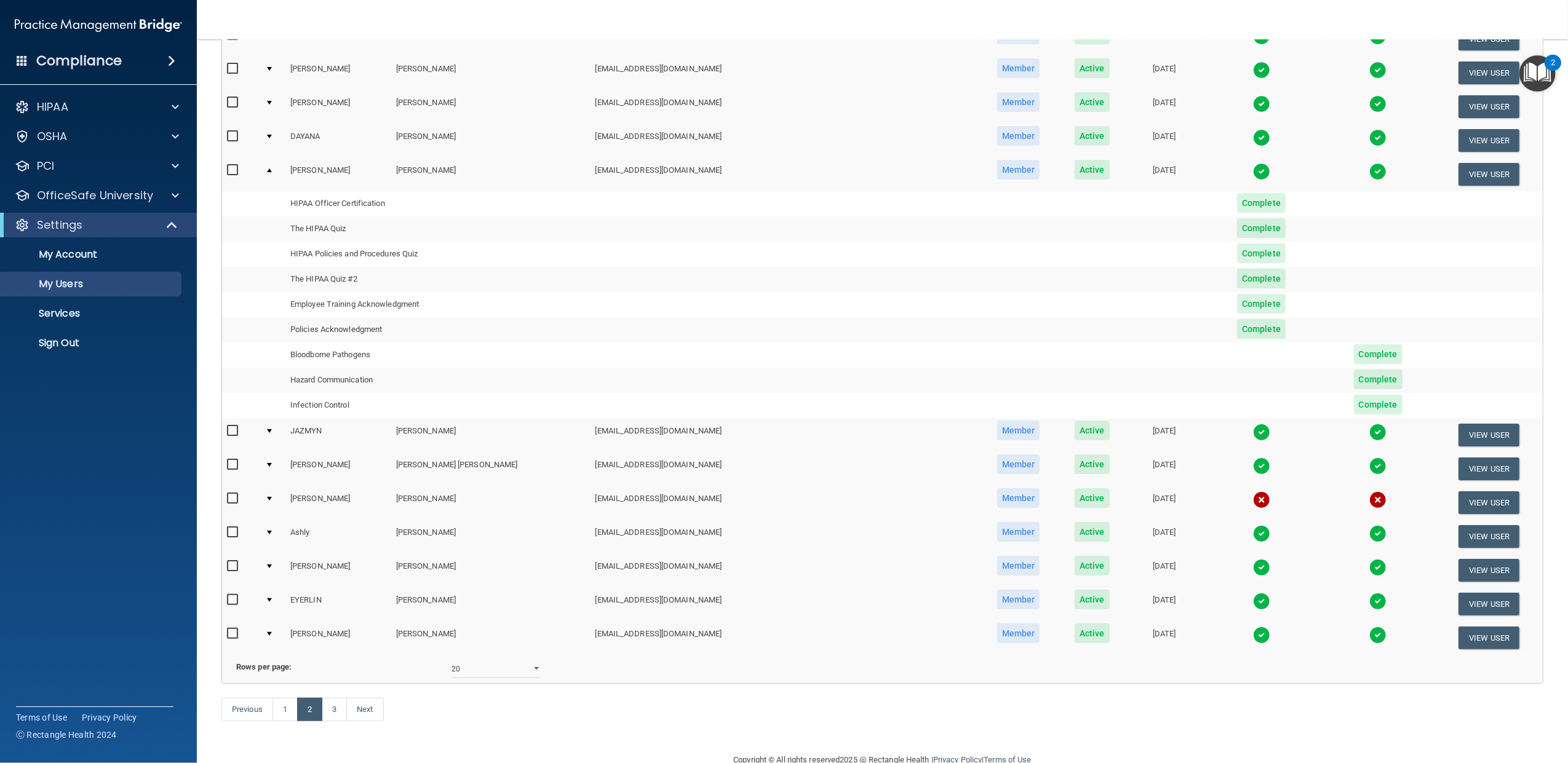
click at [272, 430] on div at bounding box center [269, 430] width 5 height 4
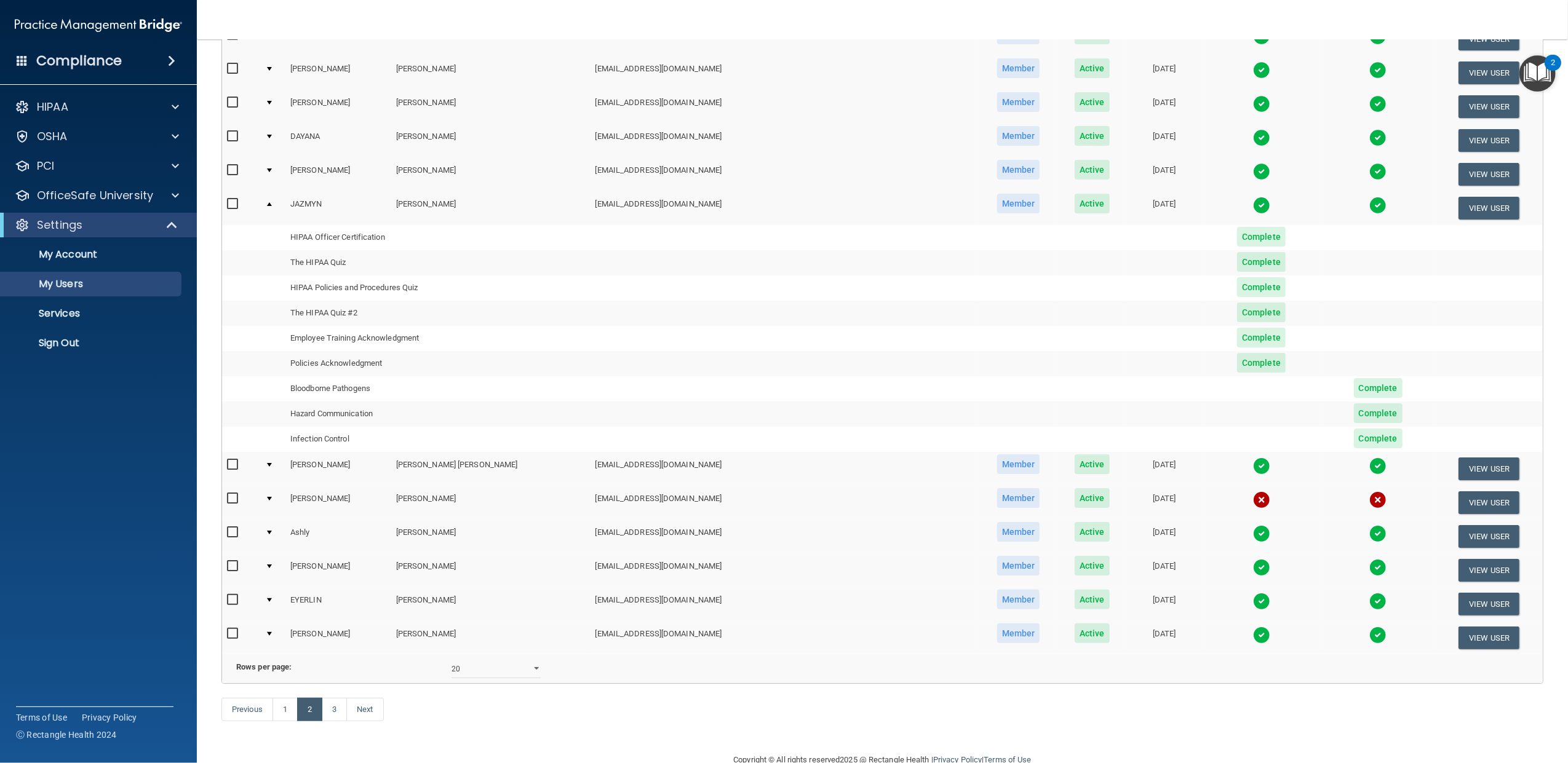
click at [274, 460] on td at bounding box center [273, 469] width 26 height 34
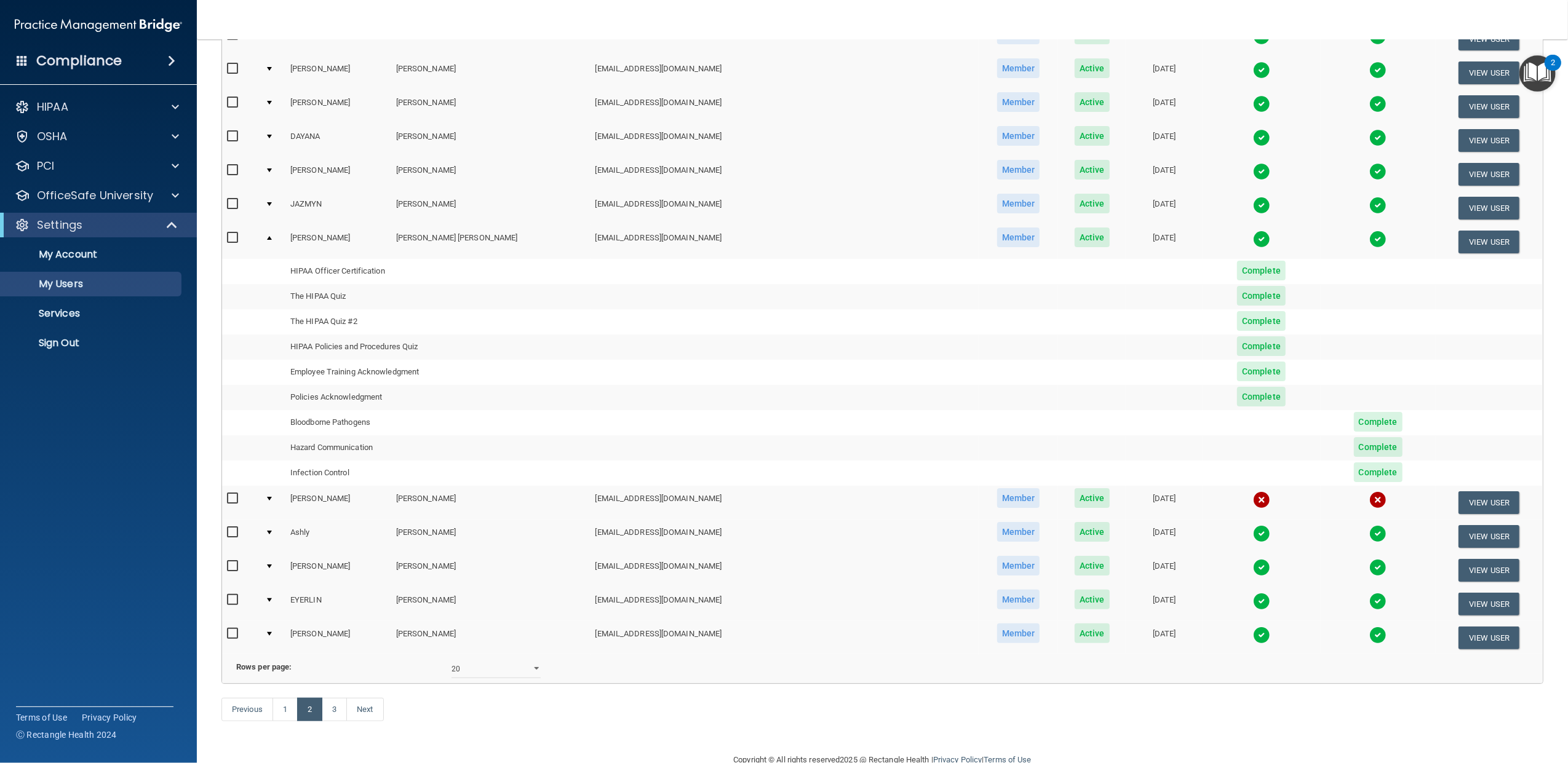
click at [277, 492] on td at bounding box center [273, 503] width 26 height 34
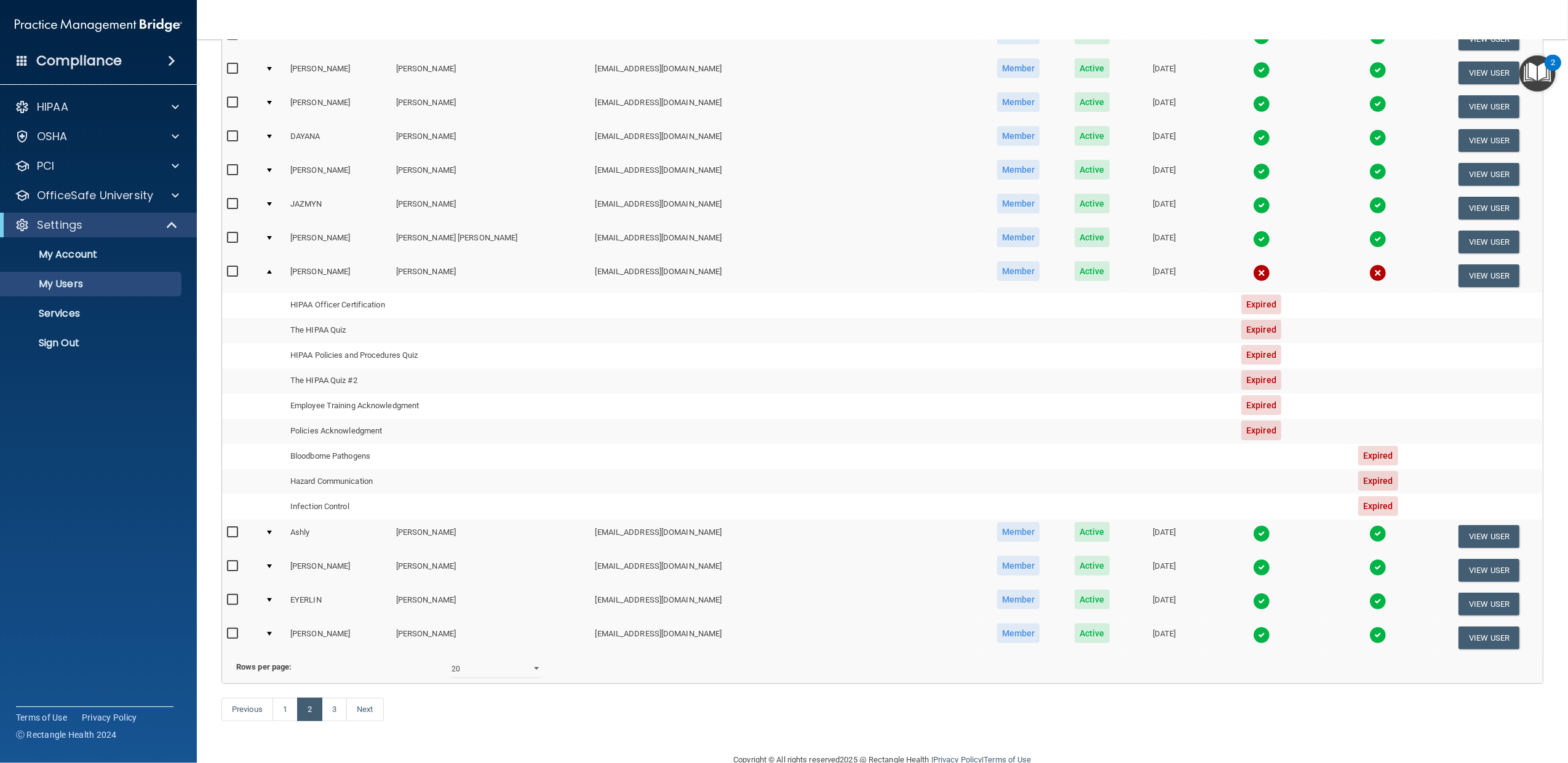
click at [279, 527] on td at bounding box center [273, 536] width 26 height 34
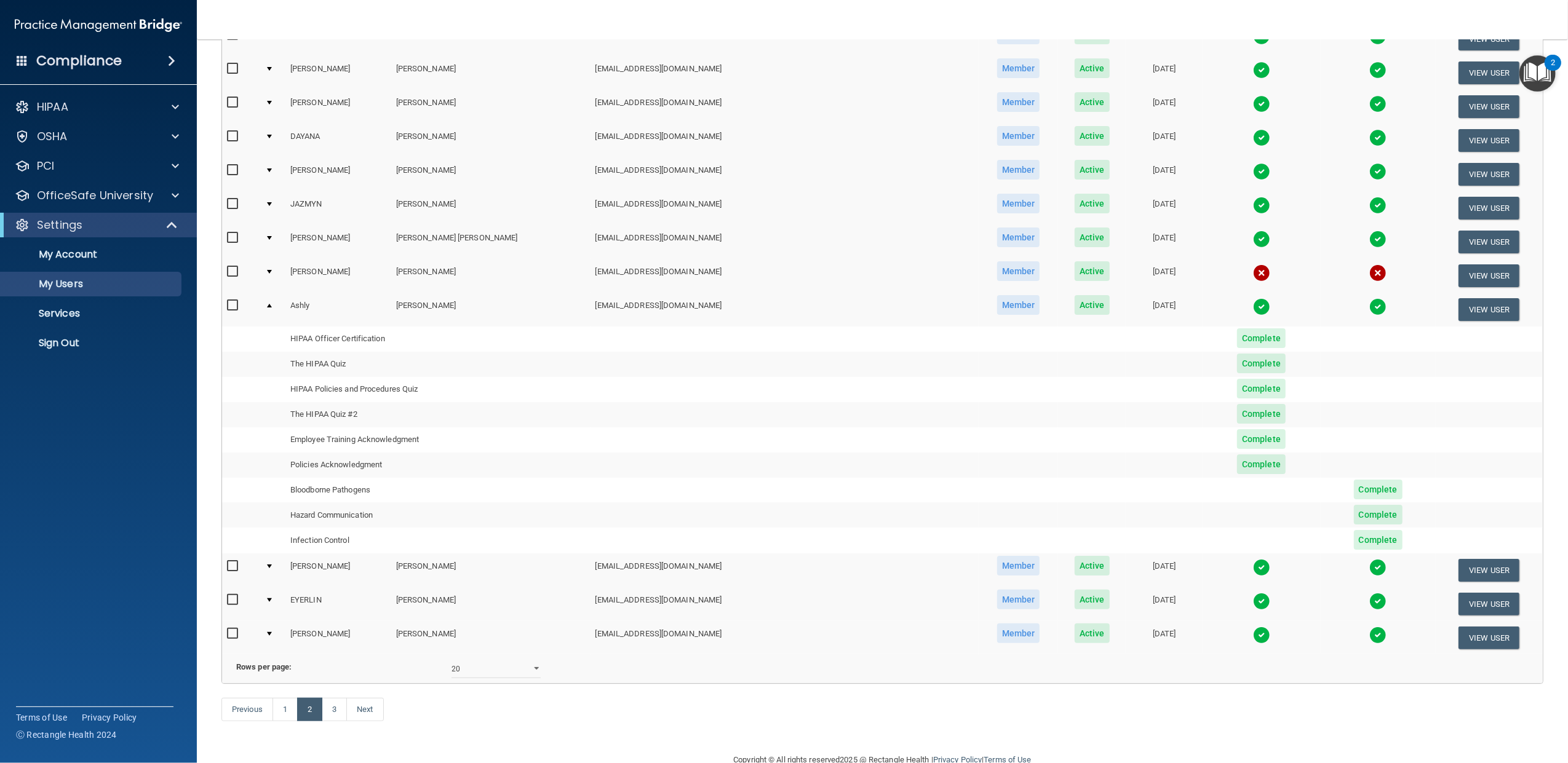
click at [272, 565] on div at bounding box center [269, 566] width 5 height 4
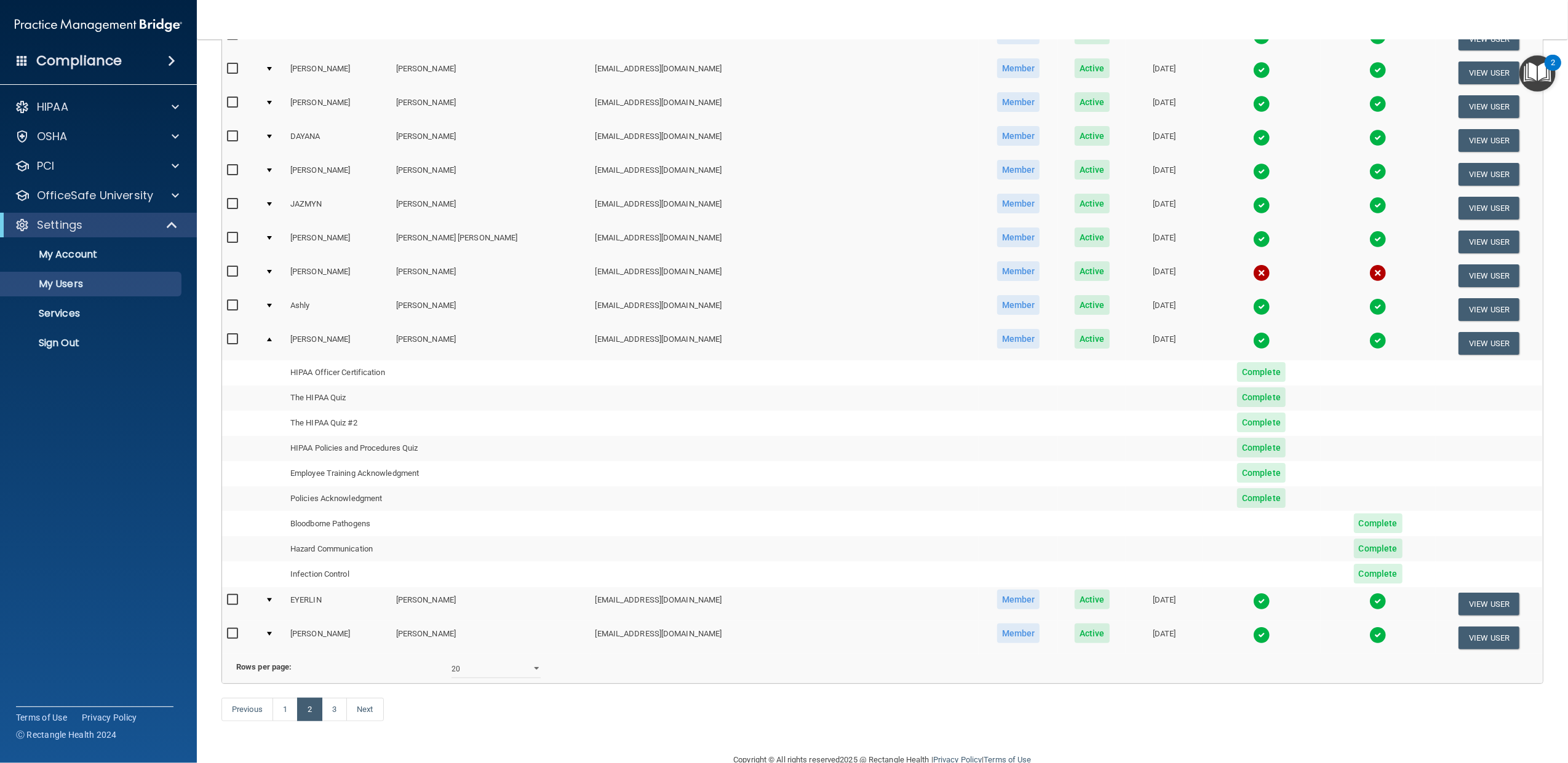
click at [272, 598] on div at bounding box center [269, 600] width 5 height 4
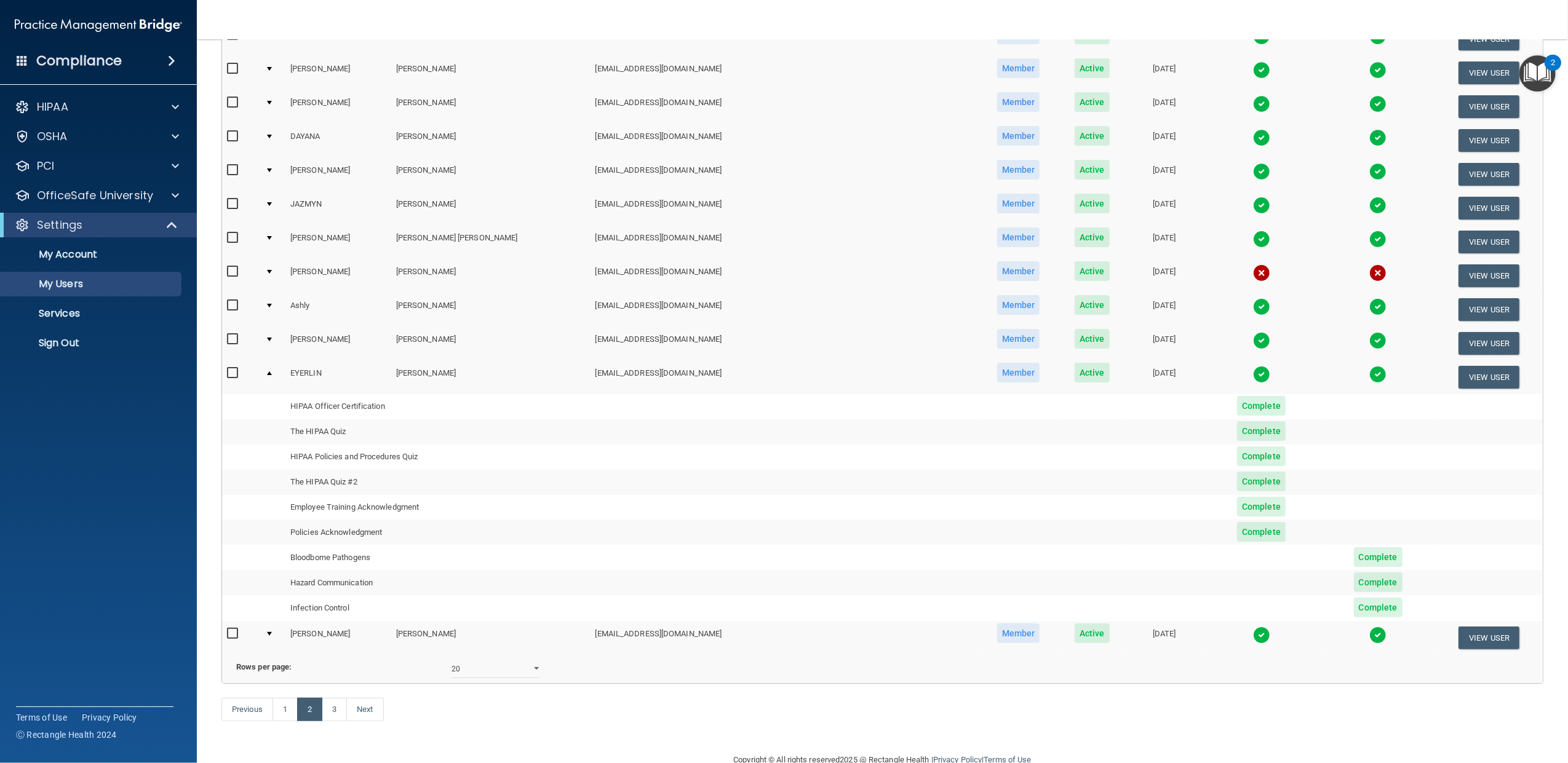
drag, startPoint x: 279, startPoint y: 628, endPoint x: 314, endPoint y: 695, distance: 75.6
click at [279, 628] on td at bounding box center [273, 638] width 26 height 34
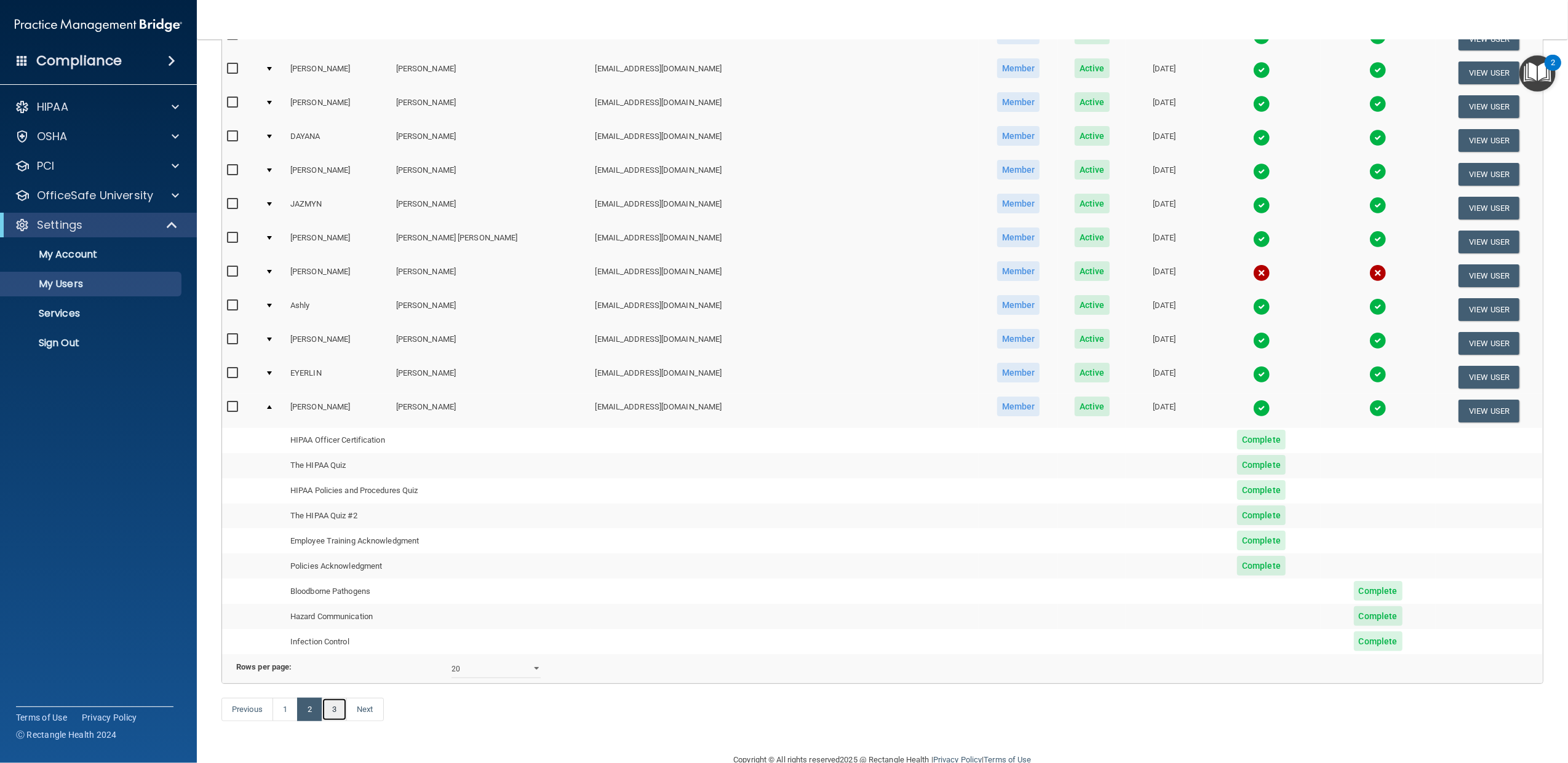
click at [342, 721] on link "3" at bounding box center [334, 710] width 26 height 23
select select "20"
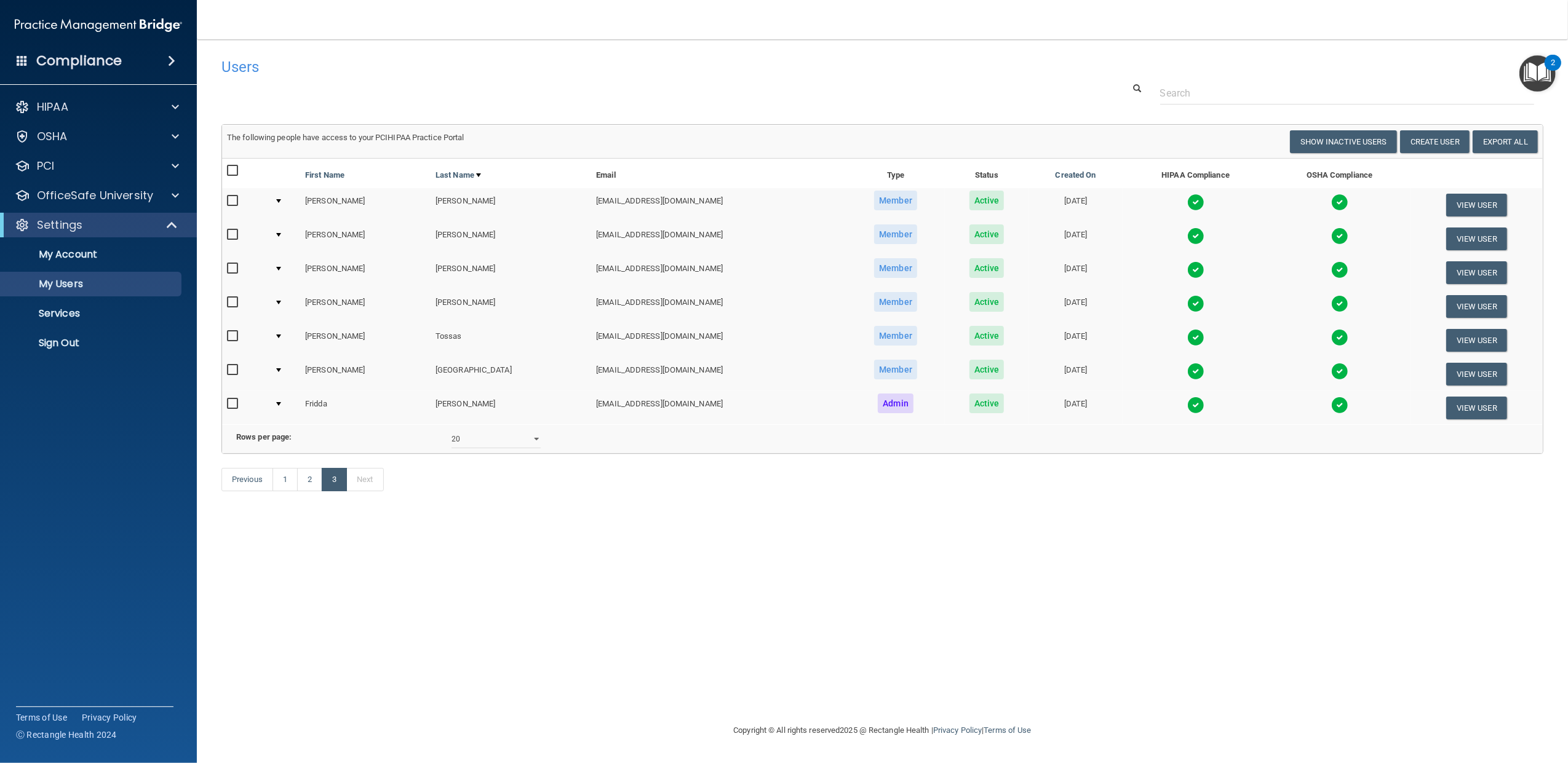
click at [281, 202] on div at bounding box center [279, 201] width 5 height 4
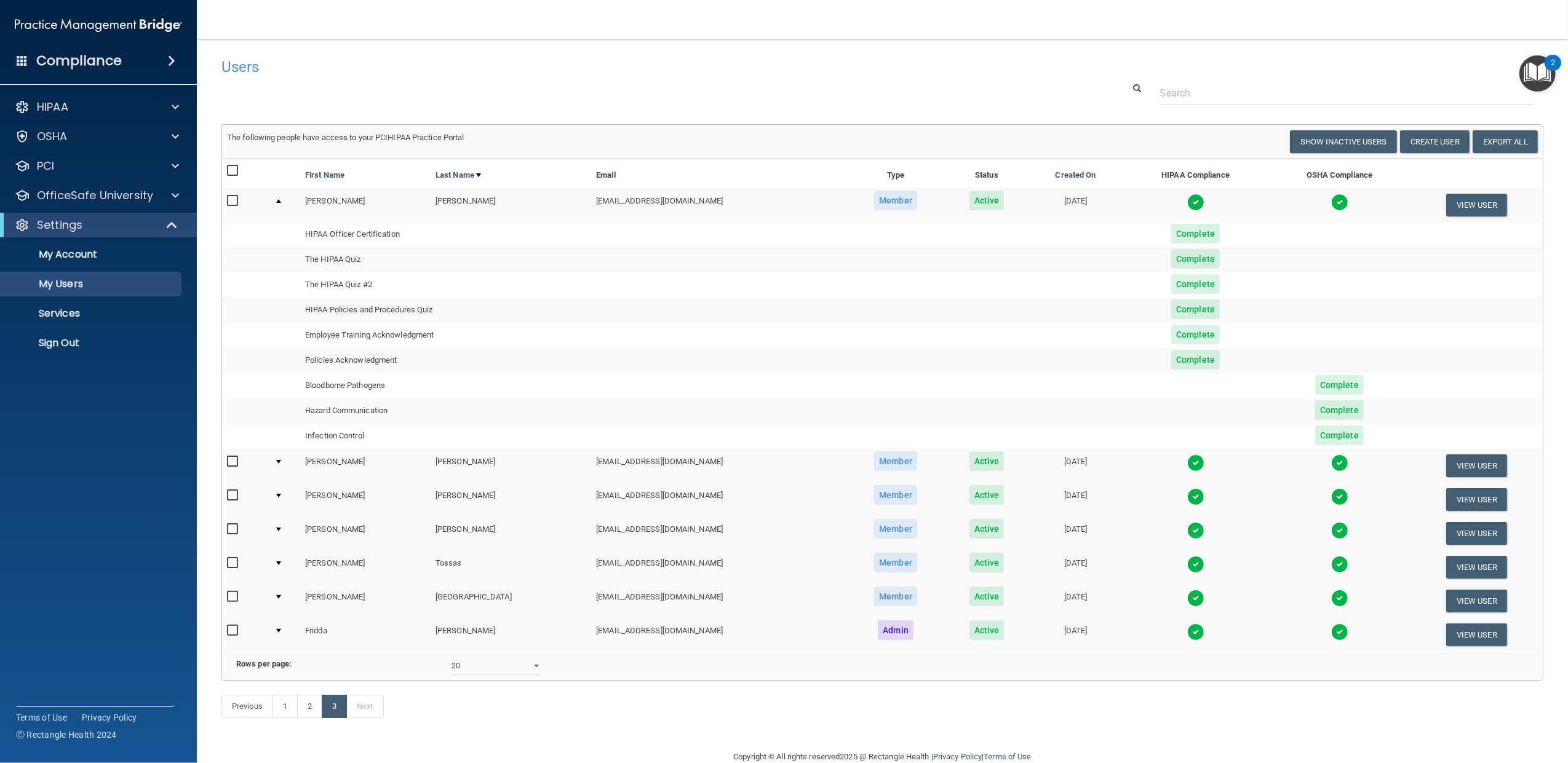
click at [277, 464] on div at bounding box center [279, 462] width 5 height 4
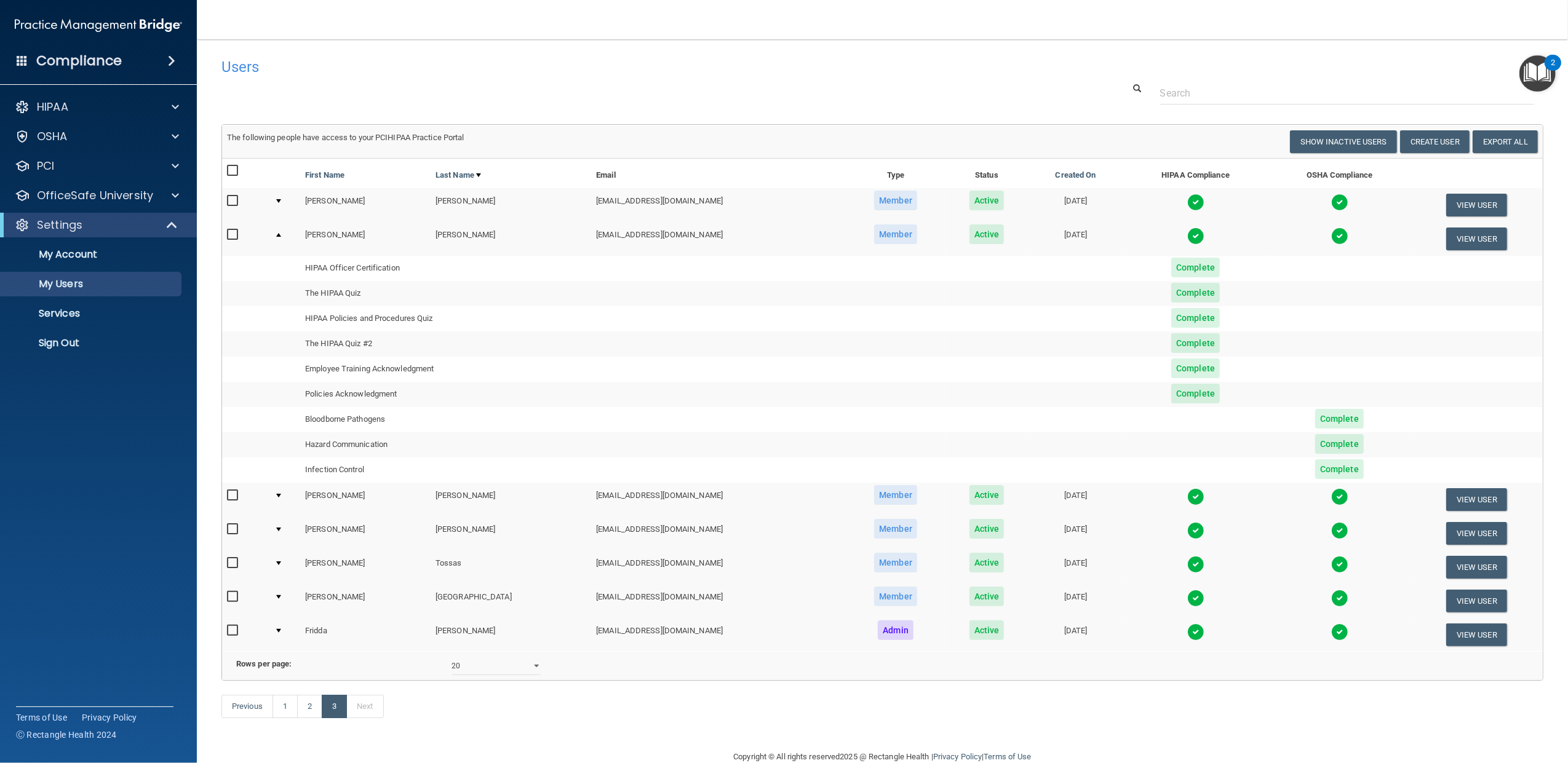
click at [277, 497] on div at bounding box center [279, 495] width 5 height 4
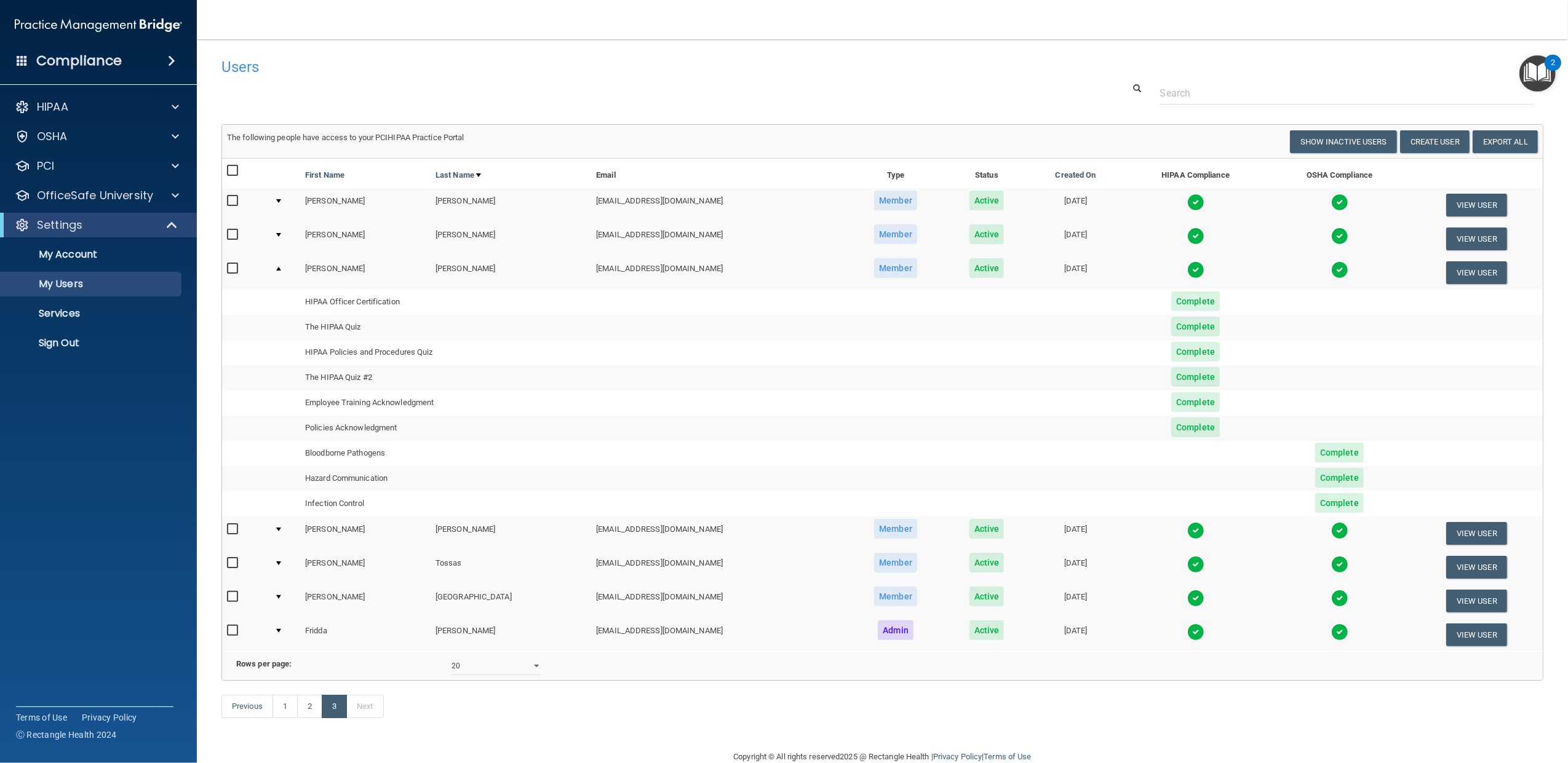
click at [277, 530] on div at bounding box center [279, 529] width 5 height 4
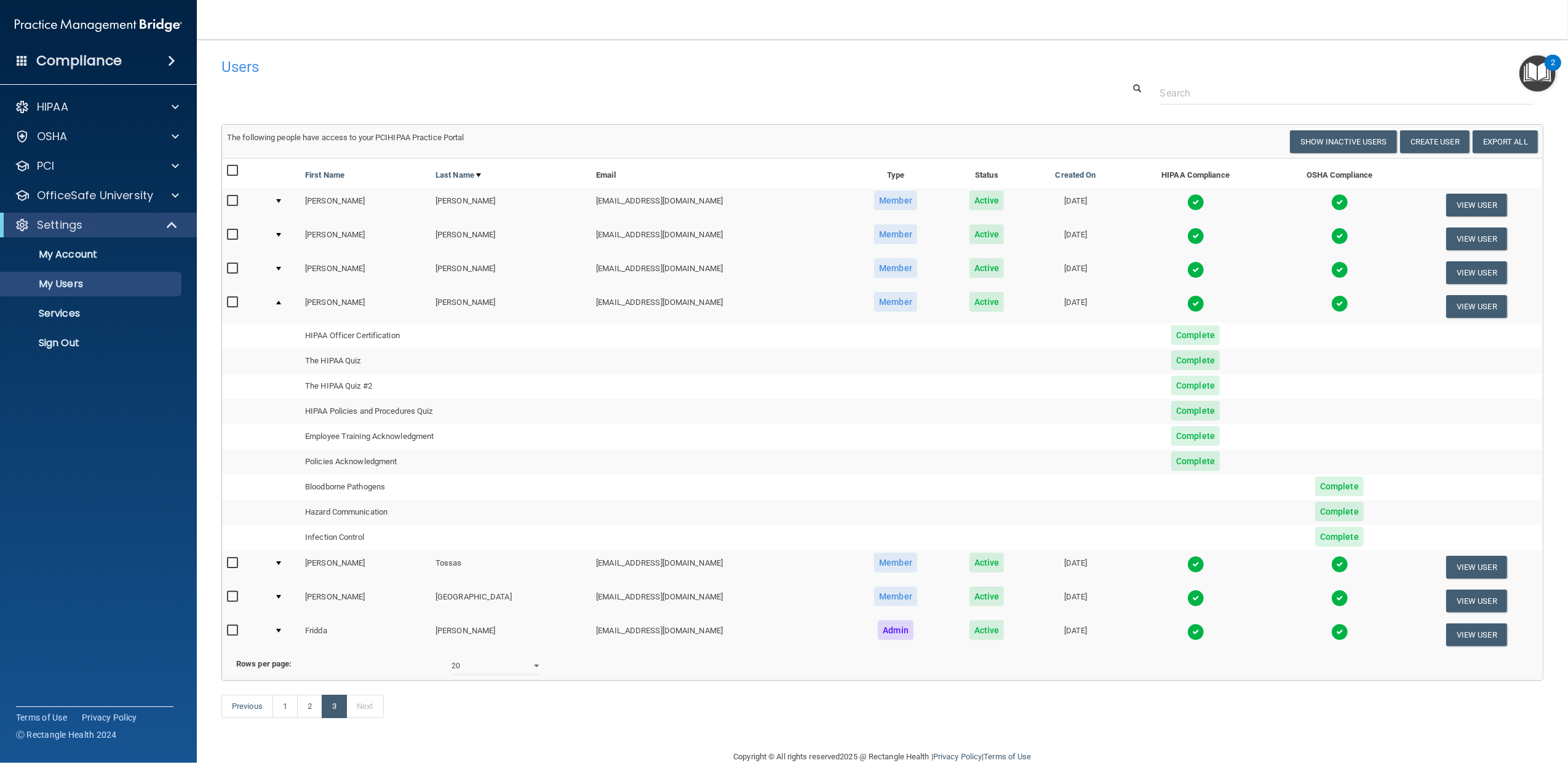
click at [272, 566] on td at bounding box center [285, 568] width 31 height 34
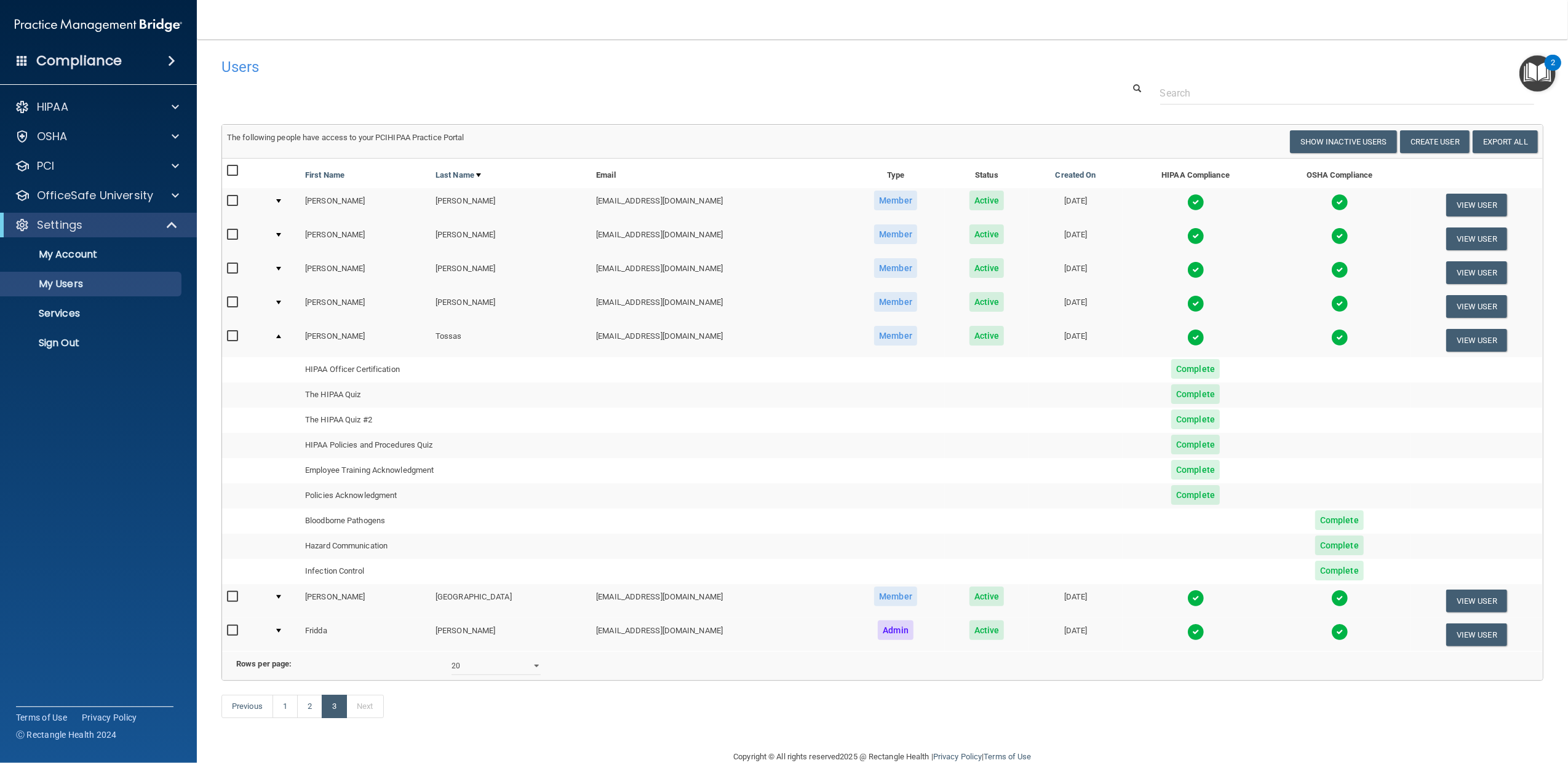
click at [277, 597] on div at bounding box center [279, 597] width 5 height 4
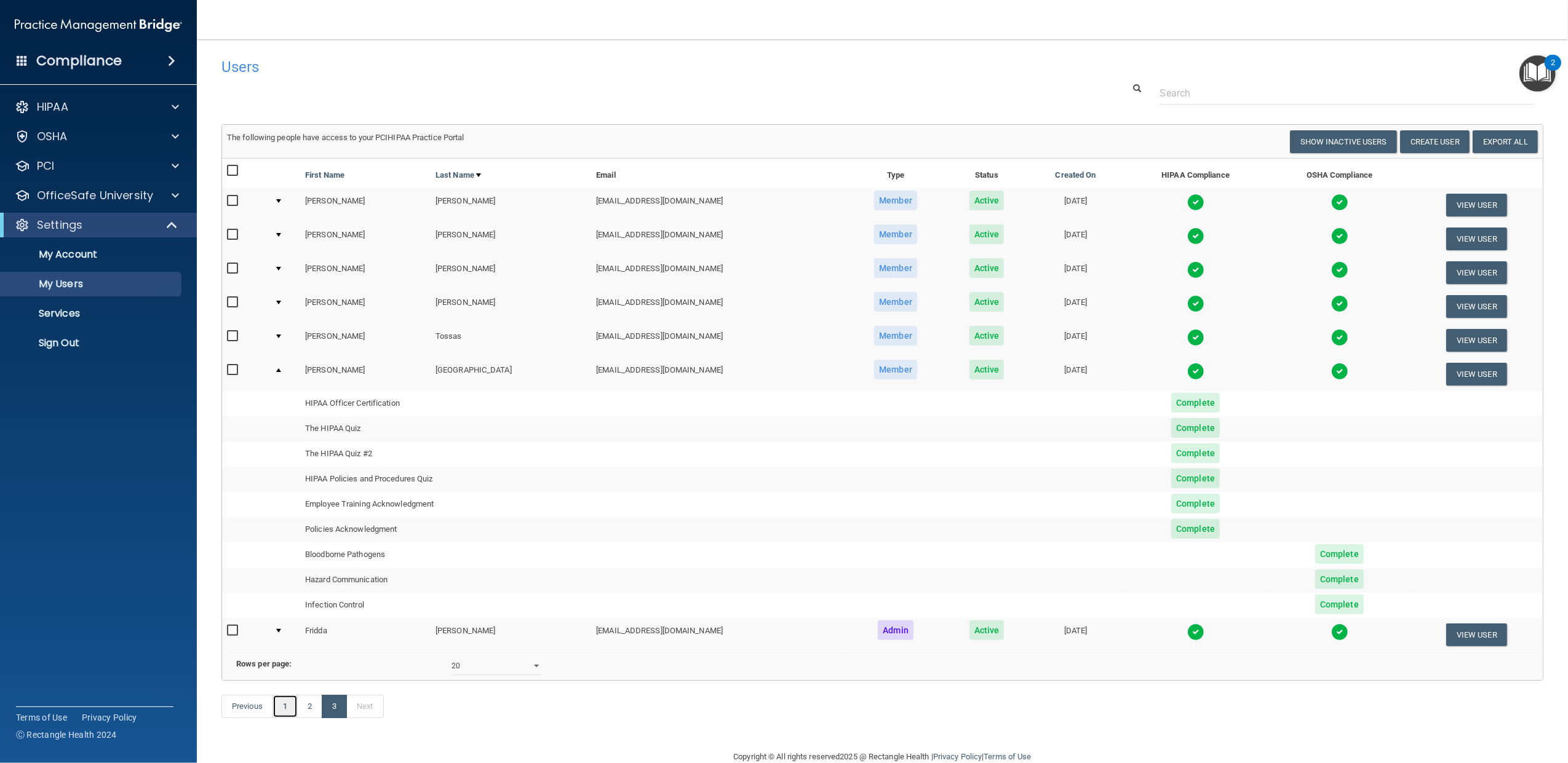
click at [290, 719] on link "1" at bounding box center [285, 707] width 26 height 23
select select "20"
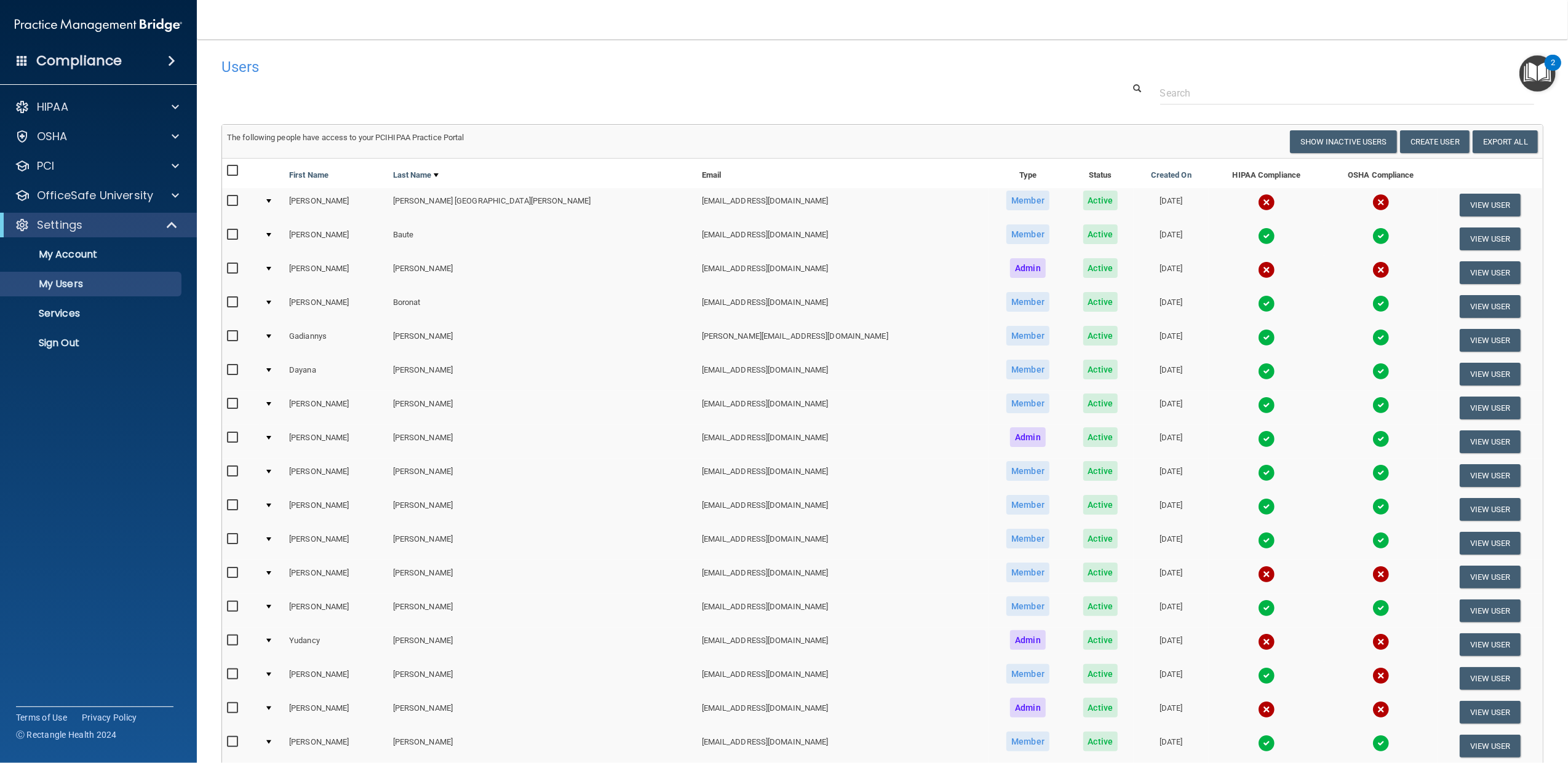
click at [278, 568] on td at bounding box center [272, 577] width 25 height 34
